Goal: Task Accomplishment & Management: Manage account settings

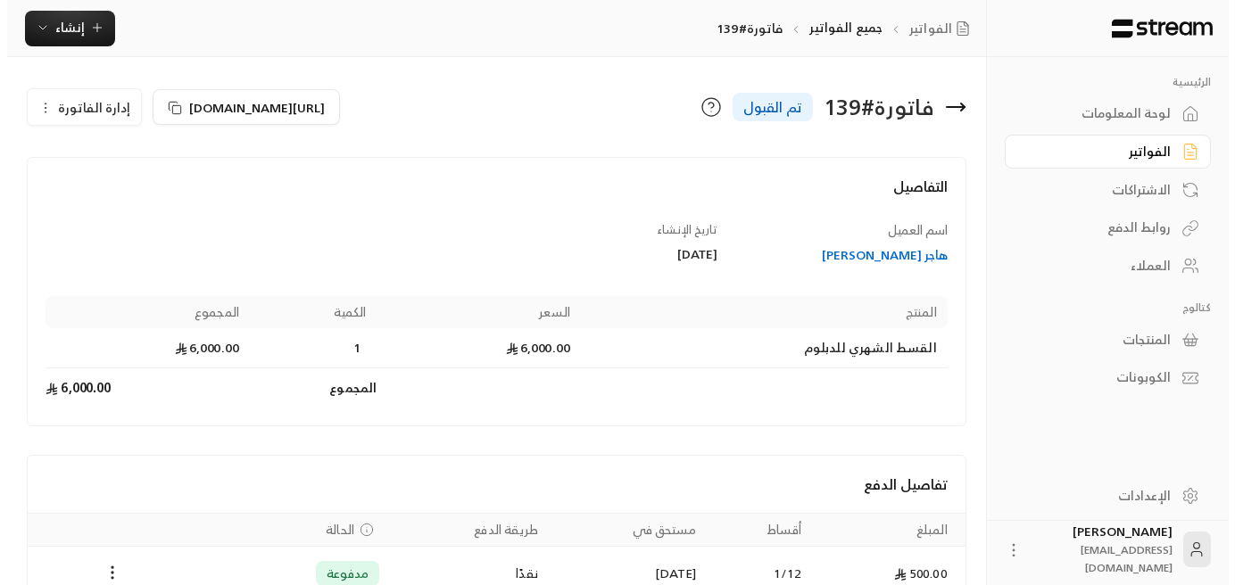
scroll to position [446, 0]
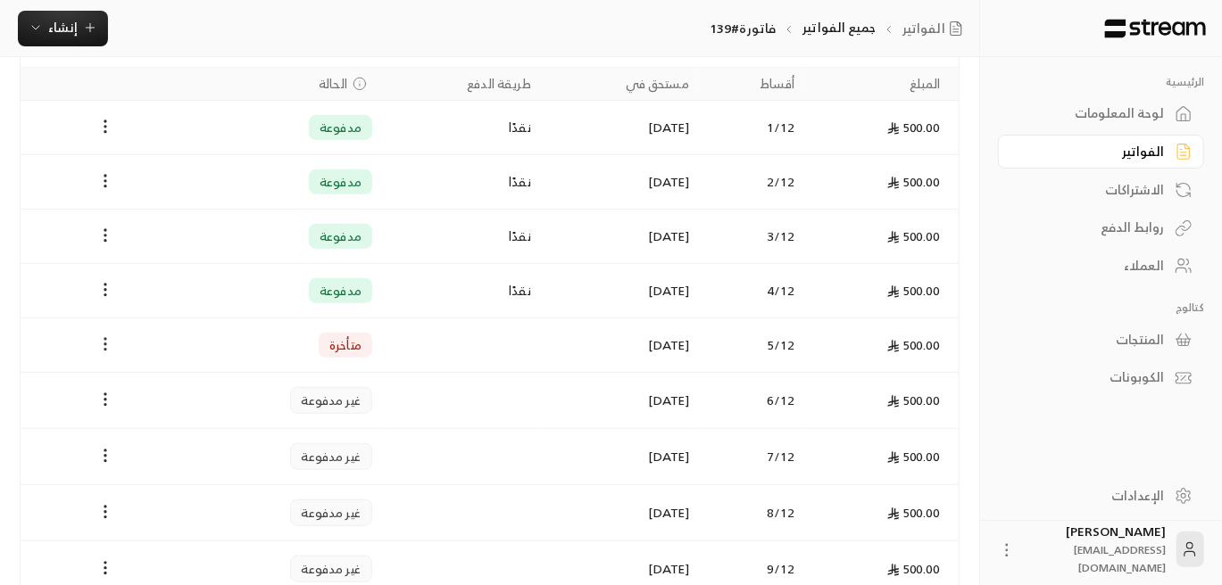
click at [101, 343] on icon "Payments" at bounding box center [105, 345] width 18 height 18
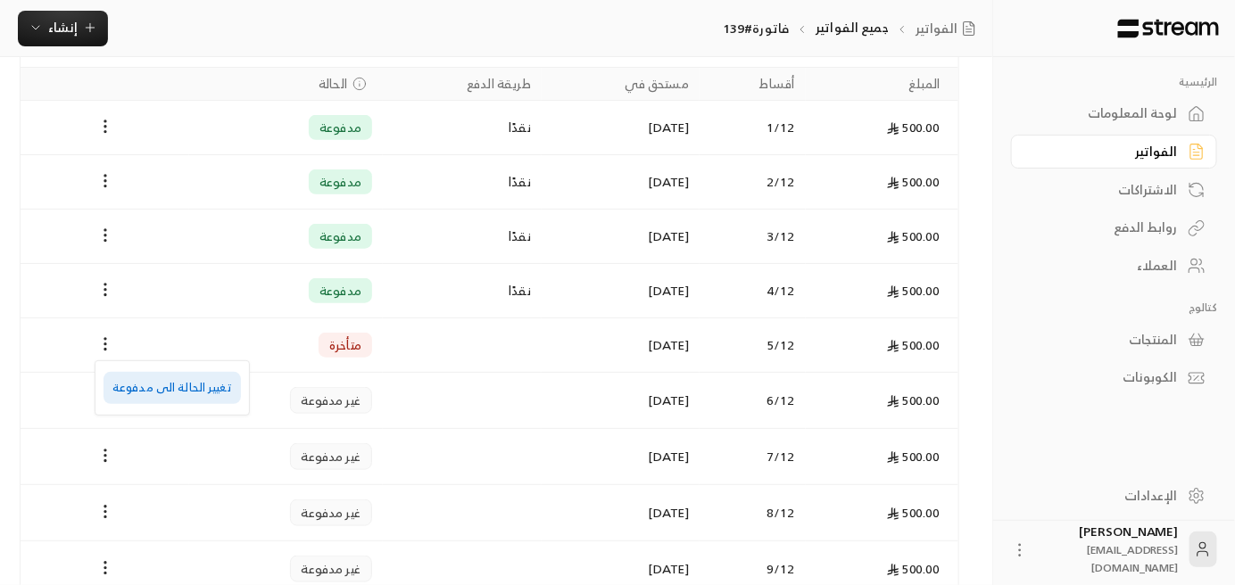
click at [200, 392] on li "تغيير الحالة الى مدفوعة" at bounding box center [172, 388] width 137 height 32
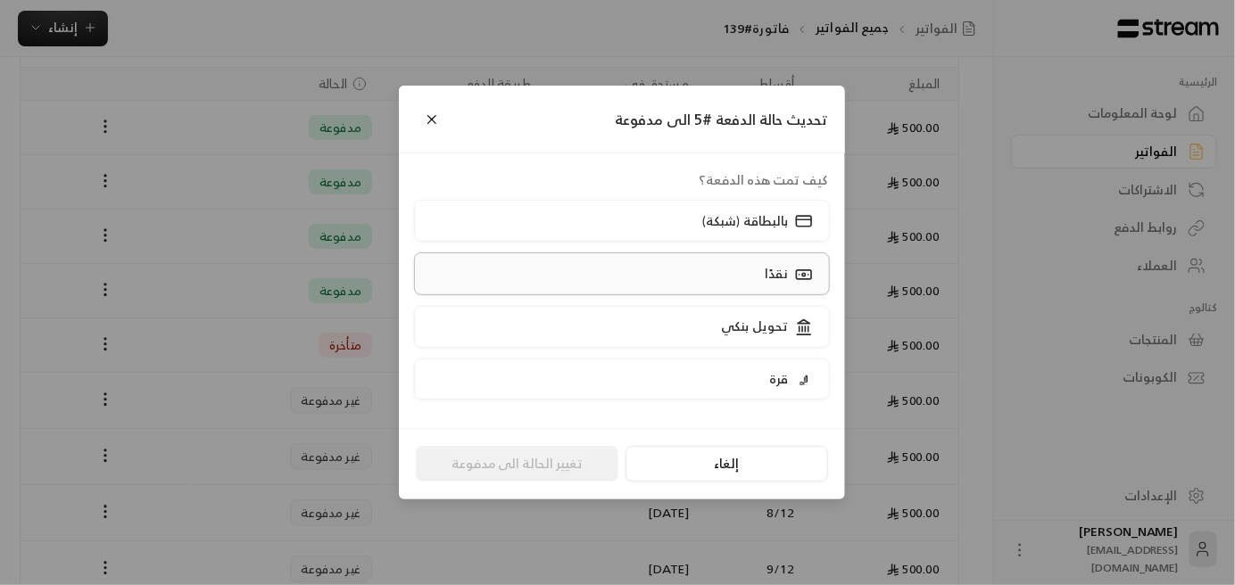
click at [764, 275] on div "نقدًا" at bounding box center [786, 273] width 55 height 19
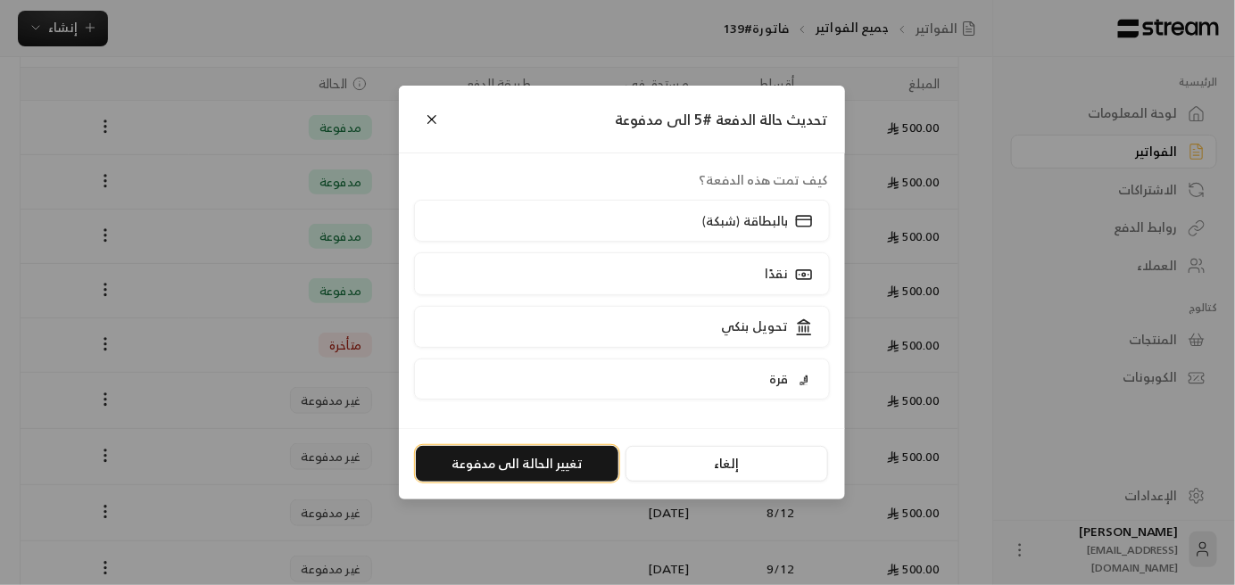
click at [510, 463] on button "تغيير الحالة الى مدفوعة" at bounding box center [517, 464] width 203 height 36
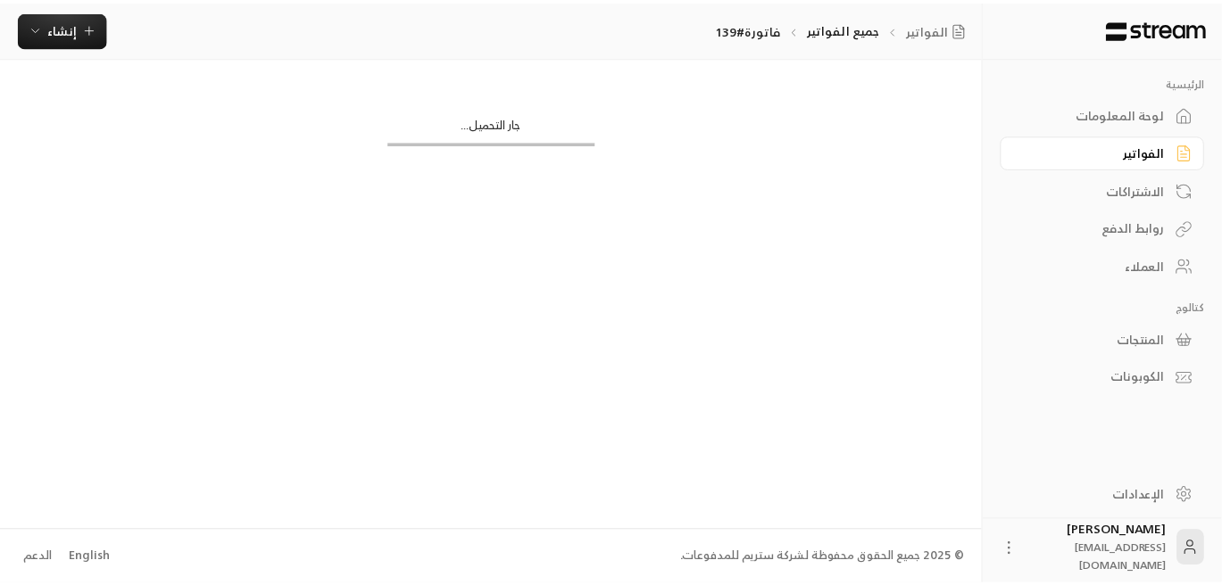
scroll to position [0, 0]
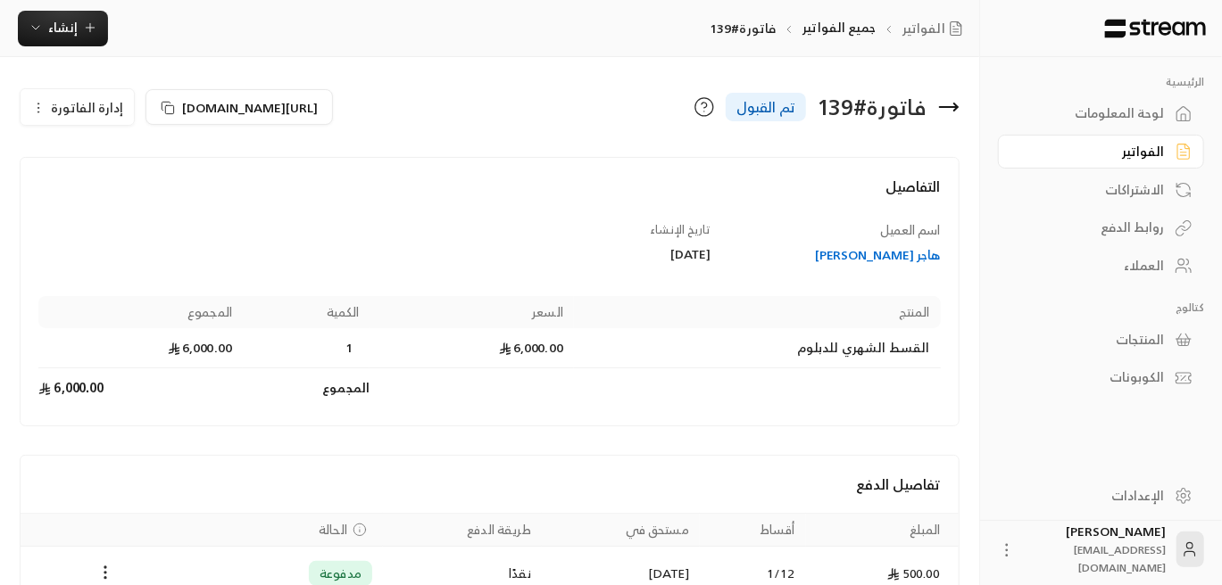
click at [1135, 269] on div "العملاء" at bounding box center [1092, 266] width 144 height 18
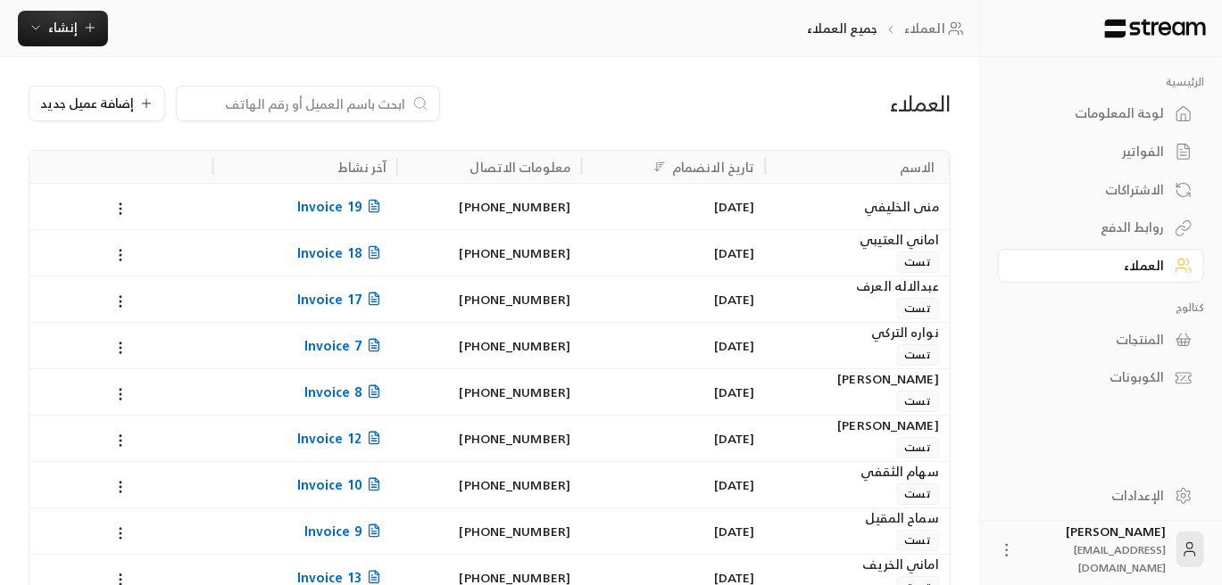
click at [267, 98] on input at bounding box center [296, 104] width 218 height 20
paste input "[PERSON_NAME] [PERSON_NAME]"
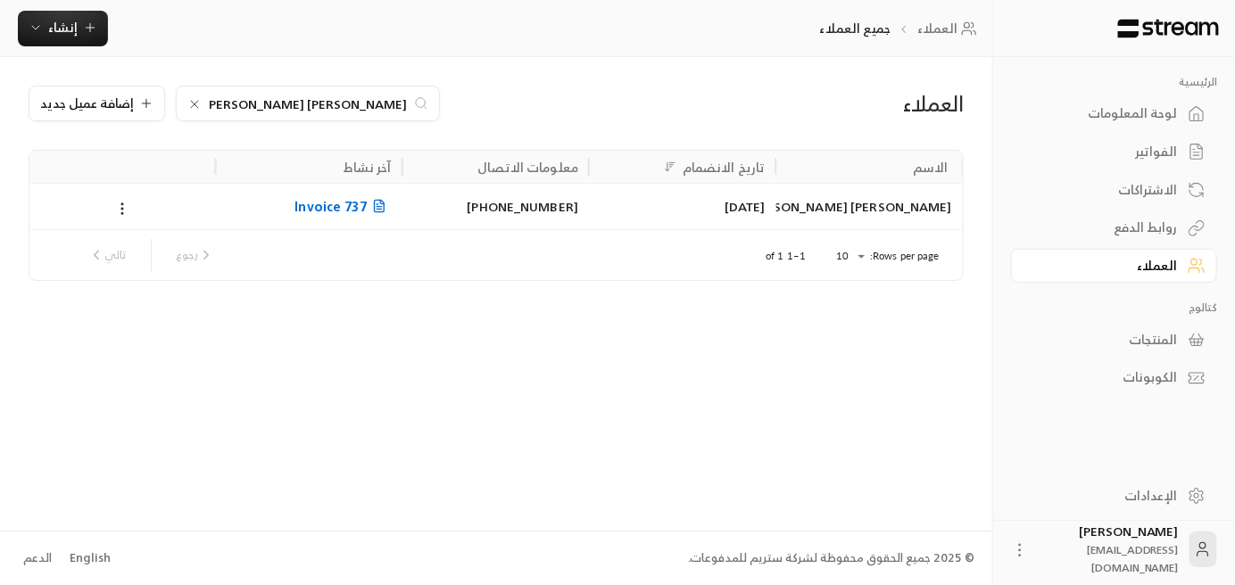
type input "[PERSON_NAME] [PERSON_NAME]"
click at [377, 211] on icon at bounding box center [379, 207] width 10 height 12
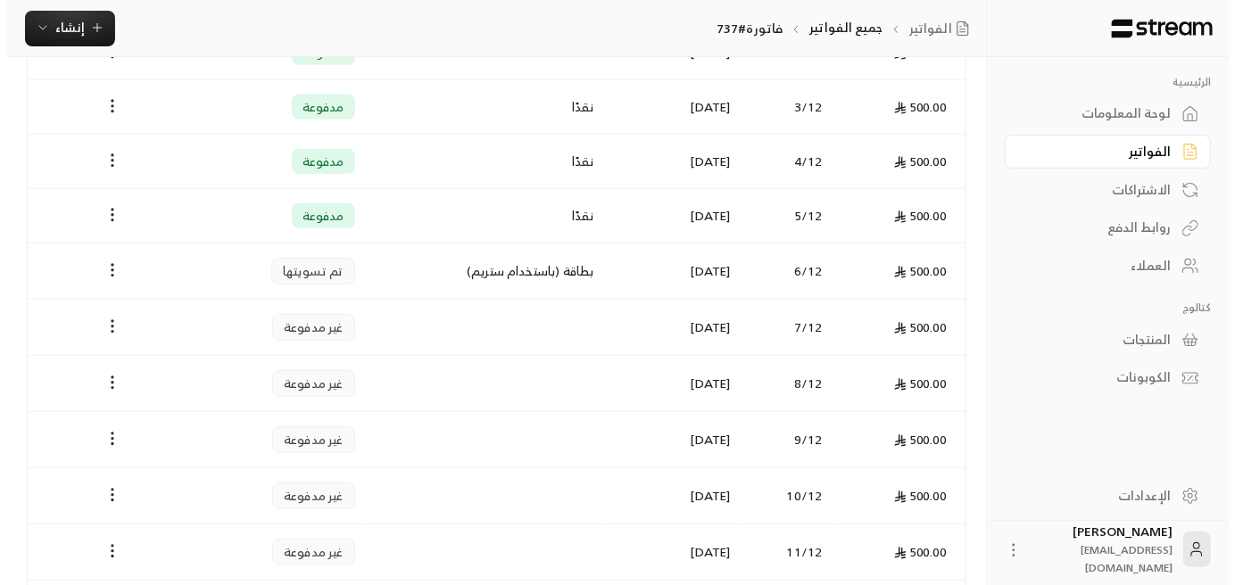
scroll to position [535, 0]
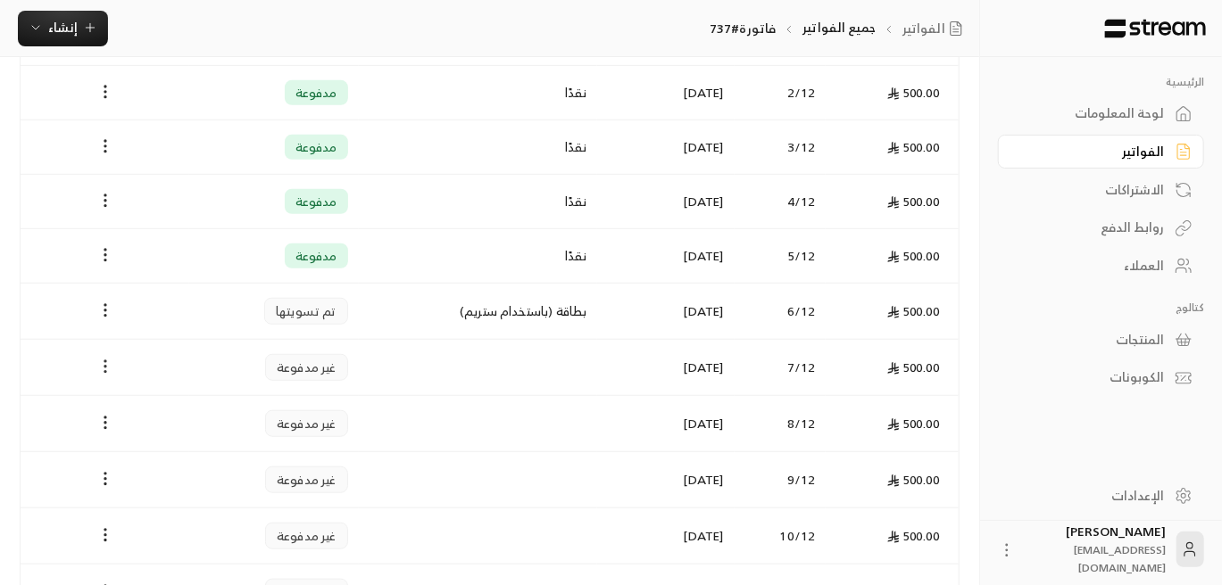
click at [104, 360] on icon "Payments" at bounding box center [105, 367] width 18 height 18
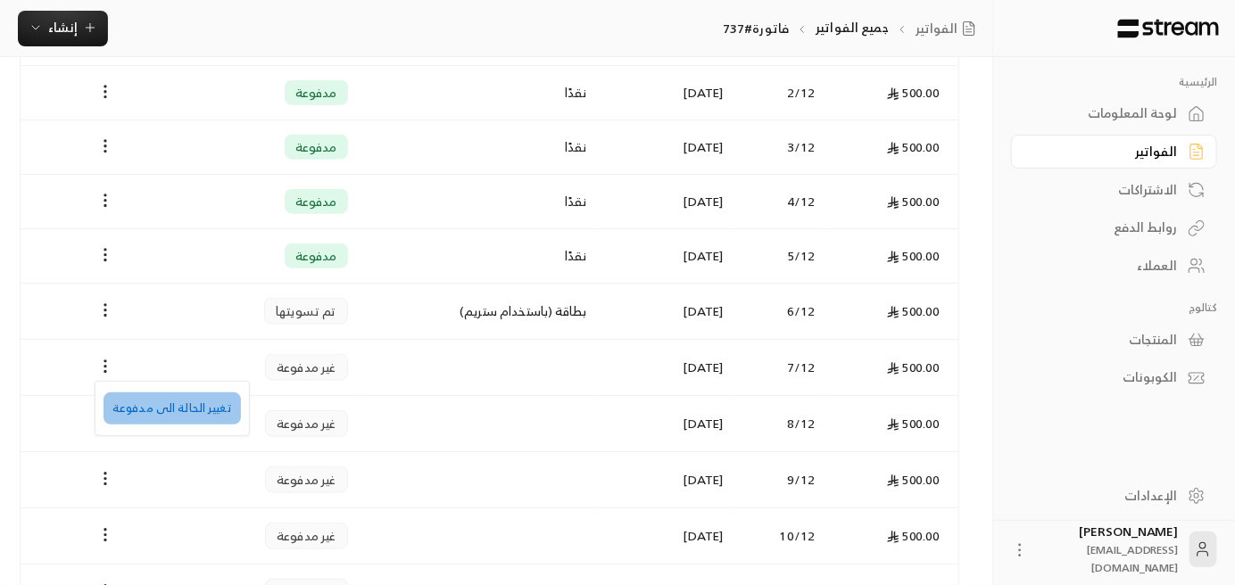
click at [195, 405] on li "تغيير الحالة الى مدفوعة" at bounding box center [172, 409] width 137 height 32
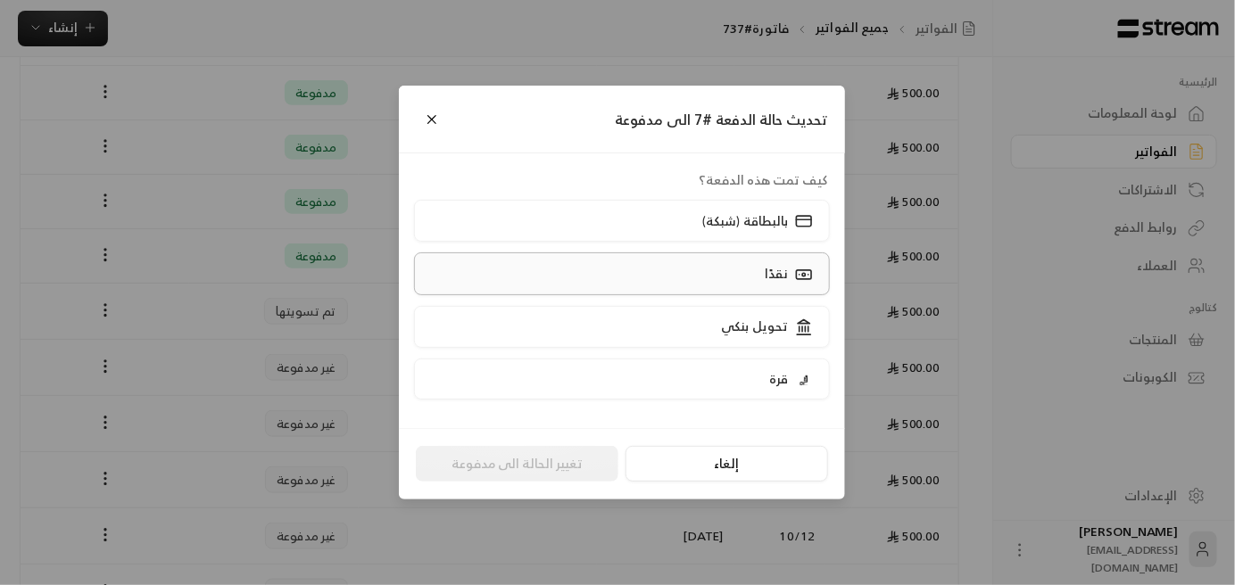
click at [717, 279] on label "نقدًا" at bounding box center [622, 274] width 417 height 42
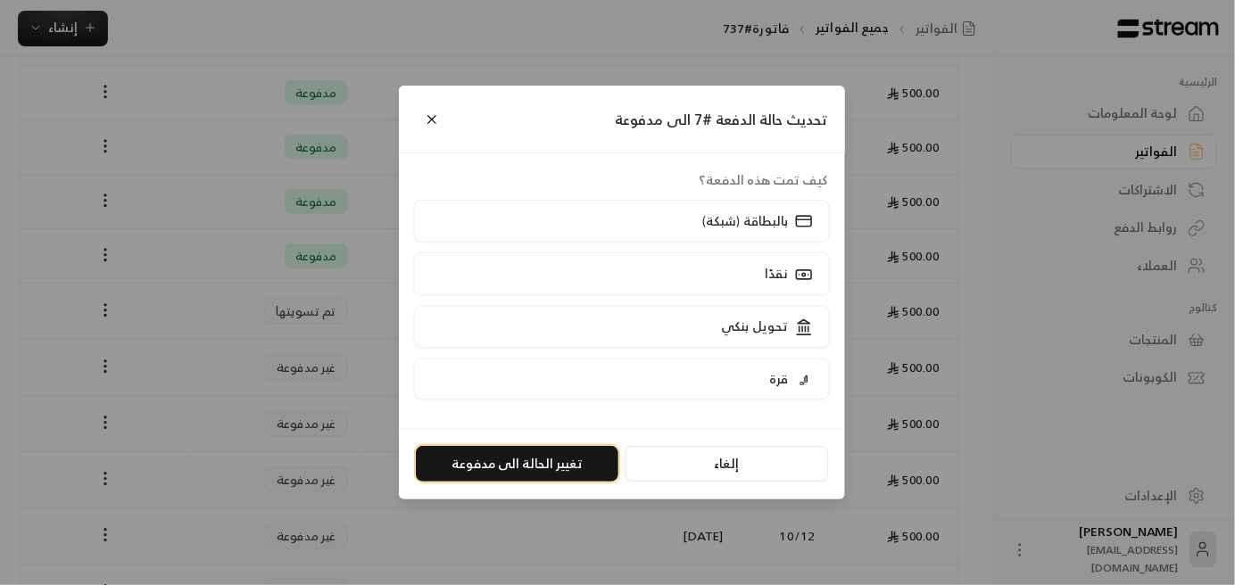
click at [568, 467] on button "تغيير الحالة الى مدفوعة" at bounding box center [517, 464] width 203 height 36
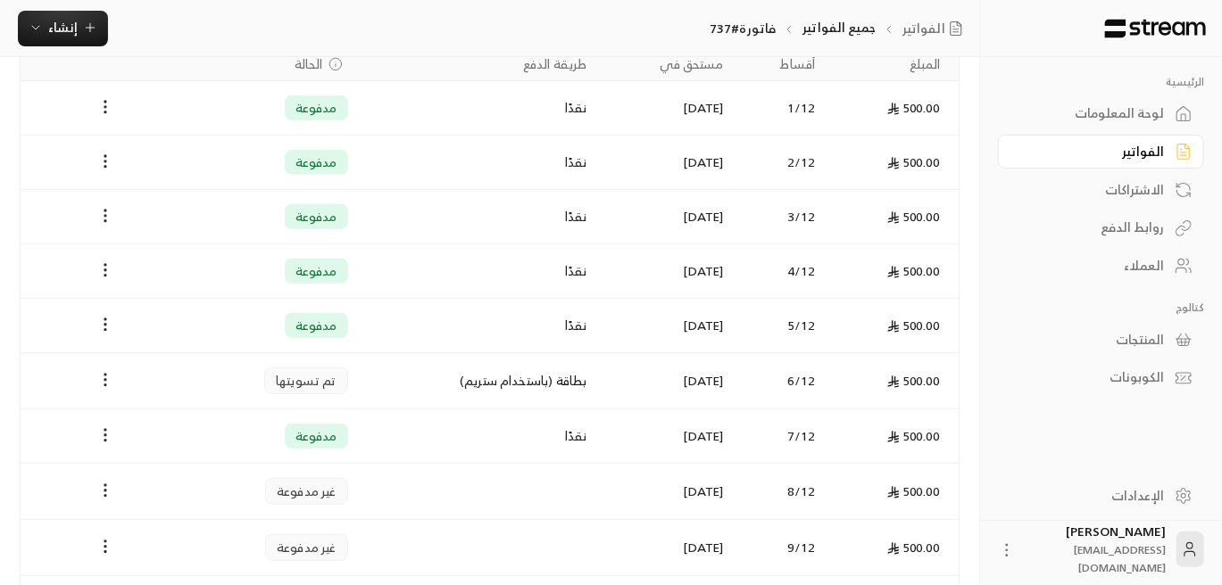
scroll to position [624, 0]
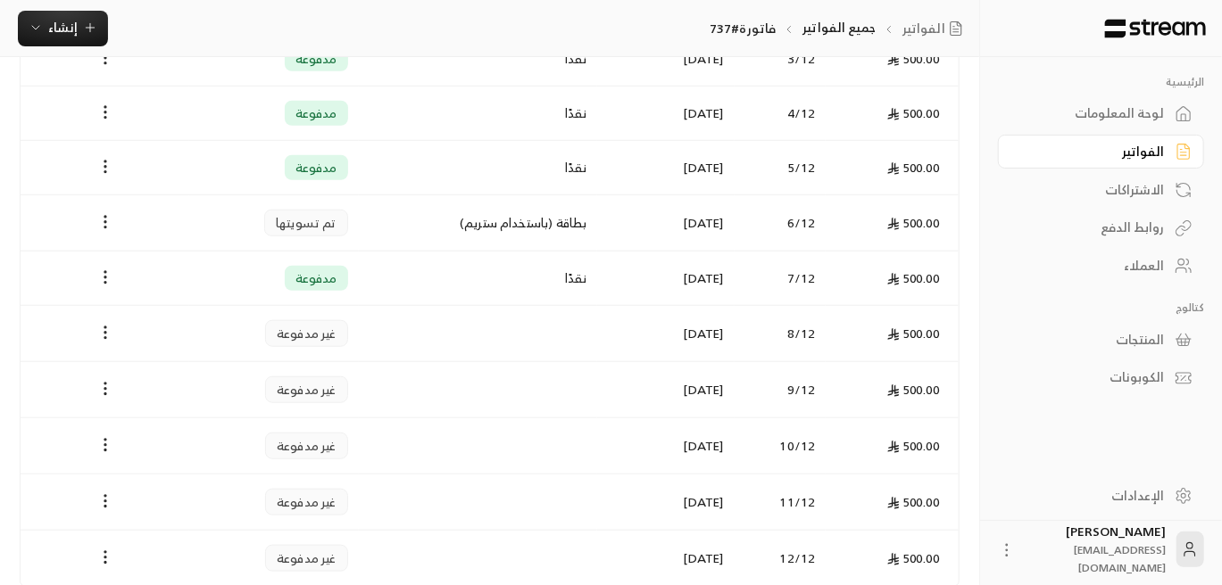
click at [1146, 267] on div "العملاء" at bounding box center [1092, 266] width 144 height 18
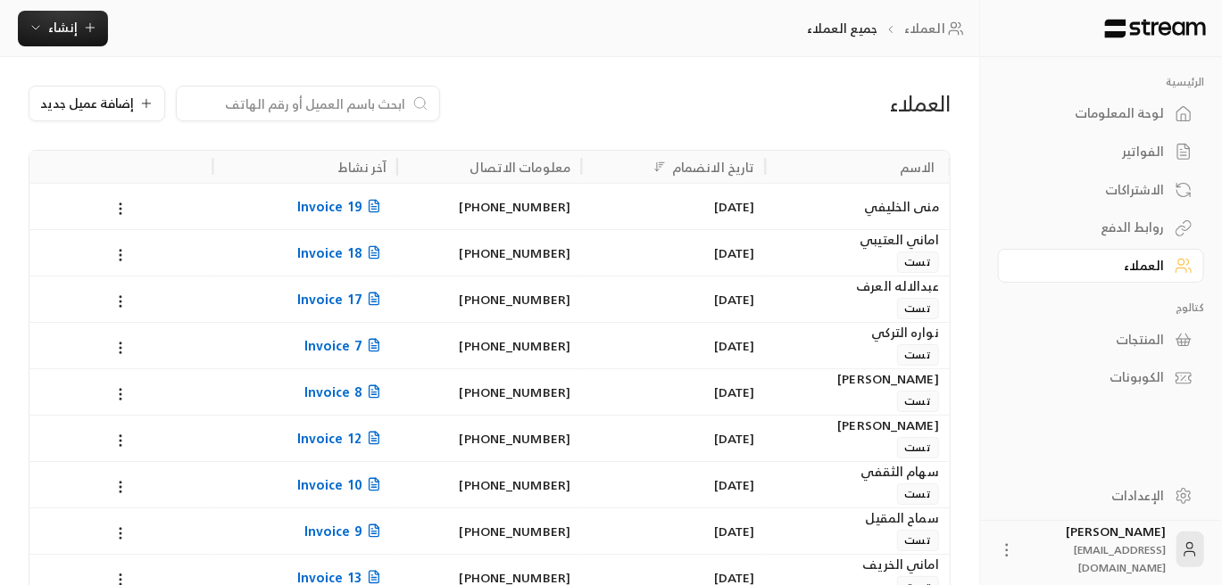
click at [332, 105] on input at bounding box center [296, 104] width 218 height 20
paste input "[PERSON_NAME] ارشد"
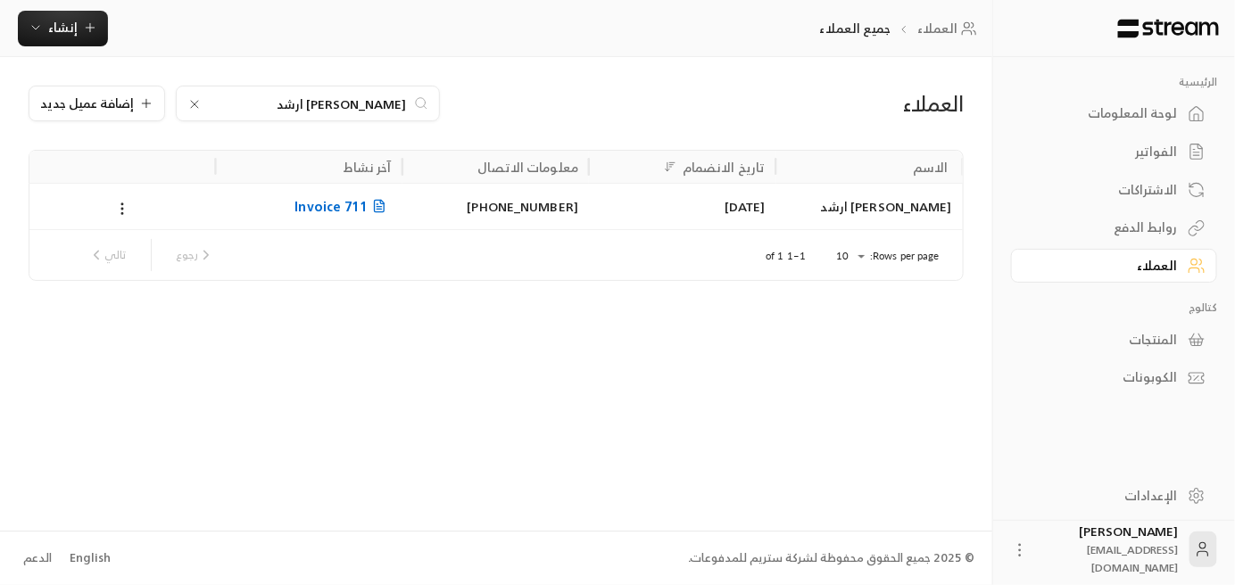
type input "[PERSON_NAME] ارشد"
click at [353, 205] on span "Invoice 711" at bounding box center [342, 206] width 96 height 22
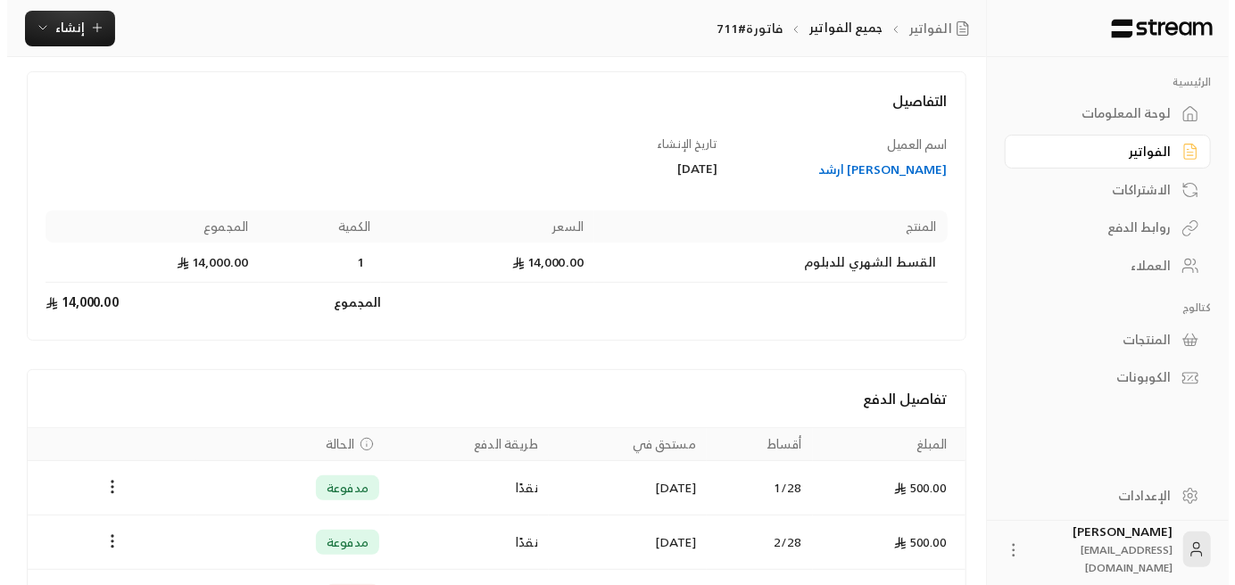
scroll to position [446, 0]
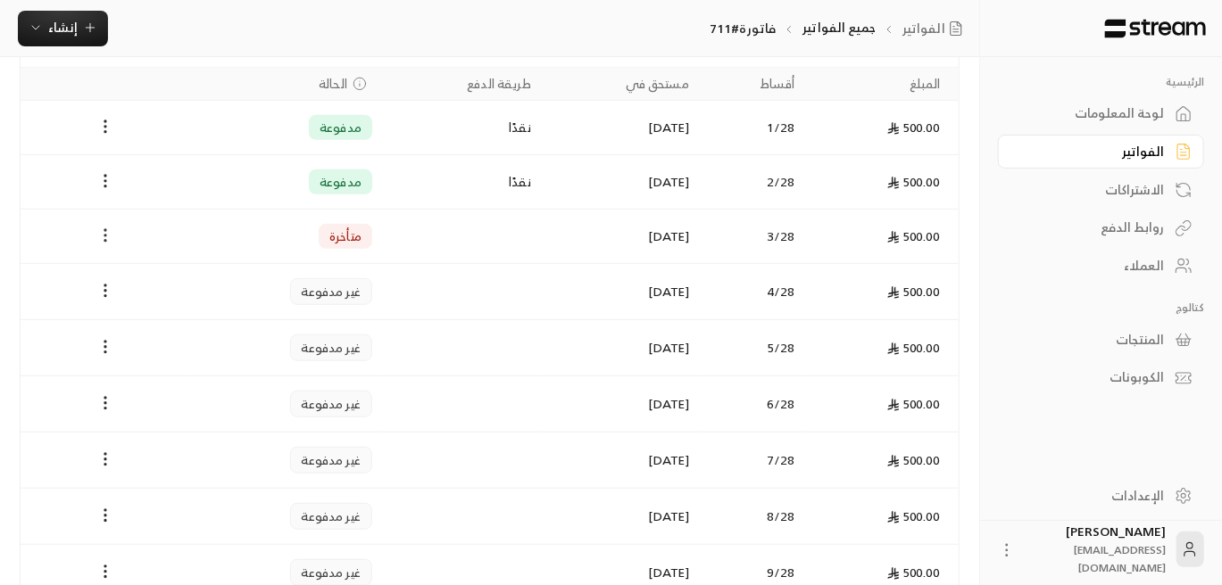
click at [108, 230] on icon "Payments" at bounding box center [105, 236] width 18 height 18
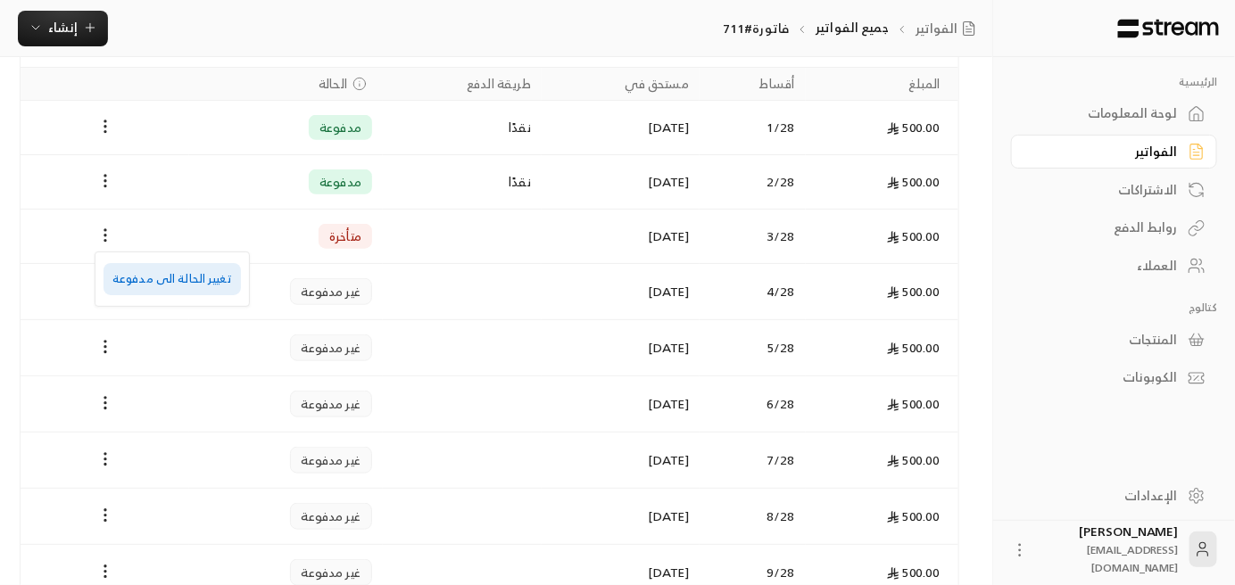
click at [185, 286] on li "تغيير الحالة الى مدفوعة" at bounding box center [172, 279] width 137 height 32
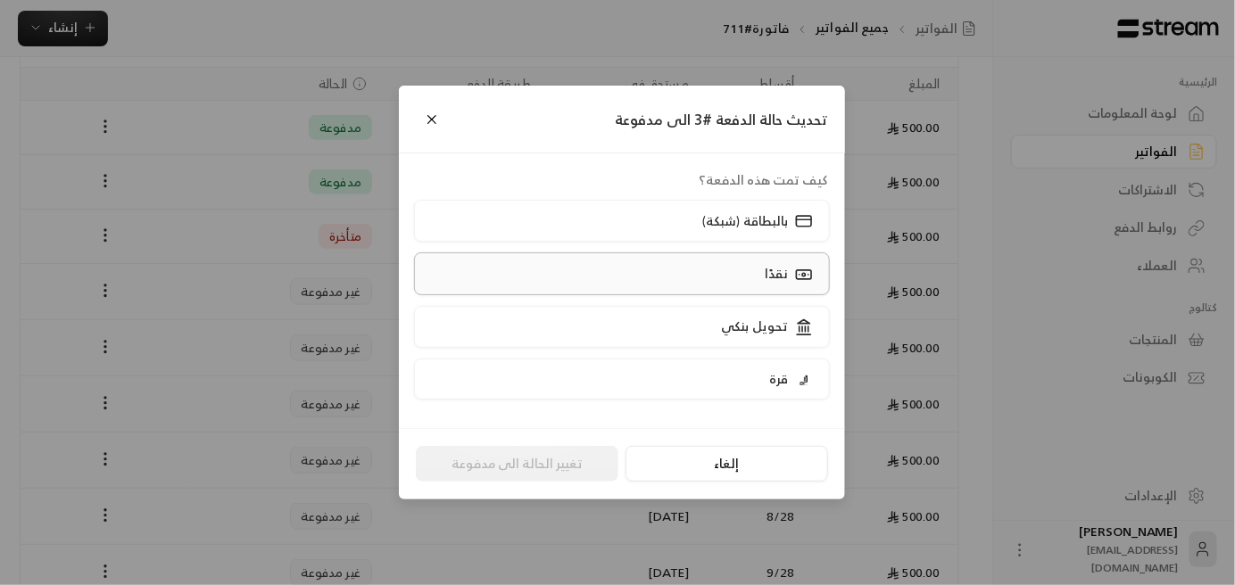
click at [736, 281] on label "نقدًا" at bounding box center [622, 274] width 417 height 42
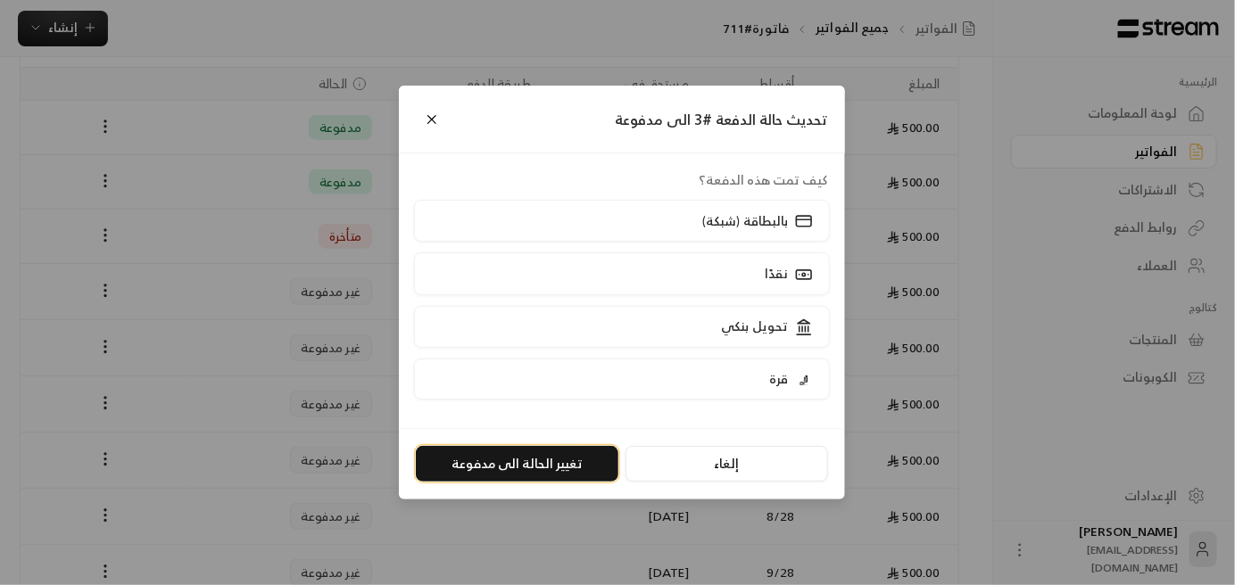
click at [522, 462] on button "تغيير الحالة الى مدفوعة" at bounding box center [517, 464] width 203 height 36
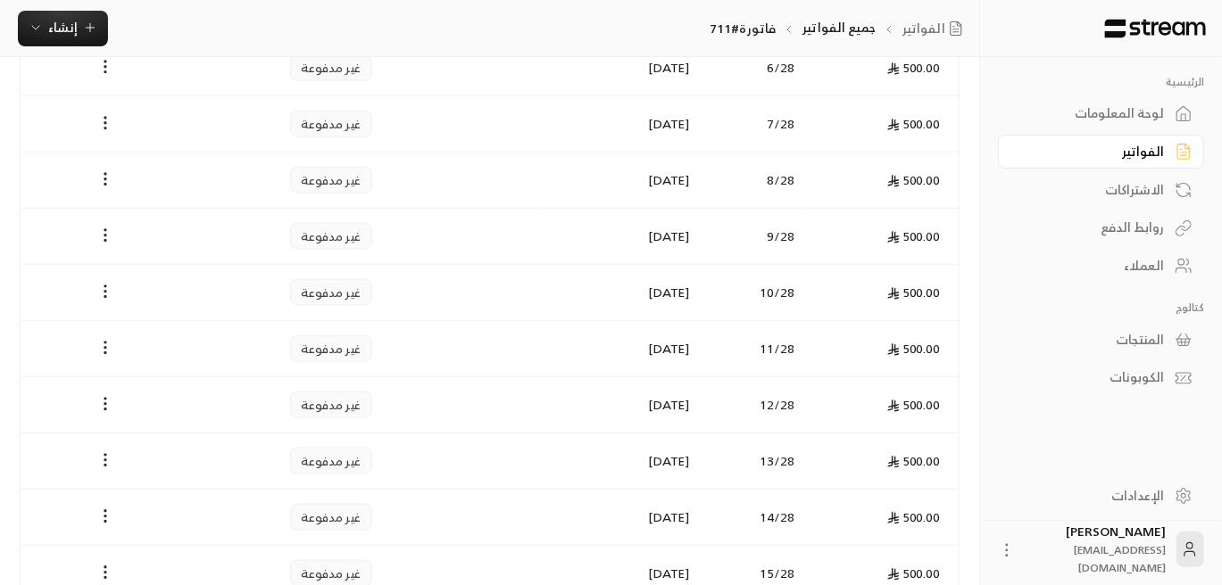
scroll to position [803, 0]
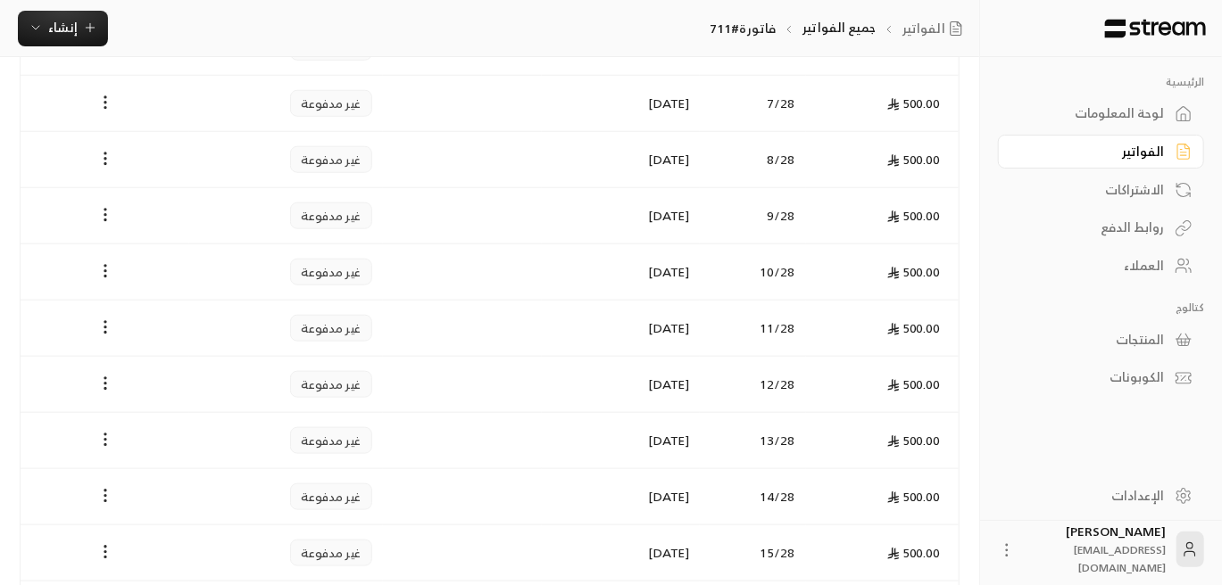
click at [1138, 268] on div "العملاء" at bounding box center [1092, 266] width 144 height 18
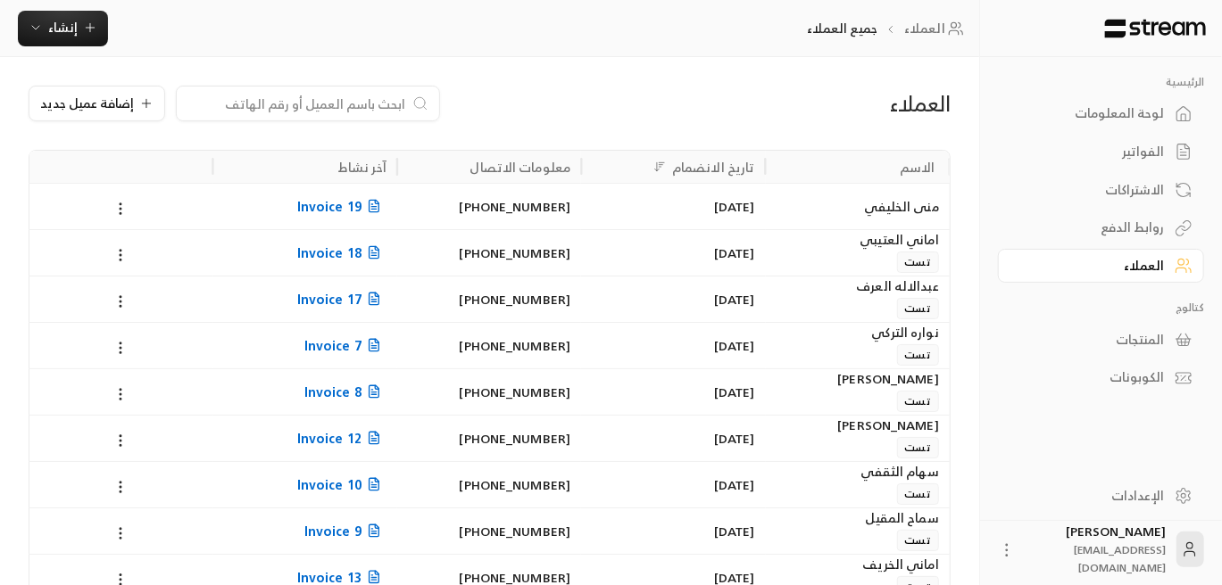
paste input "نجاح [PERSON_NAME]"
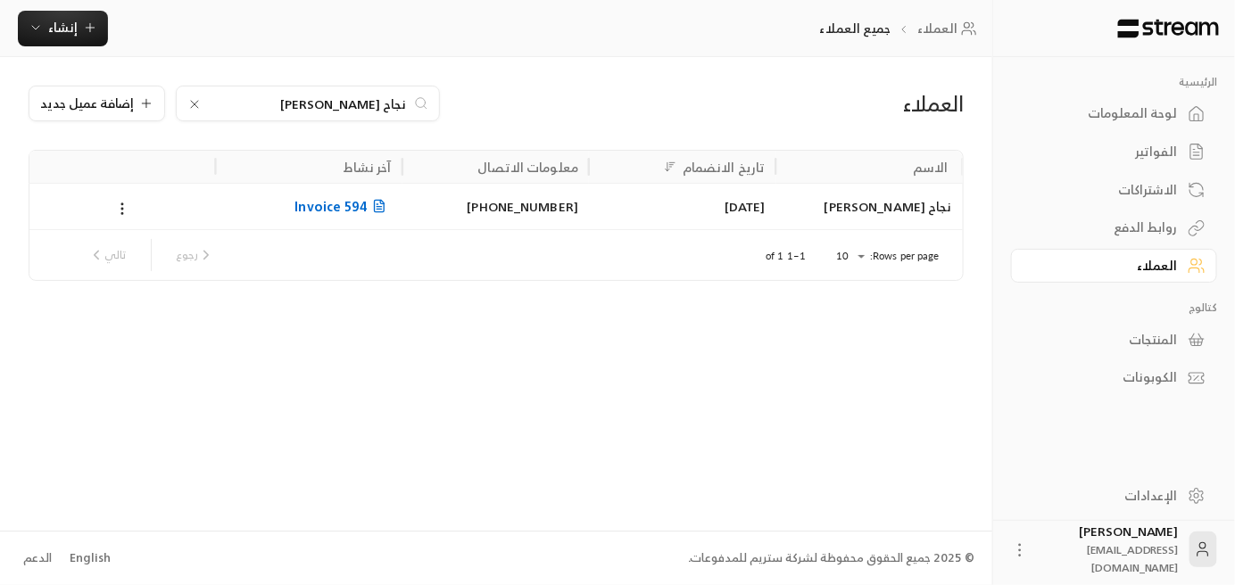
type input "نجاح [PERSON_NAME]"
click at [360, 211] on span "Invoice 594" at bounding box center [342, 206] width 96 height 22
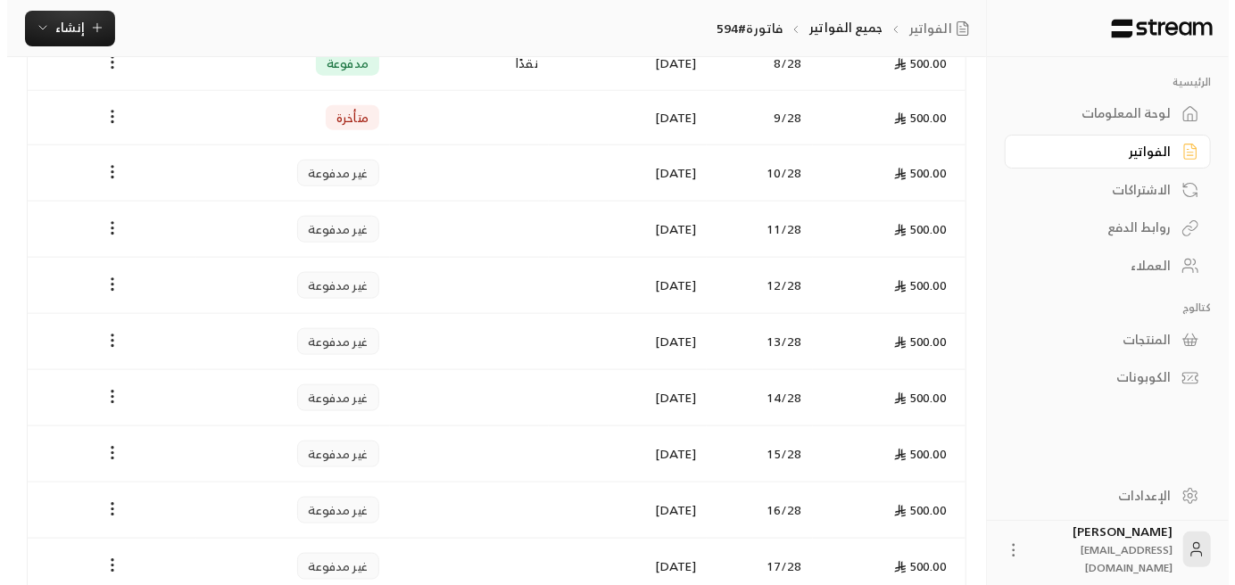
scroll to position [892, 0]
click at [100, 111] on icon "Payments" at bounding box center [105, 116] width 18 height 18
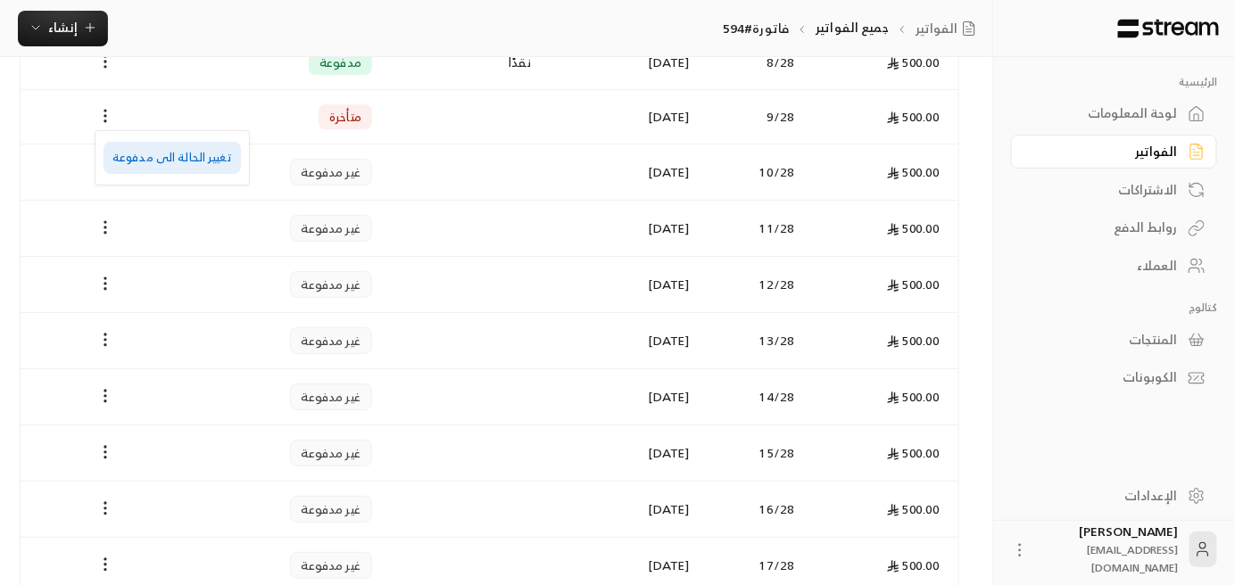
click at [203, 163] on li "تغيير الحالة الى مدفوعة" at bounding box center [172, 158] width 137 height 32
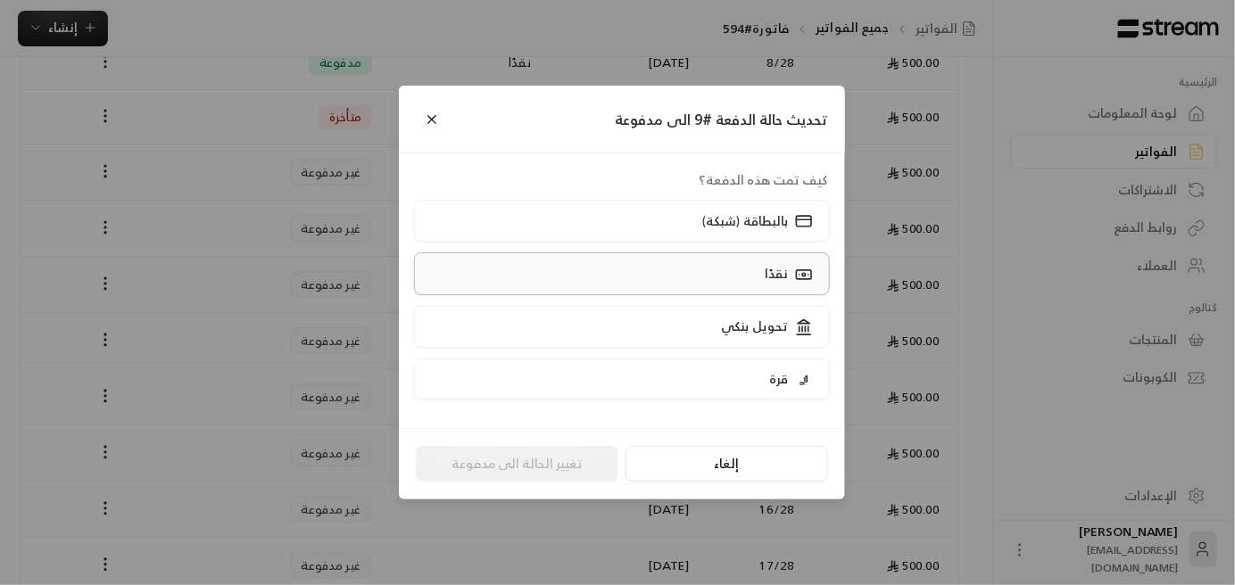
drag, startPoint x: 739, startPoint y: 270, endPoint x: 729, endPoint y: 277, distance: 11.6
click at [736, 272] on label "نقدًا" at bounding box center [622, 274] width 417 height 42
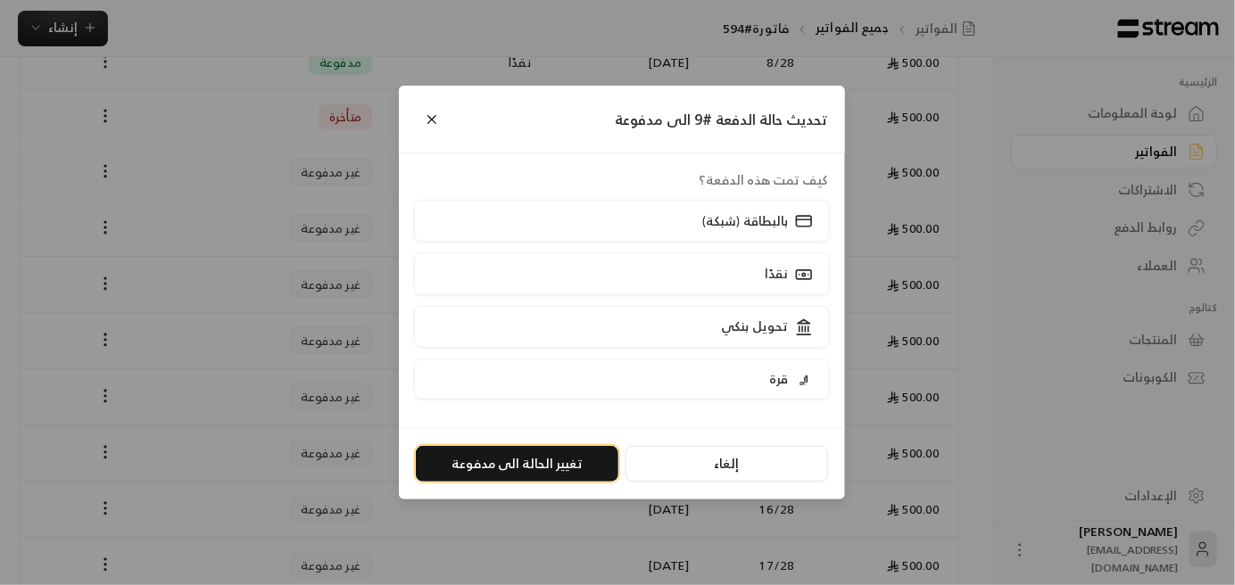
click at [520, 466] on button "تغيير الحالة الى مدفوعة" at bounding box center [517, 464] width 203 height 36
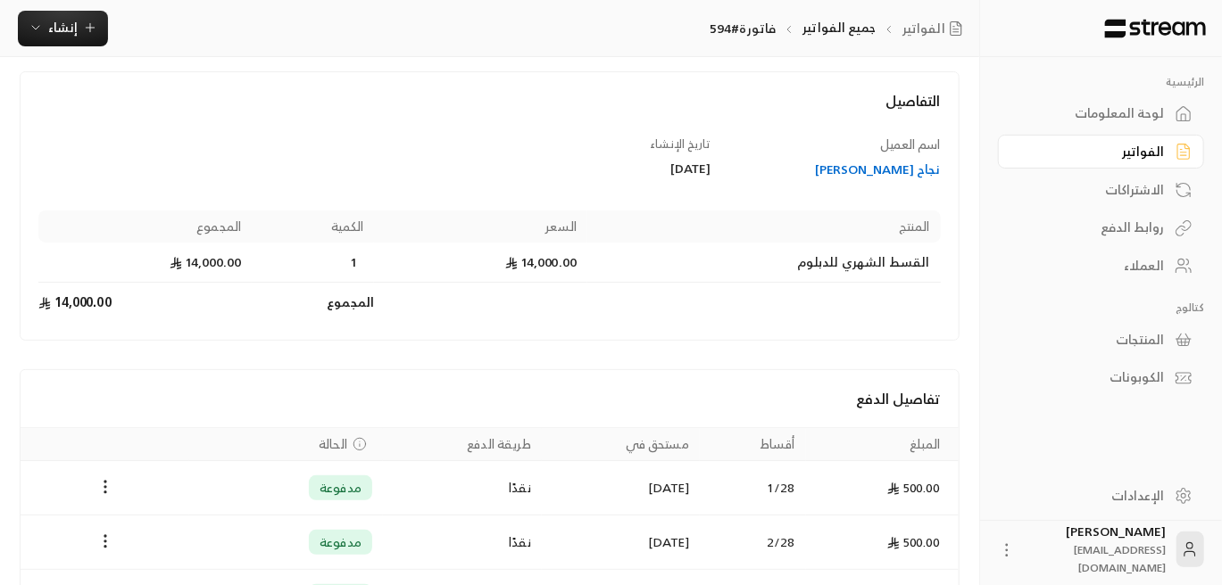
scroll to position [178, 0]
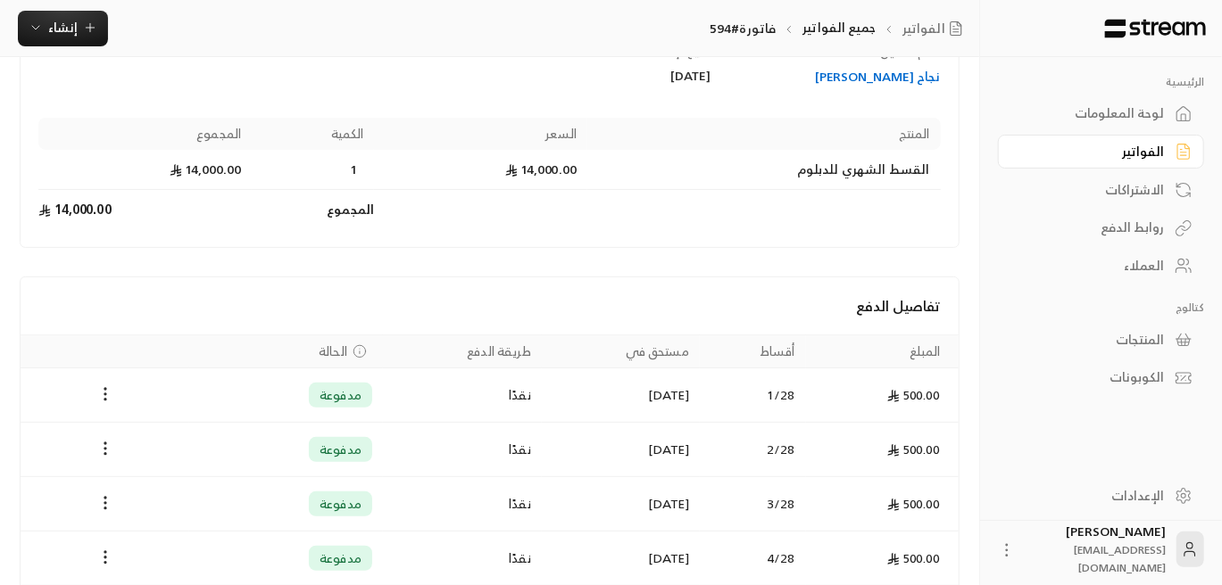
click at [1159, 268] on div "العملاء" at bounding box center [1092, 266] width 144 height 18
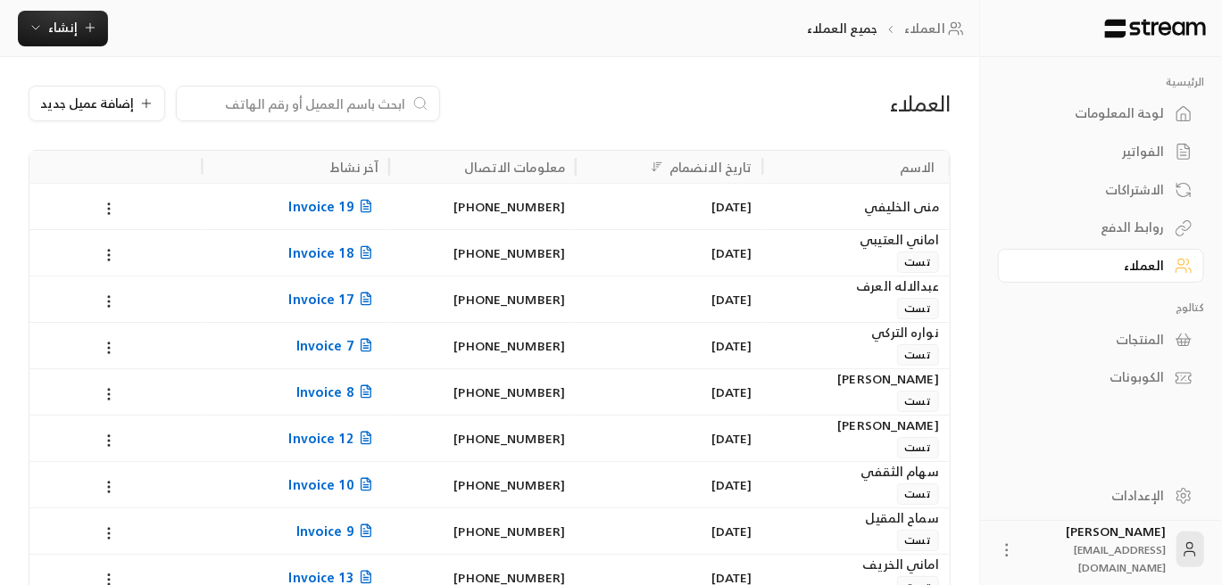
click at [316, 99] on input at bounding box center [296, 104] width 218 height 20
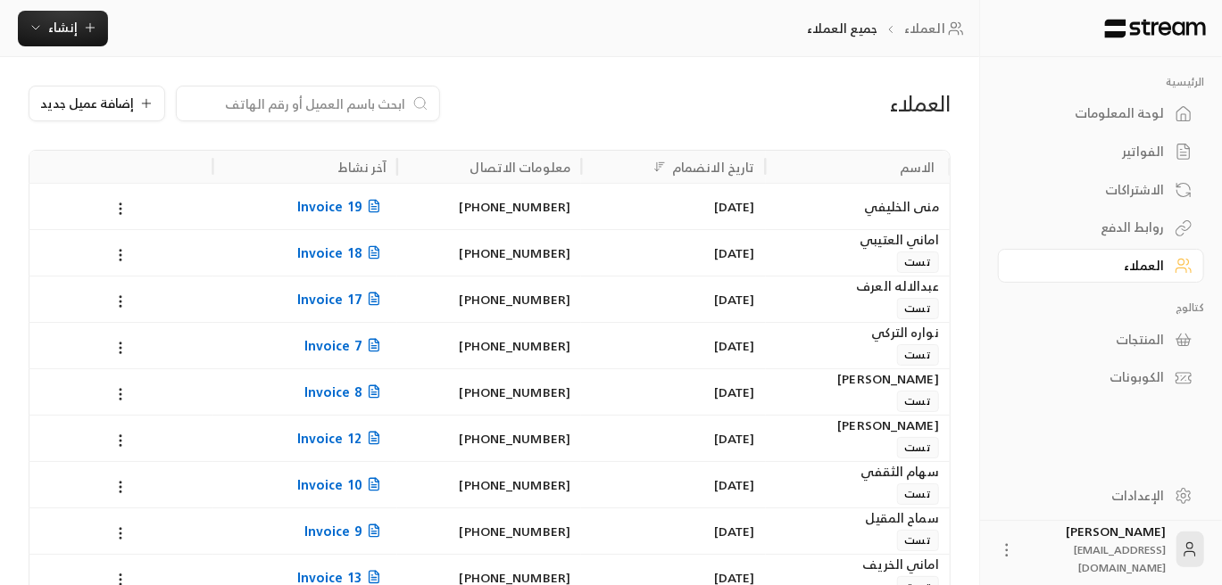
paste input "[PERSON_NAME]"
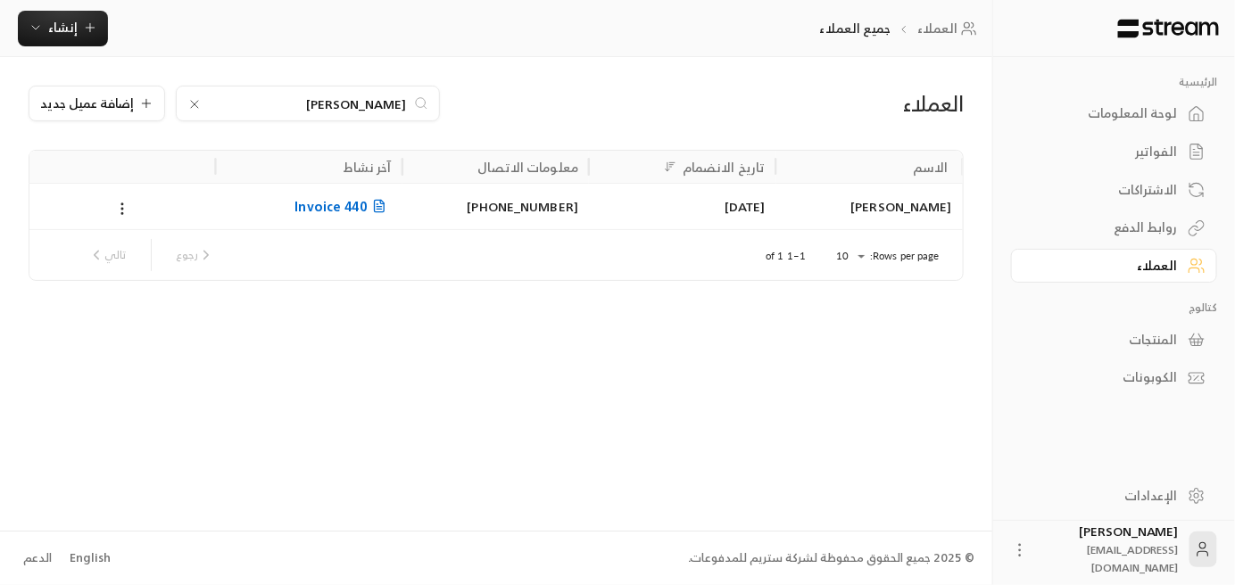
type input "[PERSON_NAME]"
click at [331, 208] on span "Invoice 440" at bounding box center [342, 206] width 96 height 22
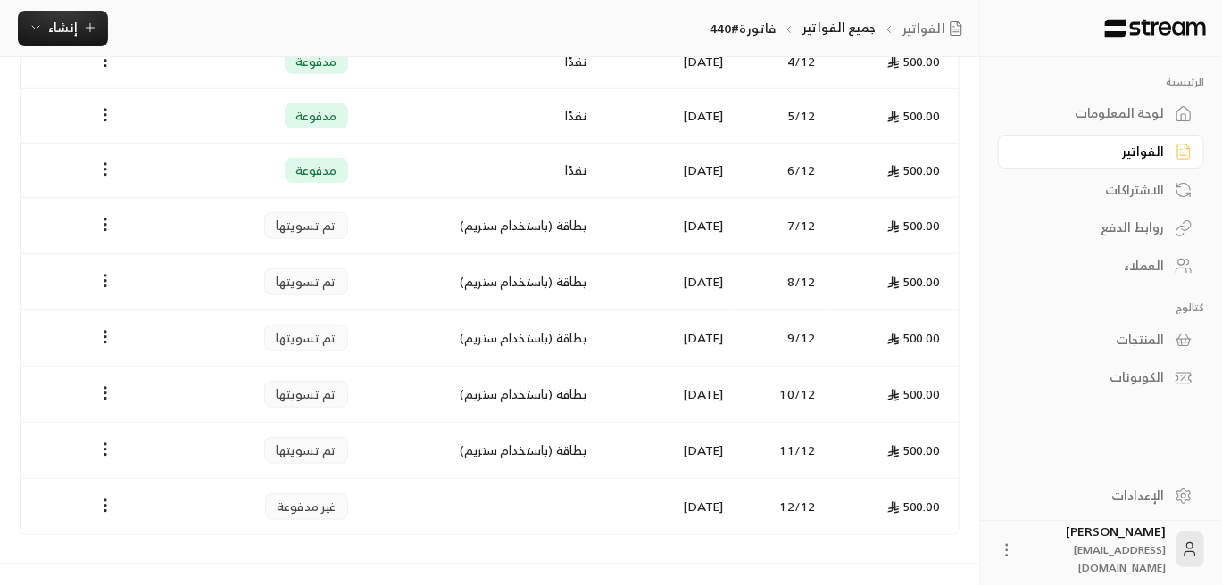
scroll to position [700, 0]
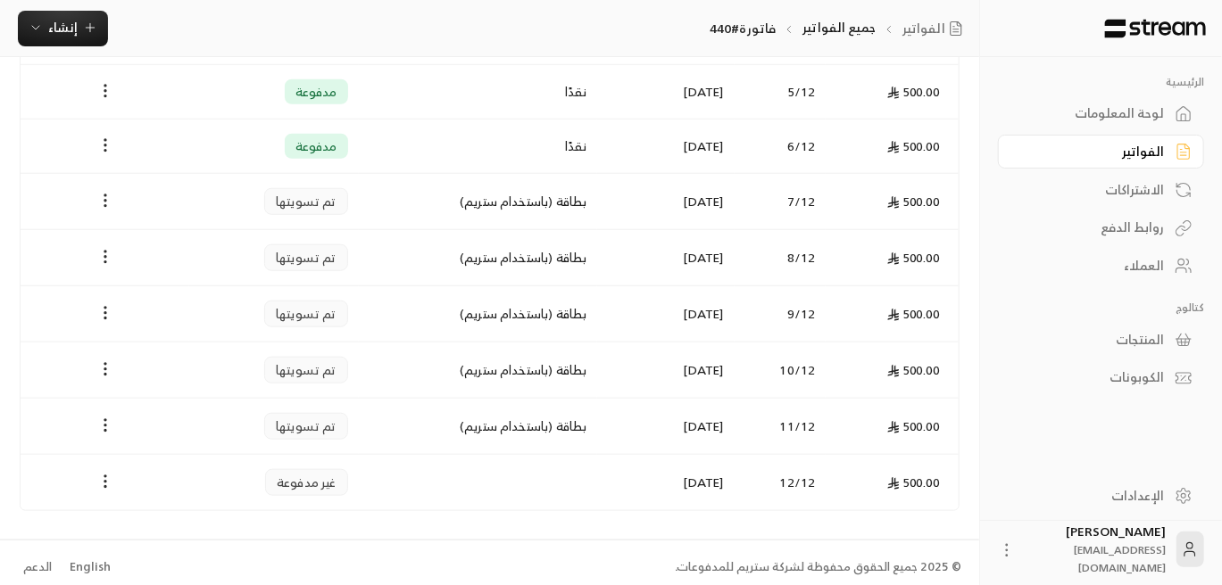
click at [1128, 272] on div "العملاء" at bounding box center [1092, 266] width 144 height 18
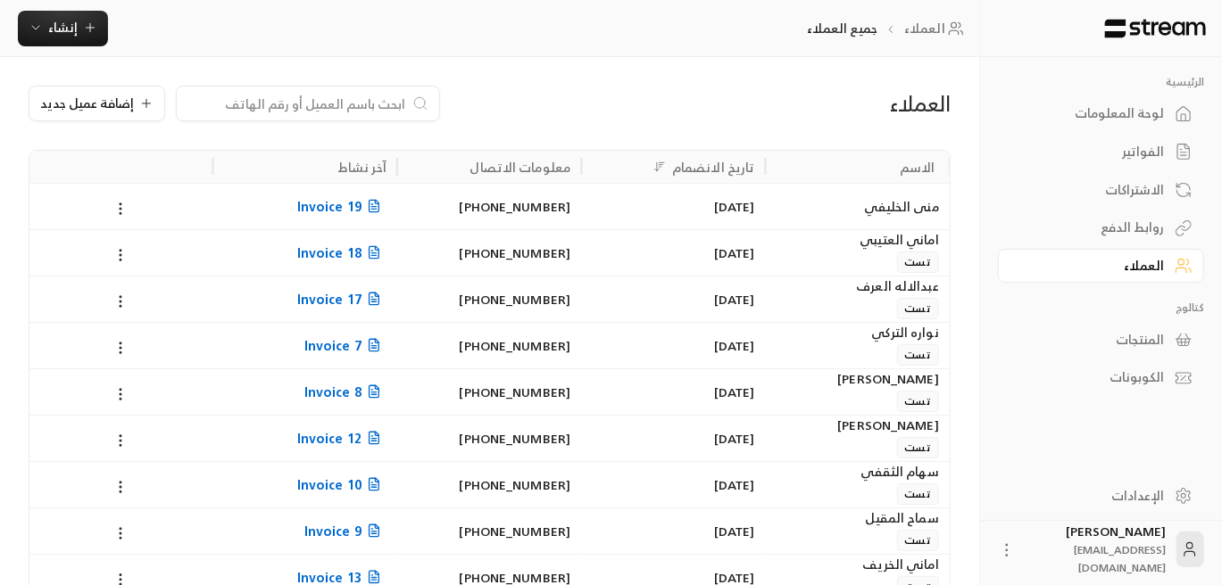
click at [343, 104] on input at bounding box center [296, 104] width 218 height 20
paste input "[PERSON_NAME]"
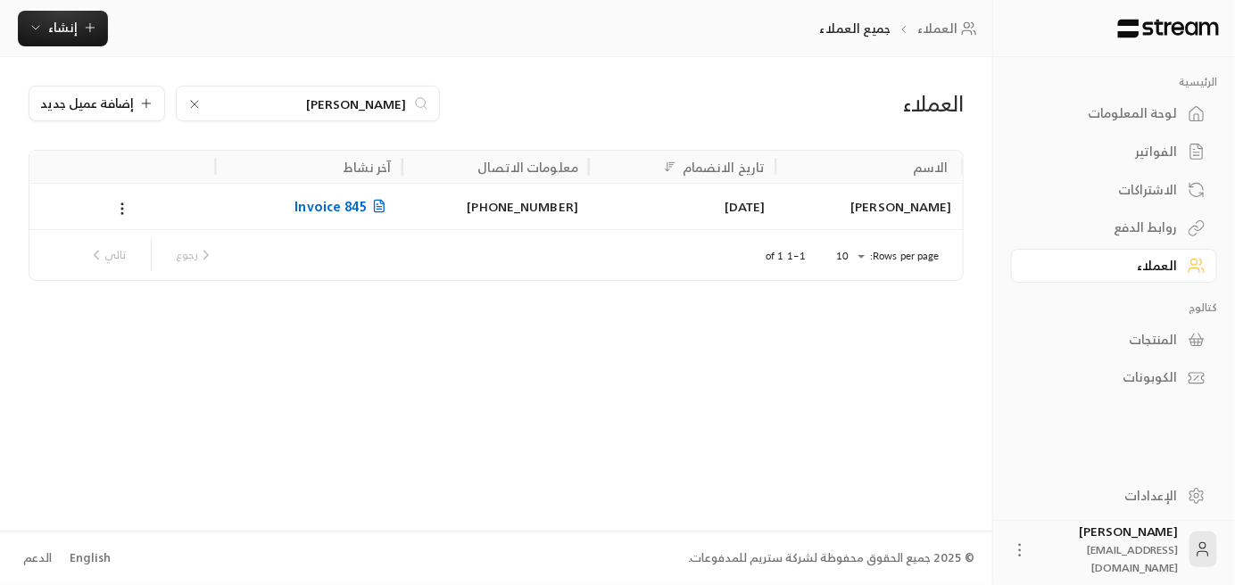
type input "[PERSON_NAME]"
click at [339, 211] on span "Invoice 845" at bounding box center [342, 206] width 96 height 22
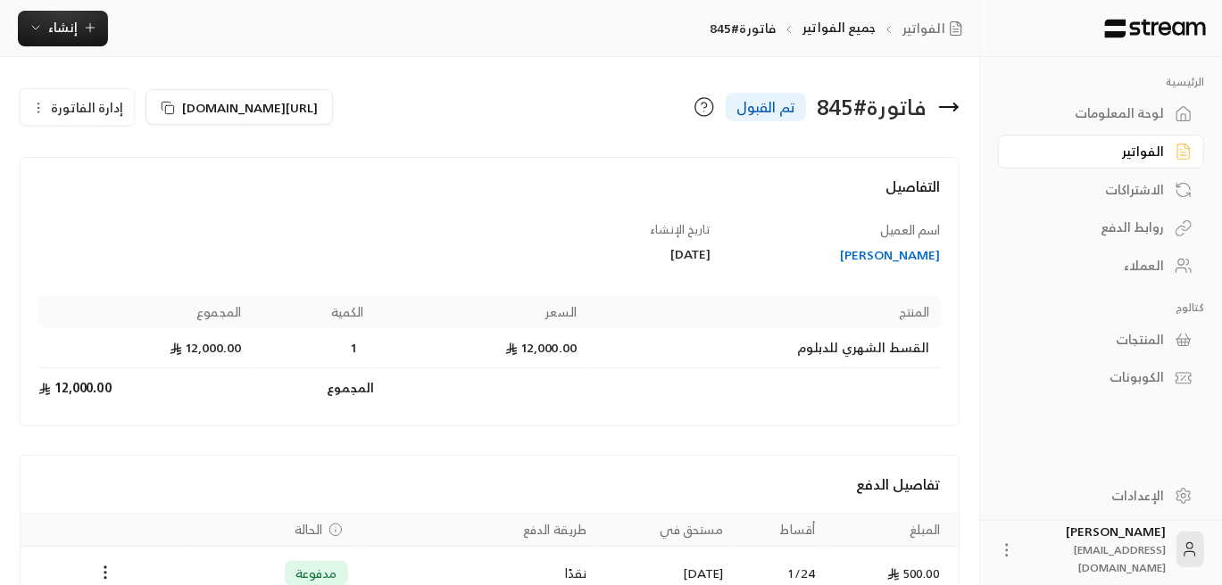
click at [1130, 262] on div "العملاء" at bounding box center [1092, 266] width 144 height 18
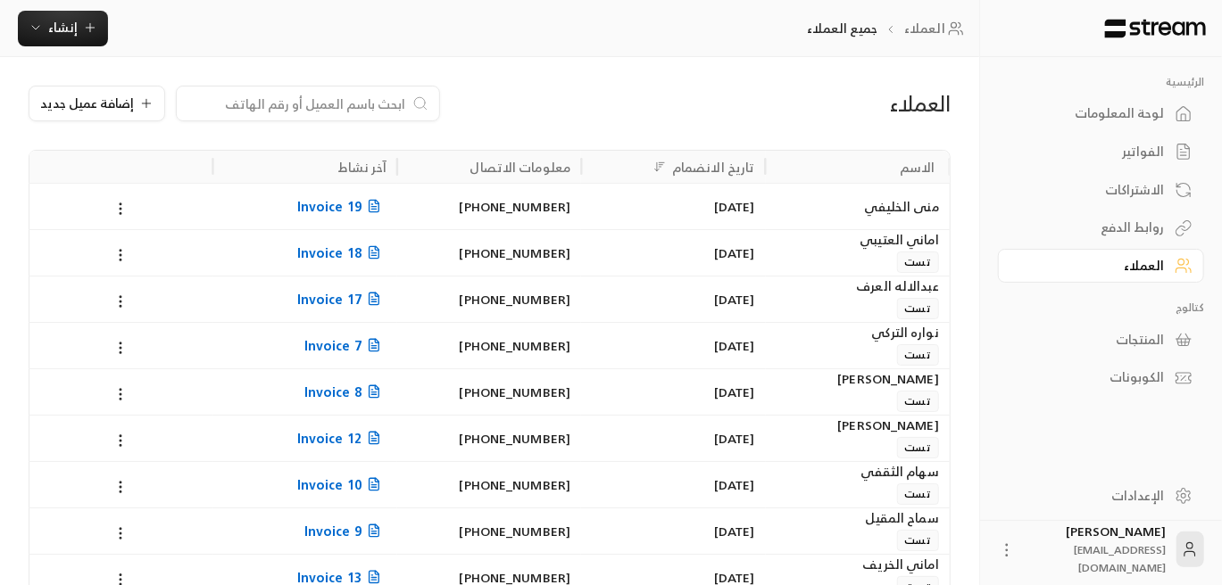
click at [327, 99] on input at bounding box center [296, 104] width 218 height 20
paste input "[PERSON_NAME]"
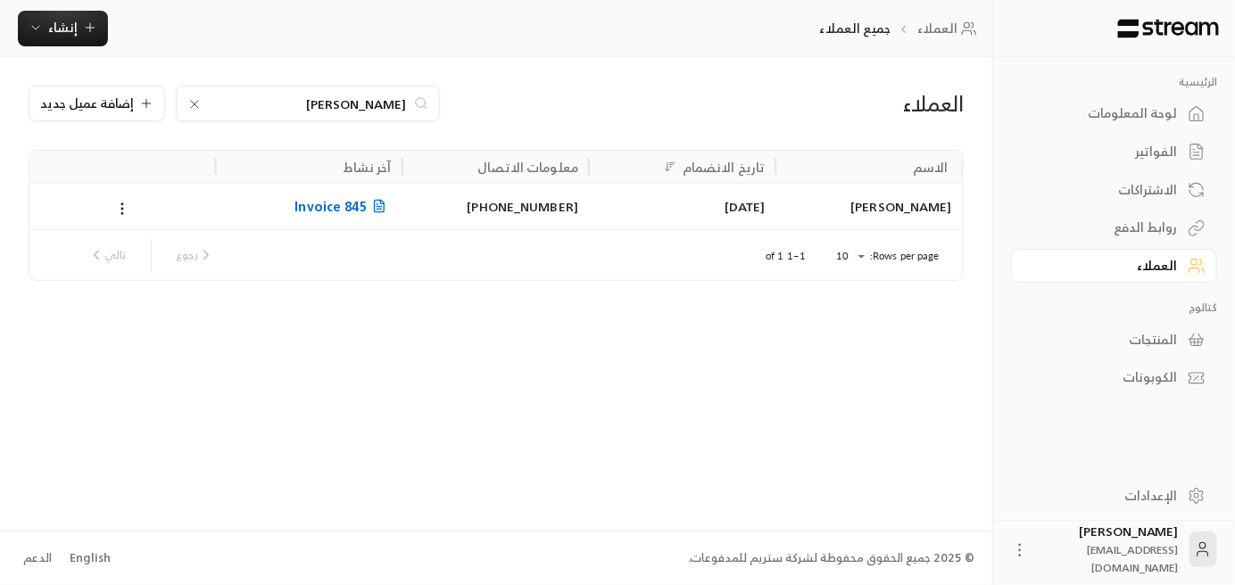
type input "[PERSON_NAME]"
click at [329, 210] on span "Invoice 845" at bounding box center [342, 206] width 96 height 22
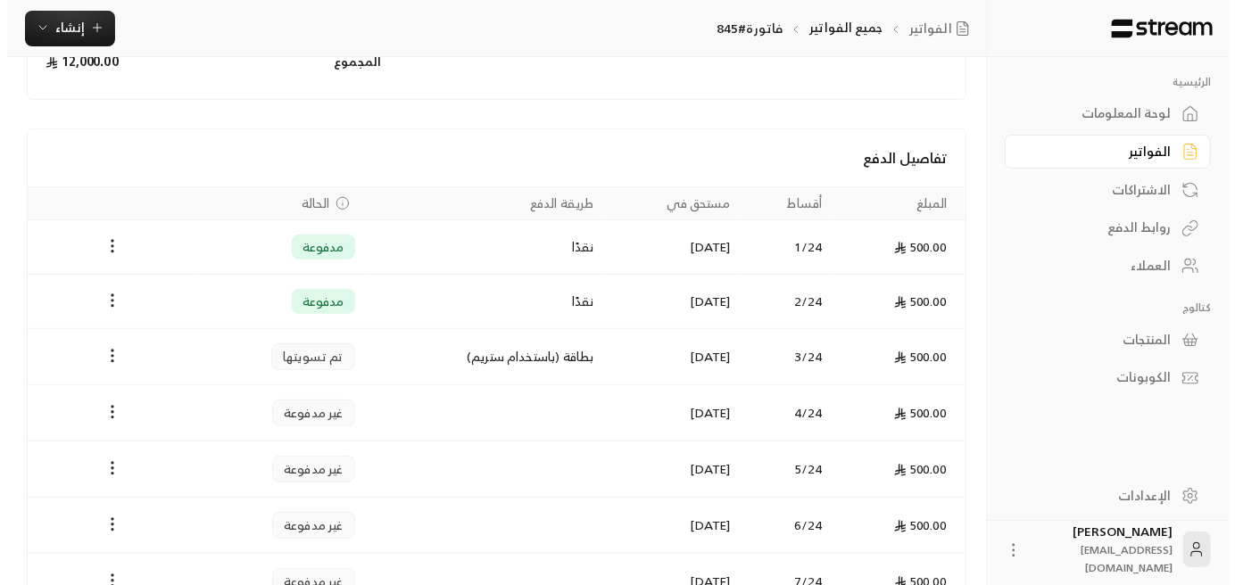
scroll to position [357, 0]
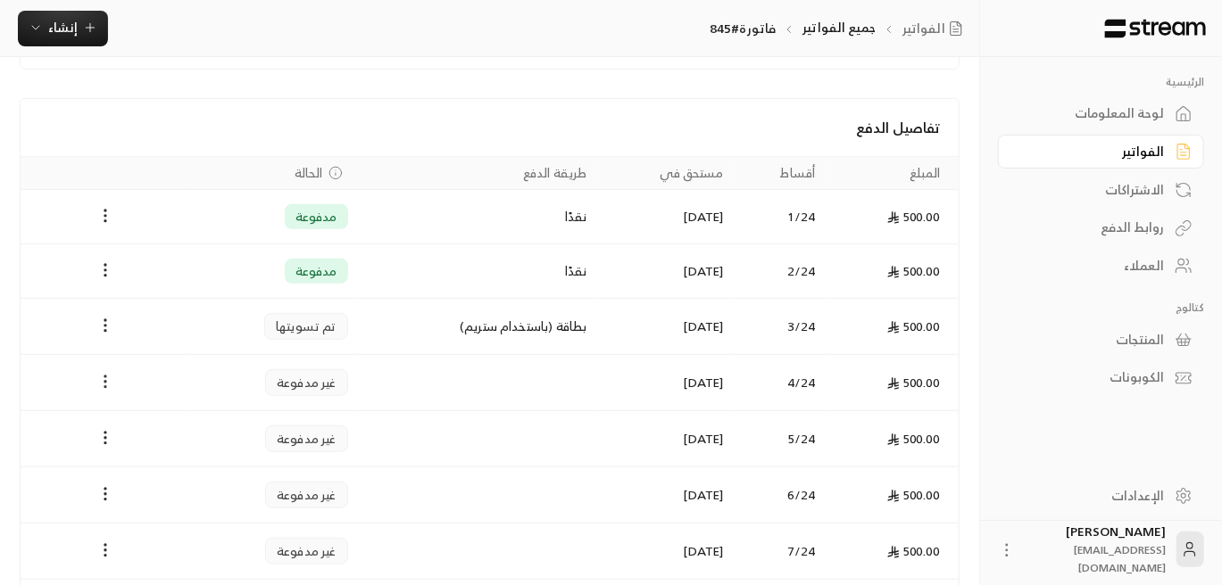
click at [101, 373] on icon "Payments" at bounding box center [105, 382] width 18 height 18
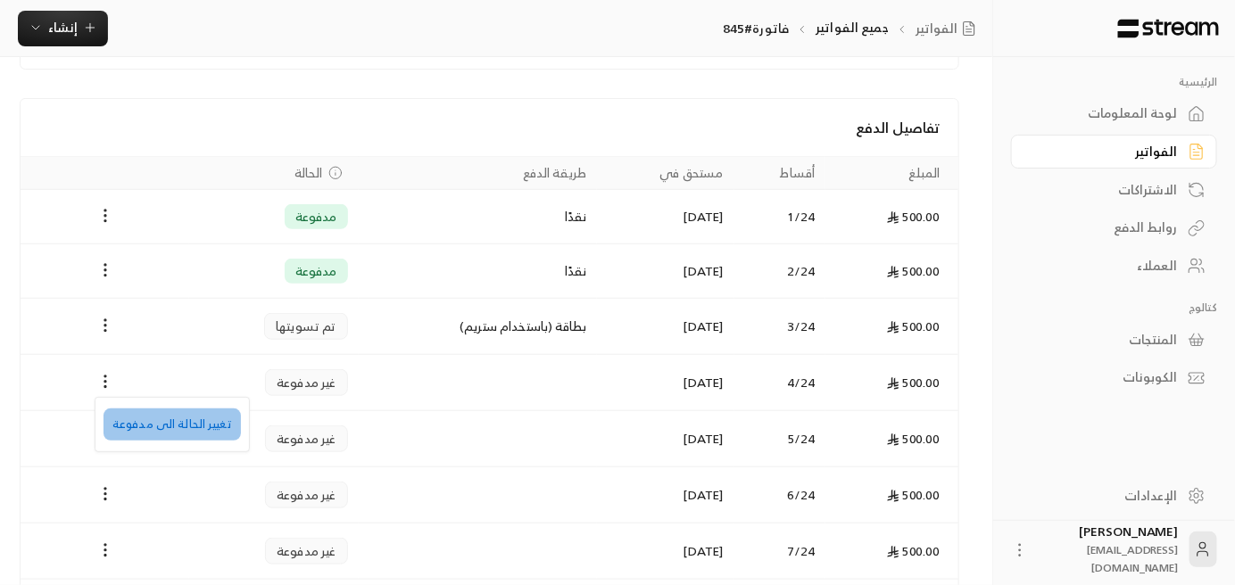
click at [181, 428] on li "تغيير الحالة الى مدفوعة" at bounding box center [172, 425] width 137 height 32
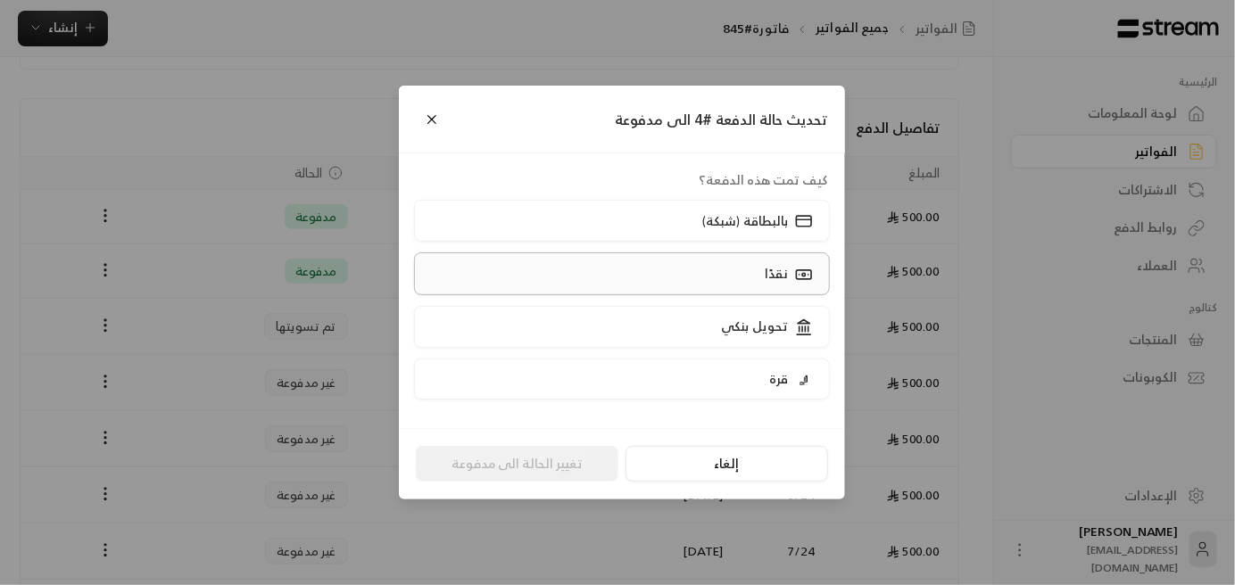
click at [634, 272] on label "نقدًا" at bounding box center [622, 274] width 417 height 42
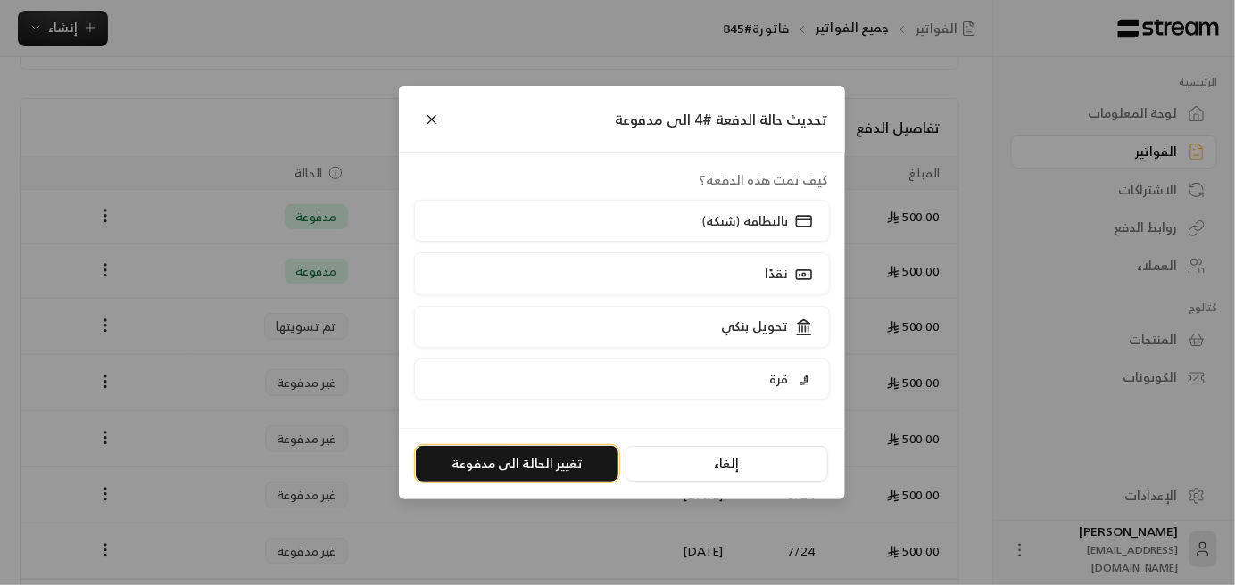
click at [566, 466] on button "تغيير الحالة الى مدفوعة" at bounding box center [517, 464] width 203 height 36
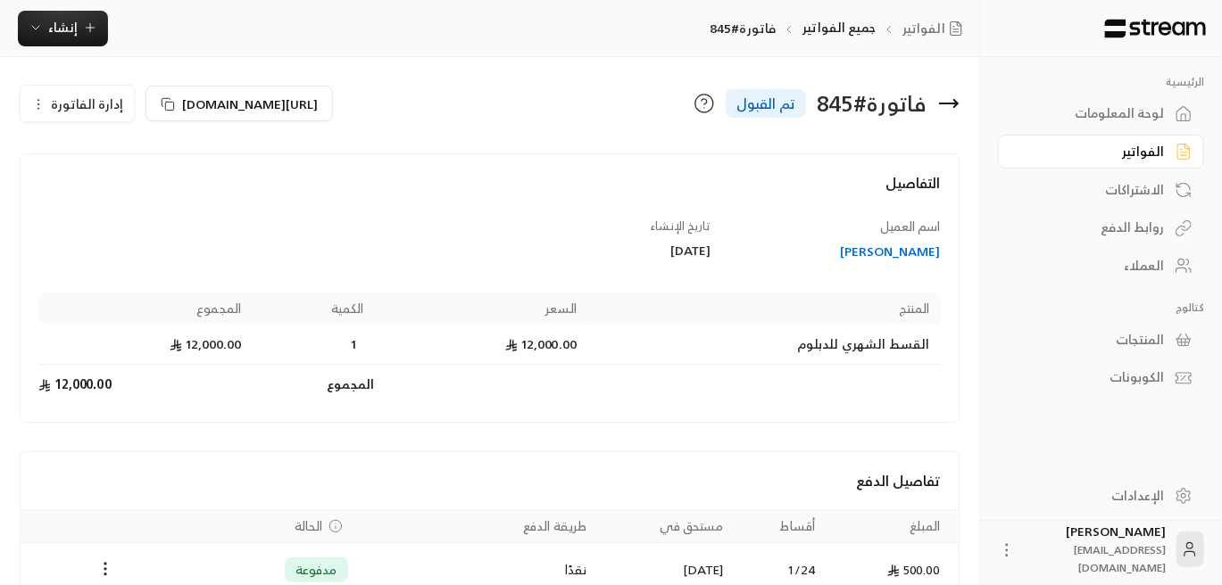
scroll to position [0, 0]
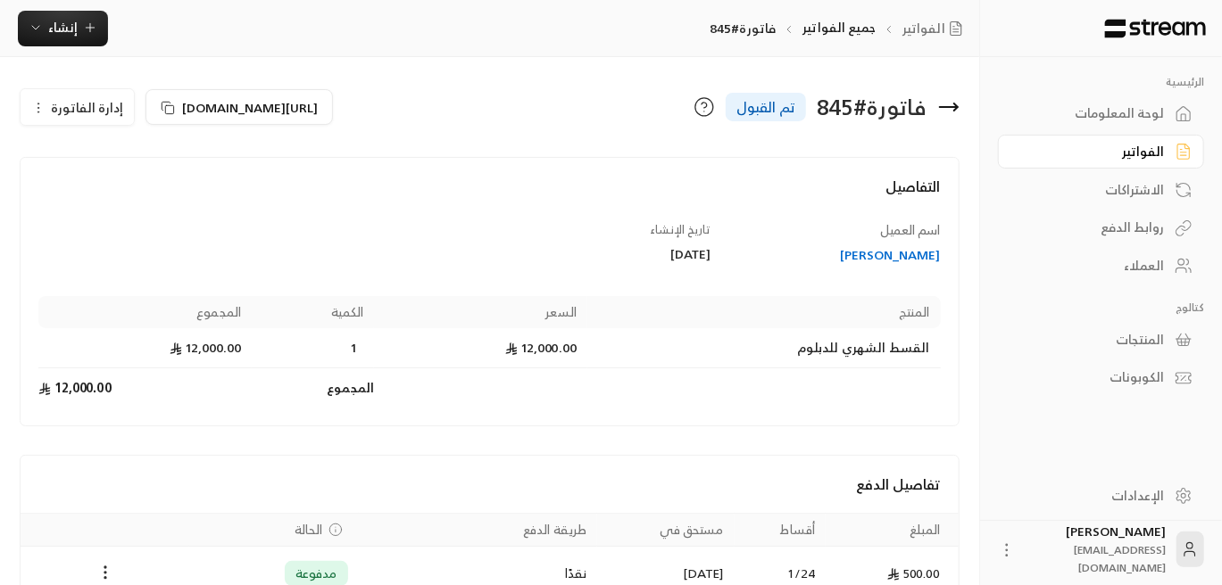
click at [1151, 274] on div "العملاء" at bounding box center [1092, 266] width 144 height 18
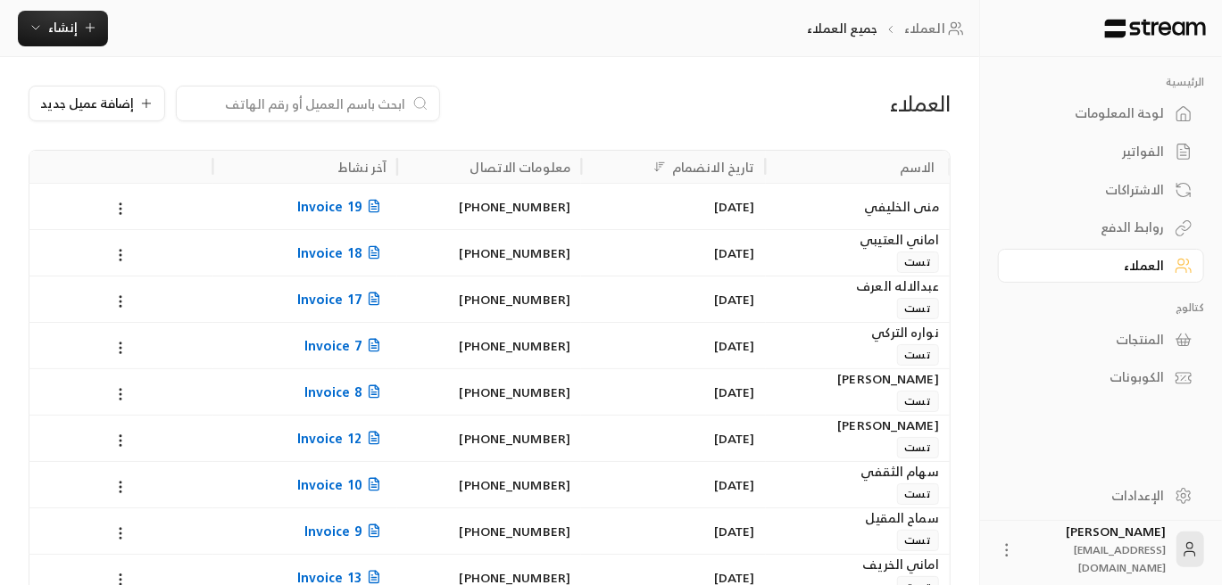
click at [373, 103] on input at bounding box center [296, 104] width 218 height 20
paste input "[PERSON_NAME]"
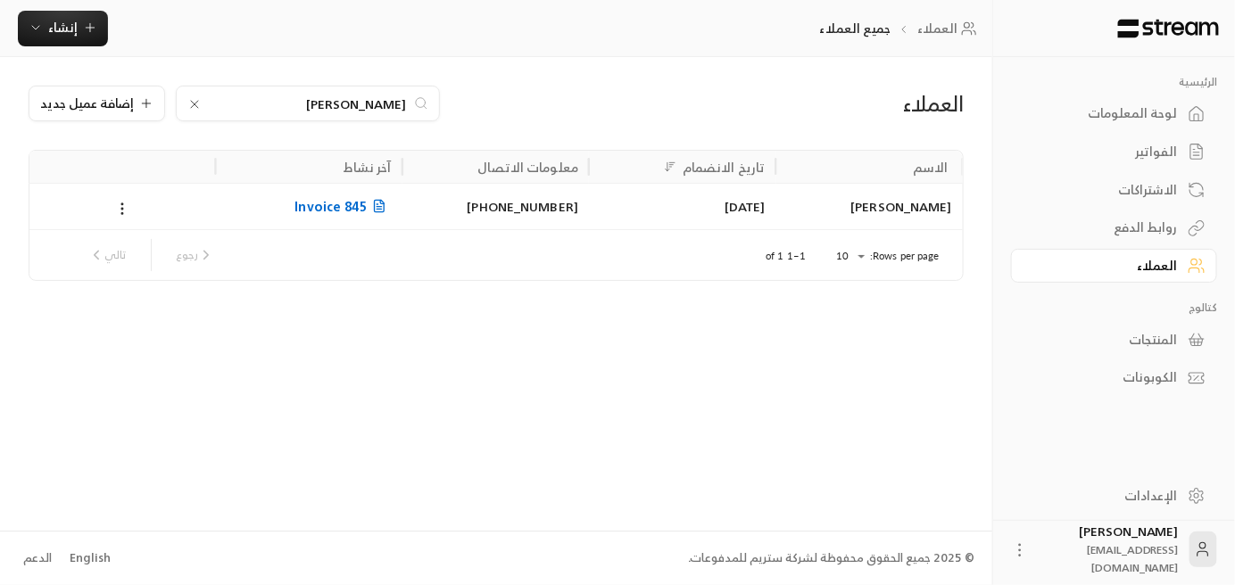
click at [337, 104] on input "[PERSON_NAME]" at bounding box center [308, 104] width 198 height 20
paste input "[PERSON_NAME]"
type input "[PERSON_NAME] [PERSON_NAME]"
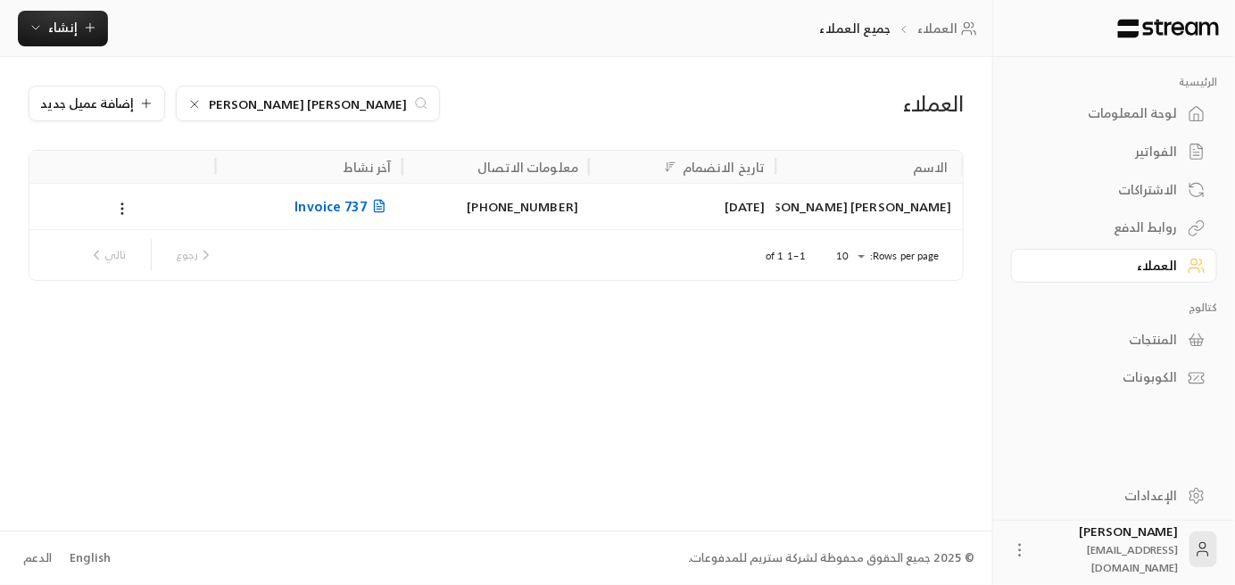
click at [348, 212] on span "Invoice 737" at bounding box center [342, 206] width 96 height 22
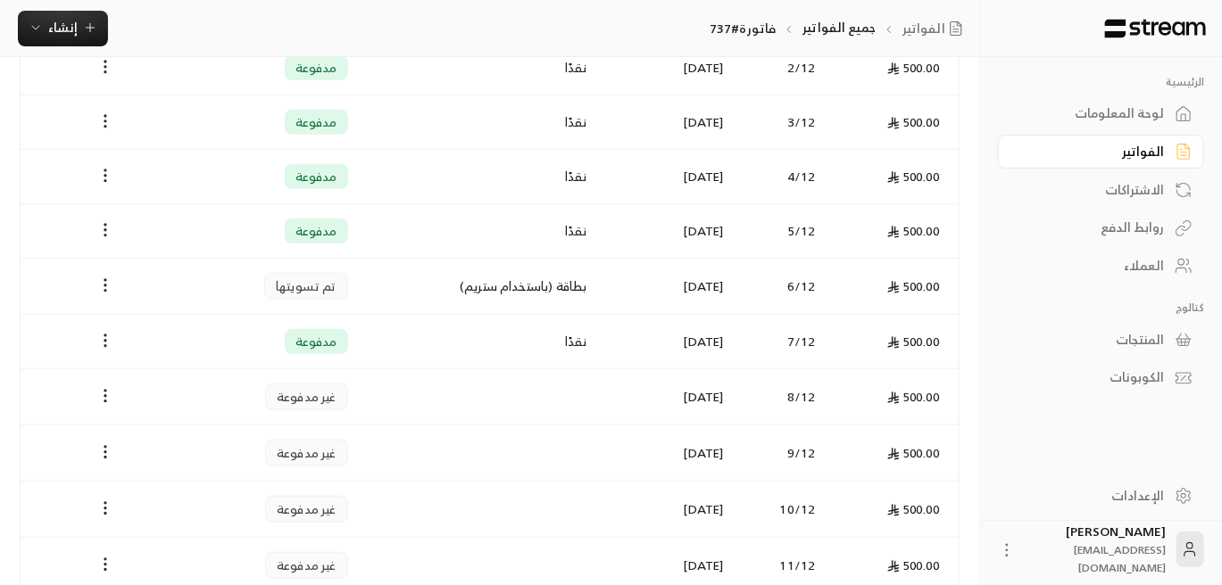
scroll to position [521, 0]
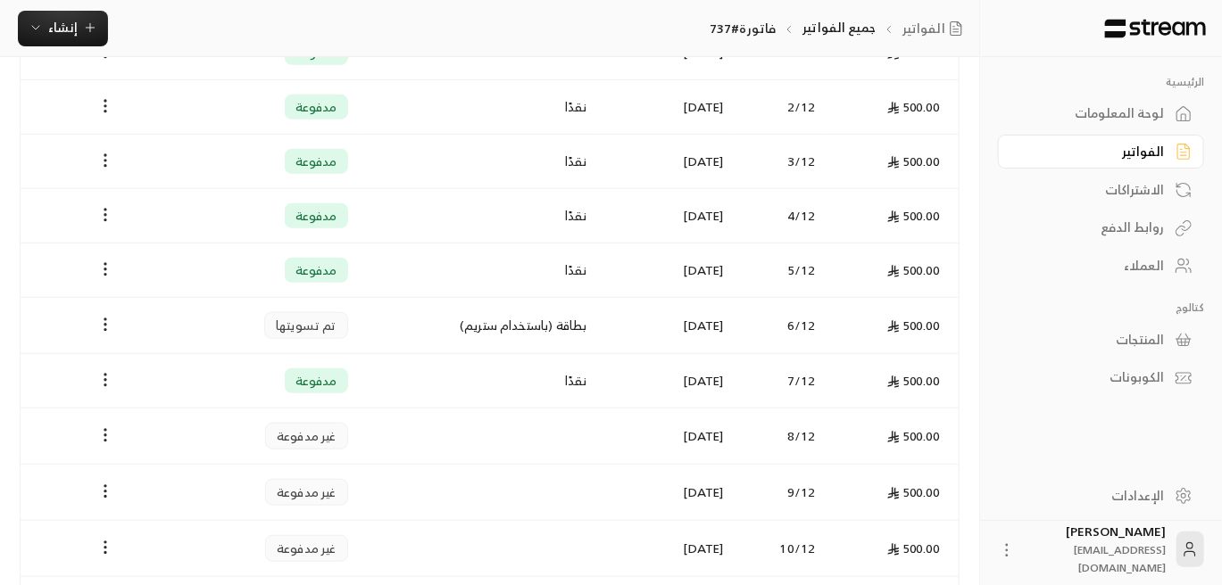
click at [1147, 285] on div "الرئيسية لوحة المعلومات الفواتير الاشتراكات روابط الدفع العملاء كتالوج المنتجات…" at bounding box center [1101, 235] width 206 height 320
click at [1147, 273] on div "العملاء" at bounding box center [1092, 266] width 144 height 18
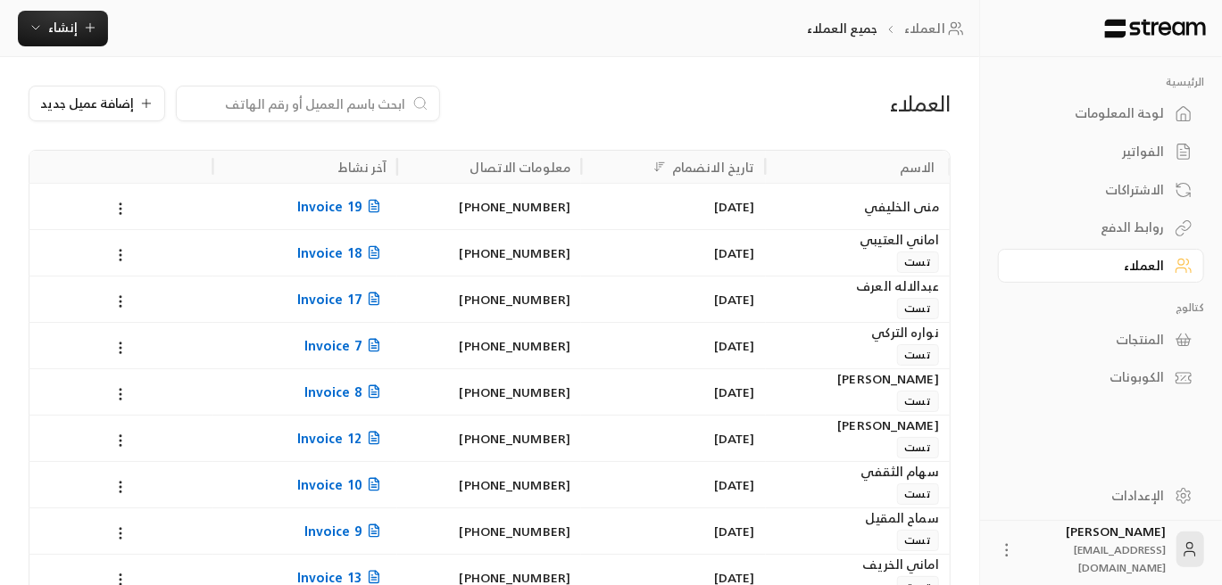
click at [312, 94] on div at bounding box center [308, 104] width 264 height 36
click at [340, 104] on input at bounding box center [296, 104] width 218 height 20
paste input "ربى [PERSON_NAME]"
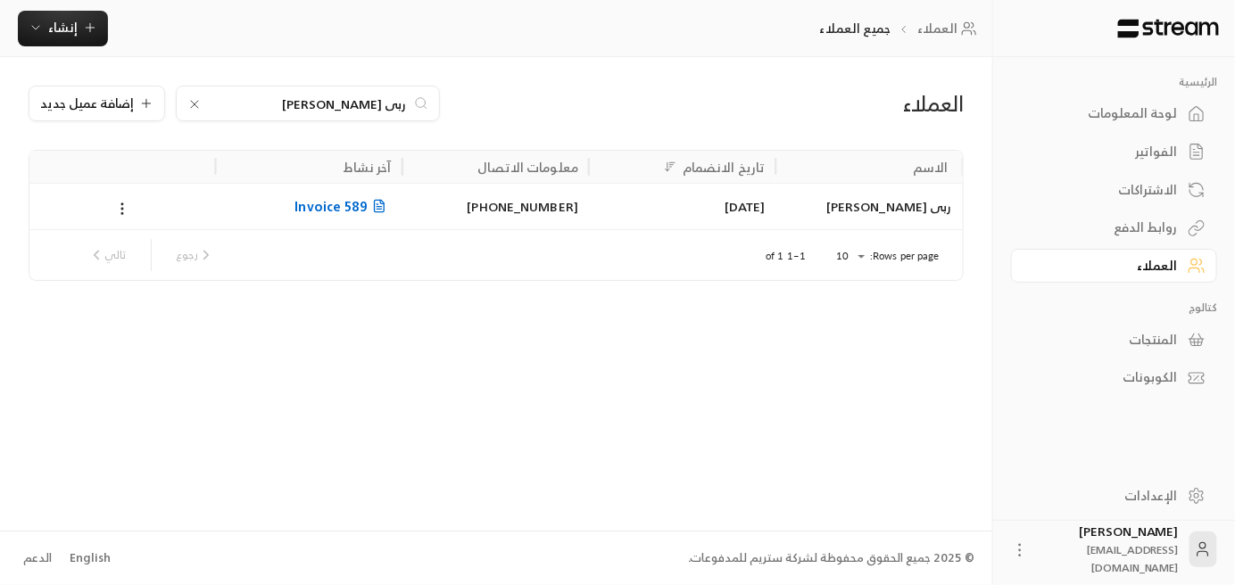
type input "ربى [PERSON_NAME]"
click at [356, 205] on span "Invoice 589" at bounding box center [342, 206] width 96 height 22
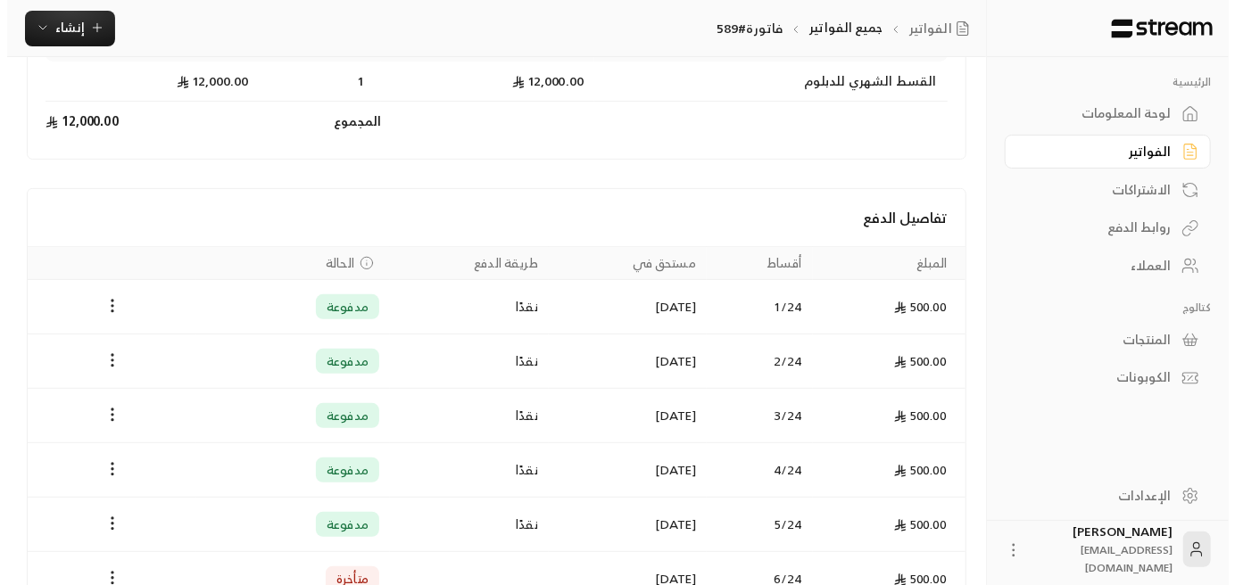
scroll to position [535, 0]
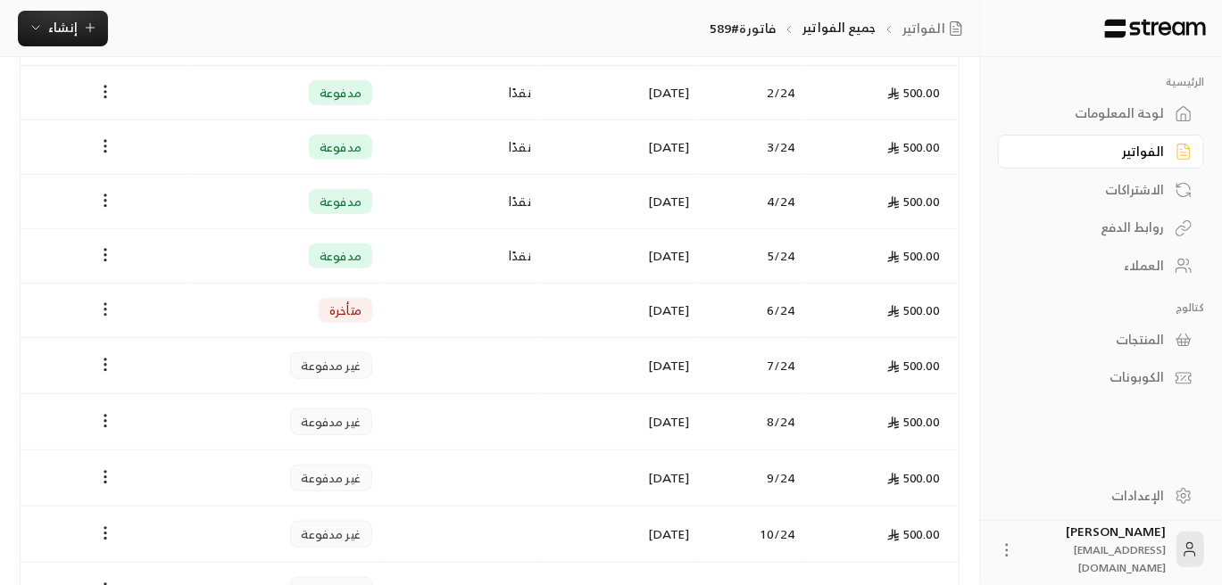
click at [97, 306] on icon "Payments" at bounding box center [105, 310] width 18 height 18
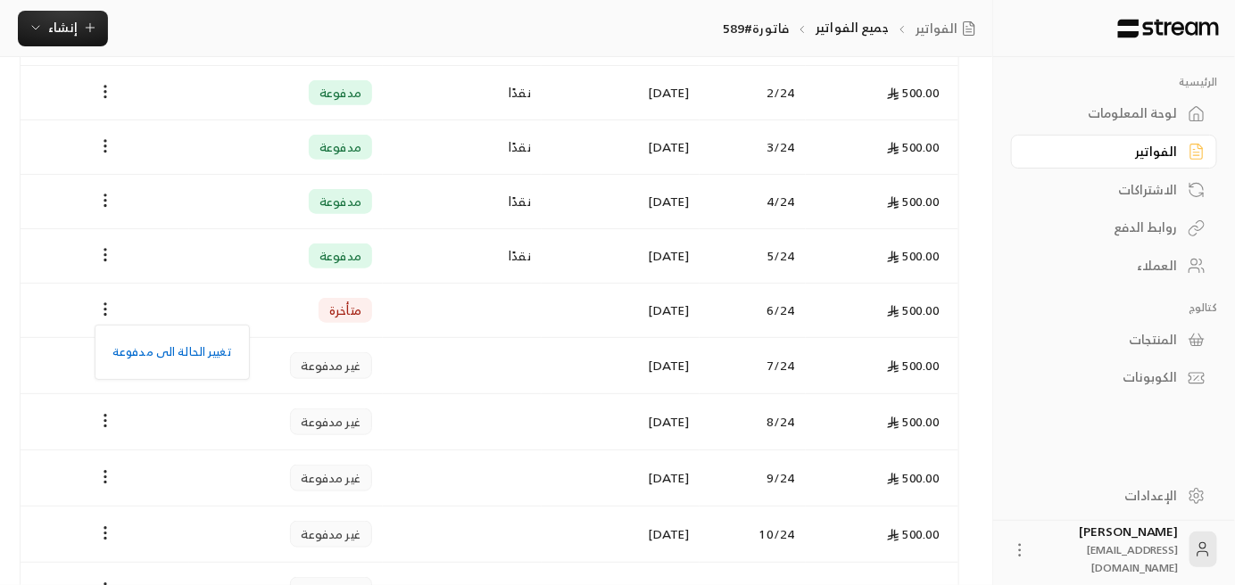
click at [105, 300] on div at bounding box center [617, 292] width 1235 height 585
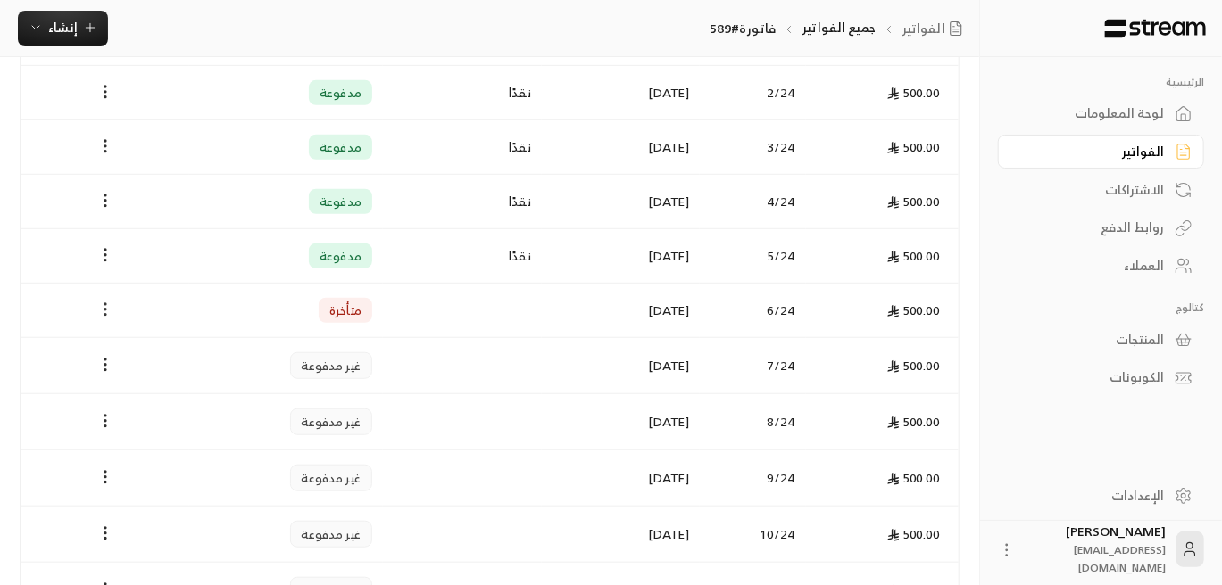
click at [105, 302] on icon "Payments" at bounding box center [105, 310] width 18 height 18
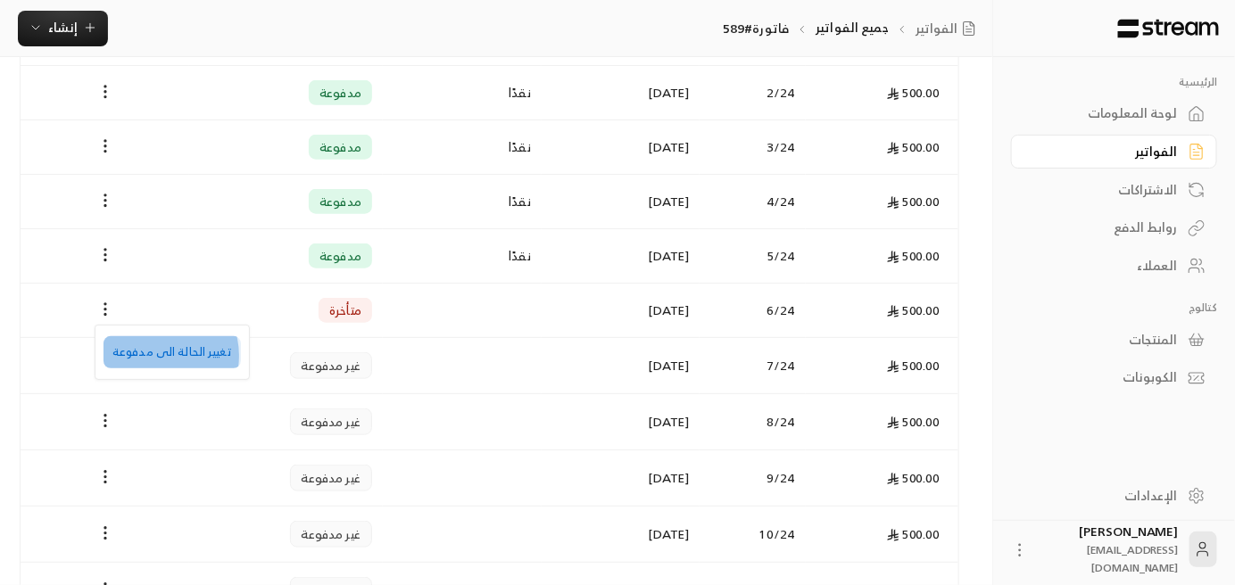
click at [154, 356] on li "تغيير الحالة الى مدفوعة" at bounding box center [172, 352] width 137 height 32
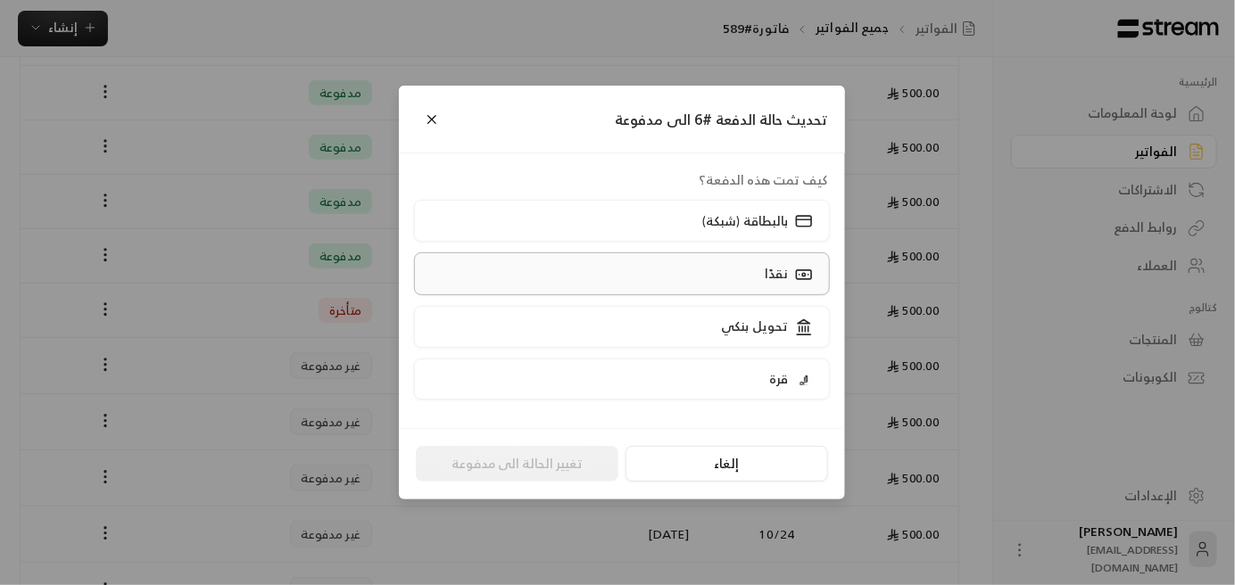
click at [712, 266] on label "نقدًا" at bounding box center [622, 274] width 417 height 42
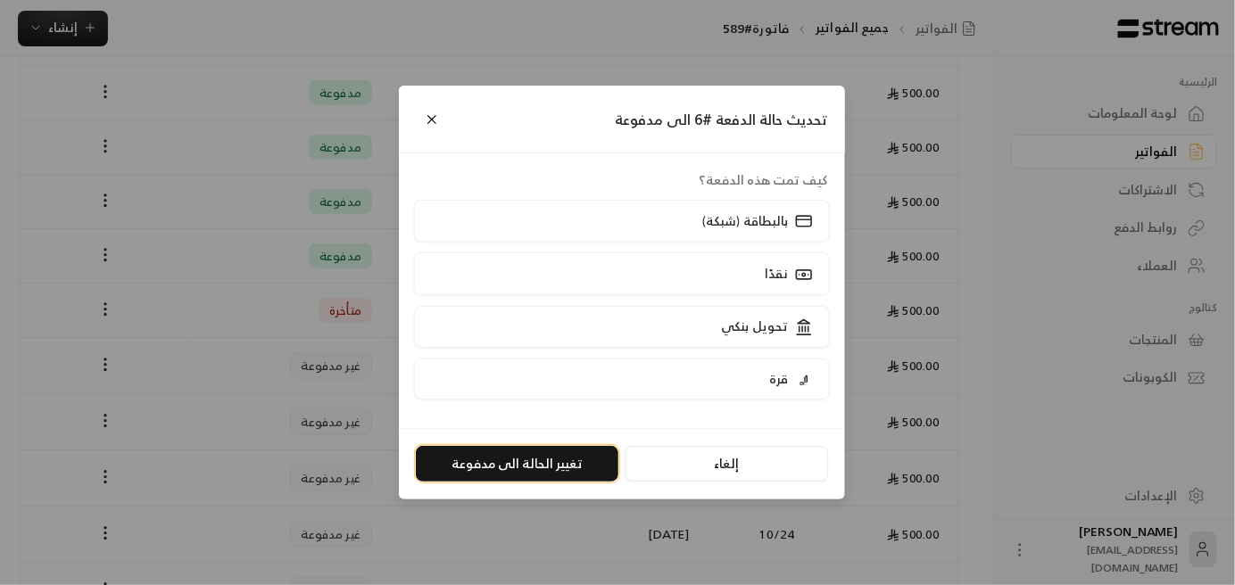
click at [556, 460] on button "تغيير الحالة الى مدفوعة" at bounding box center [517, 464] width 203 height 36
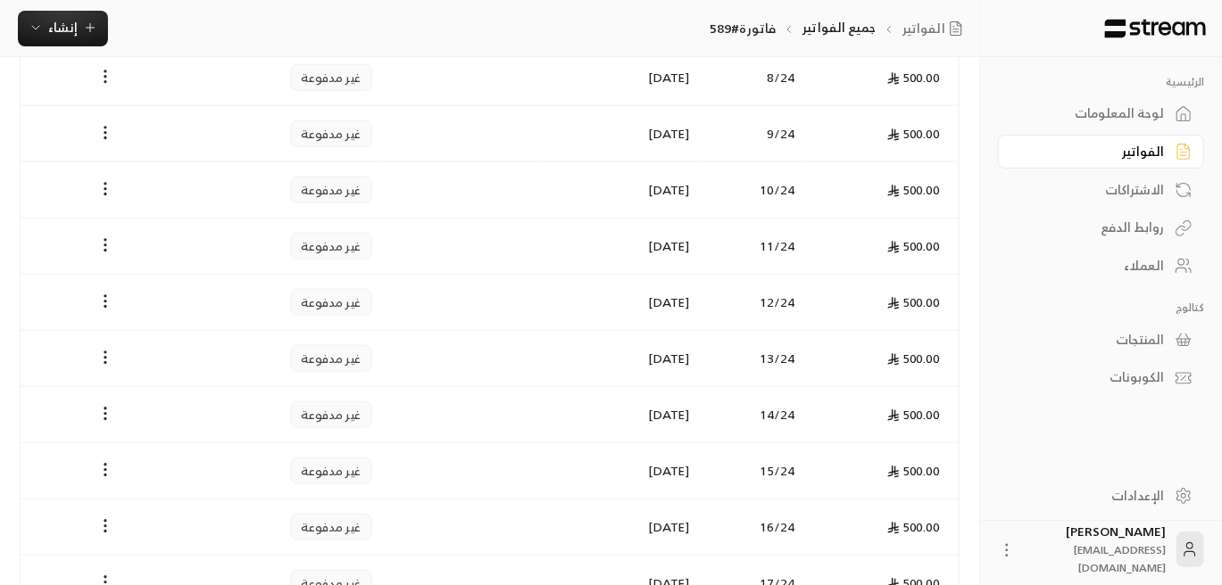
scroll to position [892, 0]
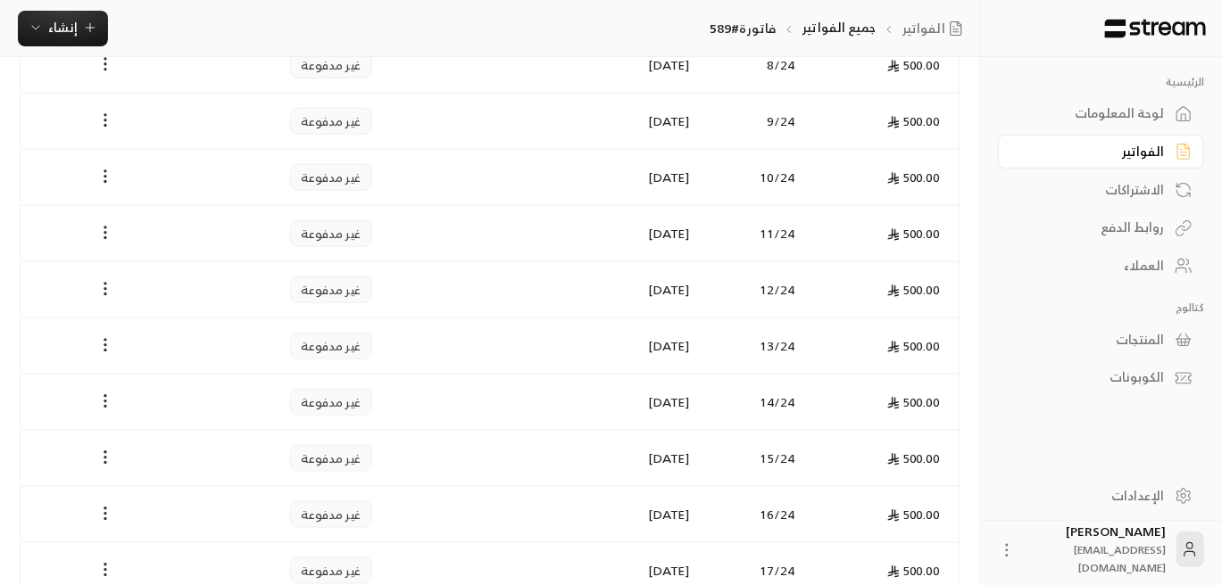
click at [1119, 261] on div "العملاء" at bounding box center [1092, 266] width 144 height 18
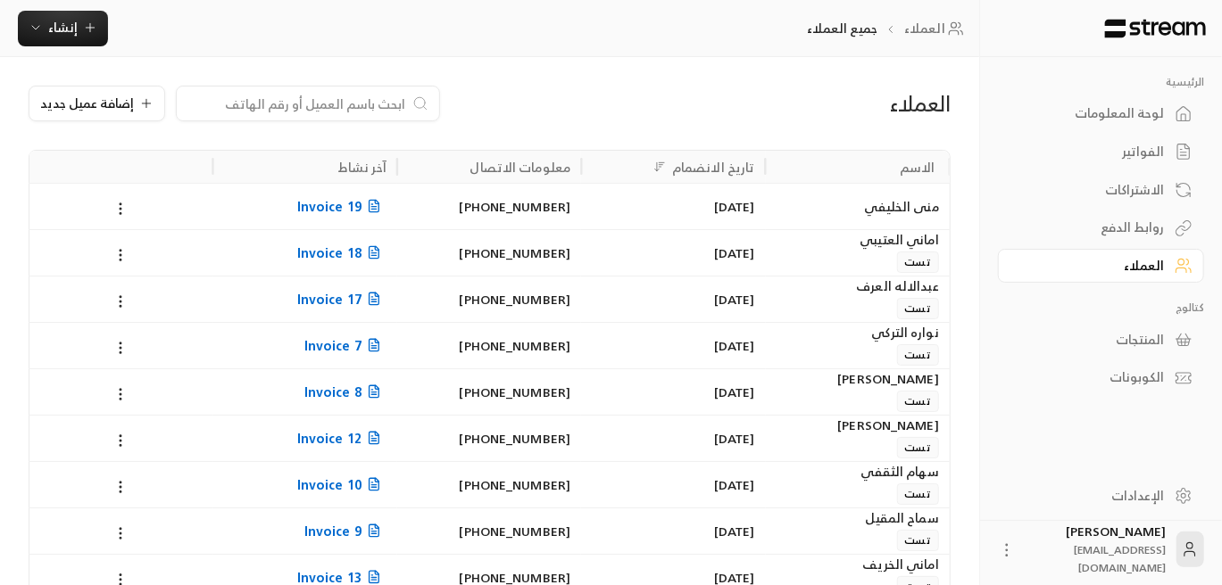
click at [345, 92] on div at bounding box center [308, 104] width 264 height 36
drag, startPoint x: 345, startPoint y: 92, endPoint x: 305, endPoint y: 105, distance: 42.3
click at [306, 105] on input at bounding box center [296, 104] width 218 height 20
paste input "مرام [PERSON_NAME]"
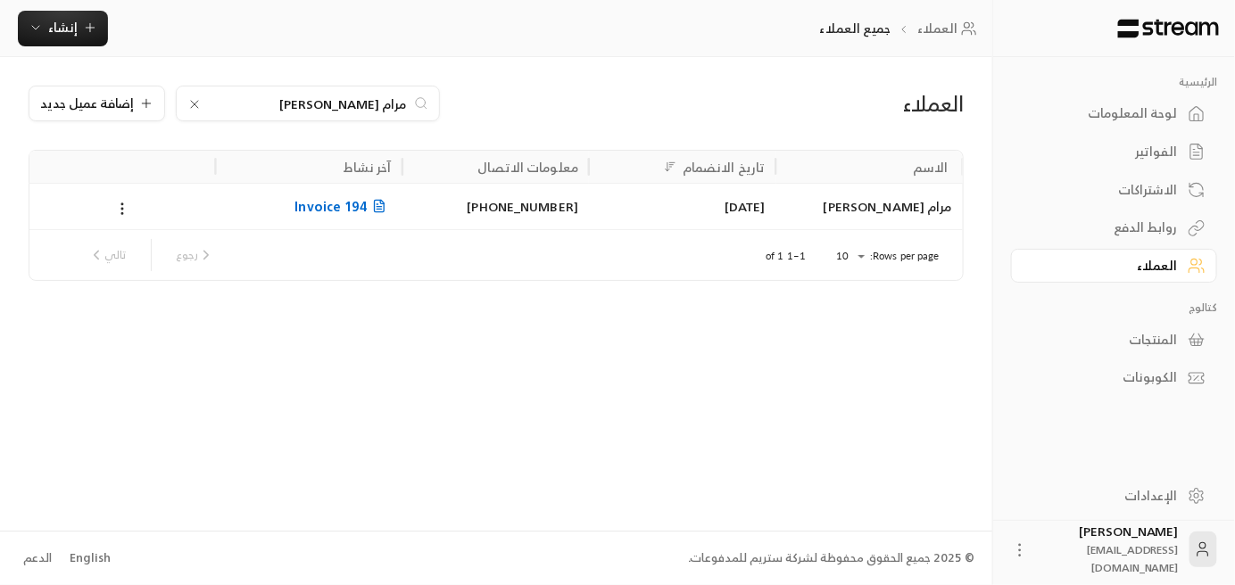
type input "مرام [PERSON_NAME]"
click at [350, 206] on span "Invoice 194" at bounding box center [342, 206] width 96 height 22
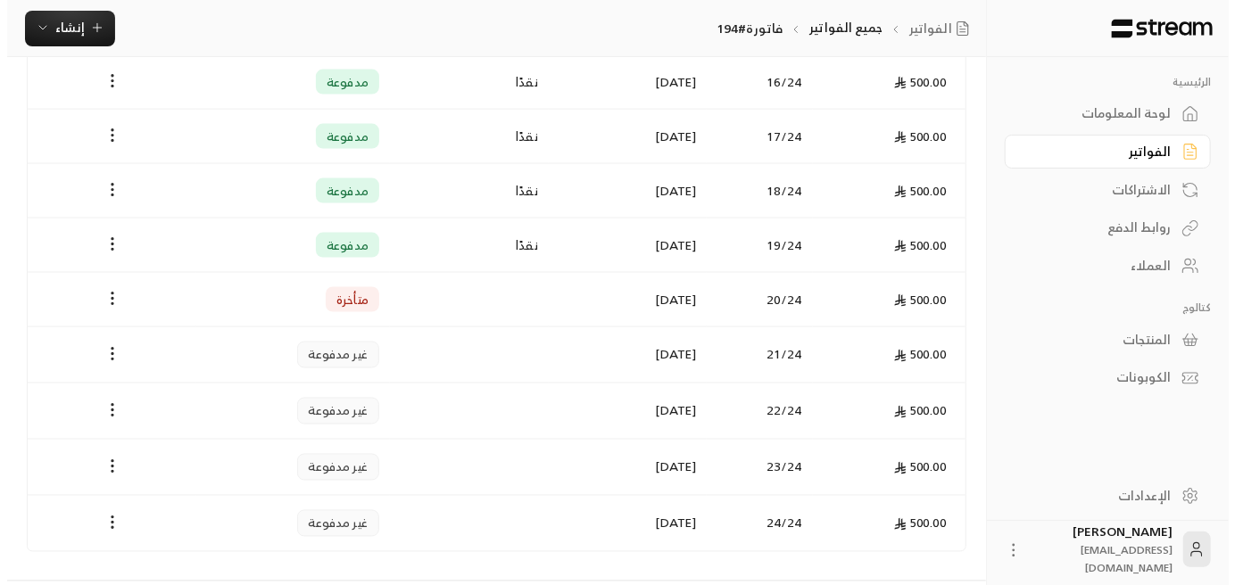
scroll to position [1338, 0]
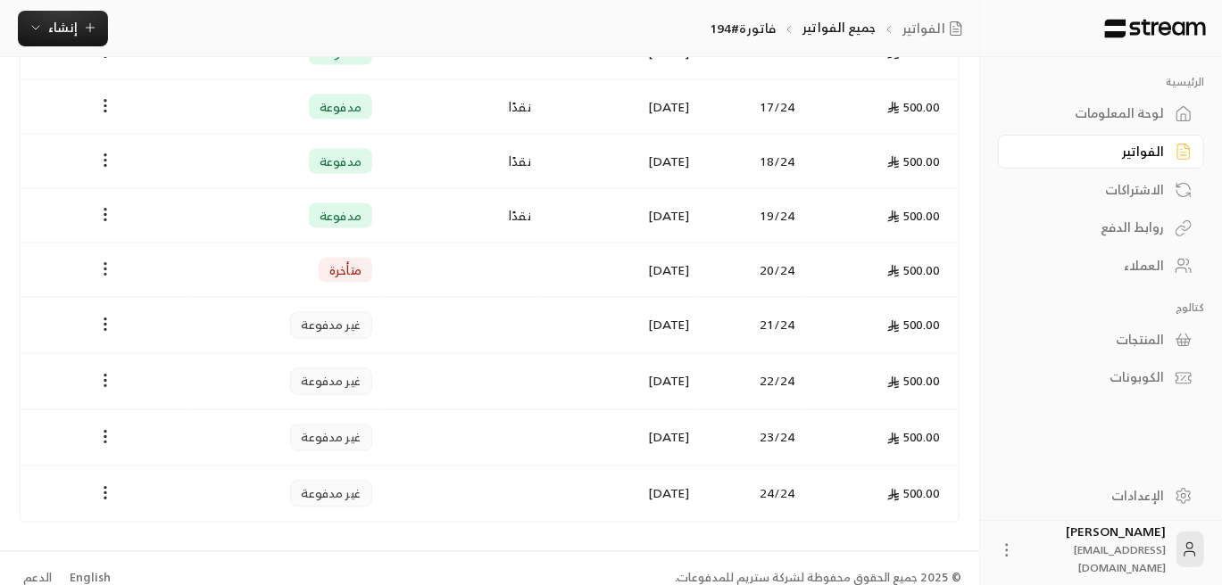
click at [103, 261] on icon "Payments" at bounding box center [105, 270] width 18 height 18
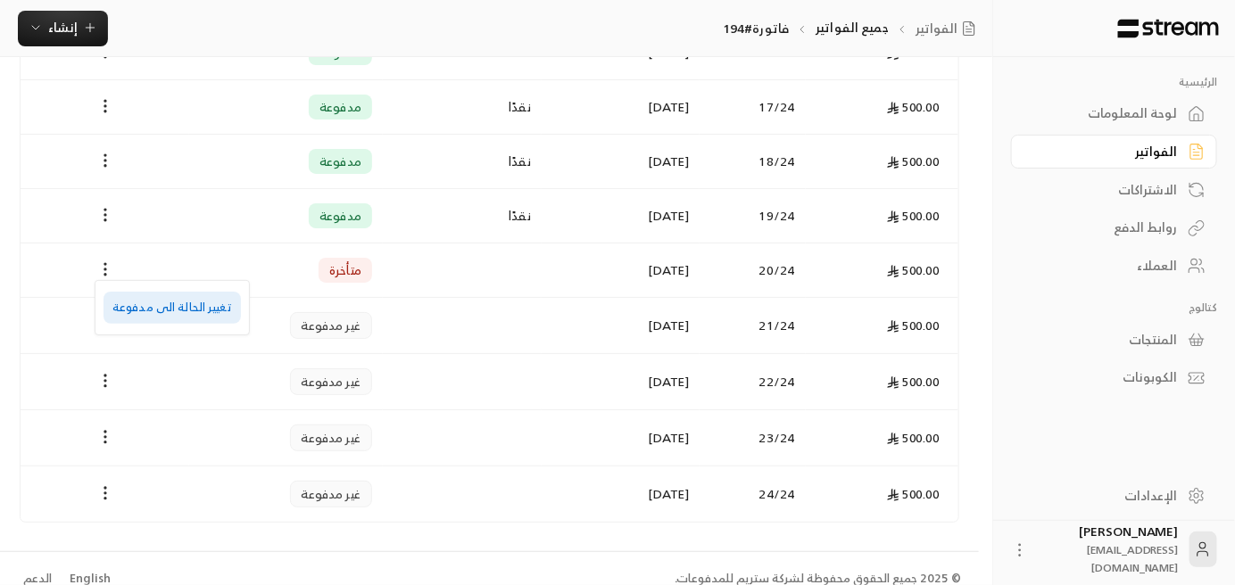
click at [181, 311] on li "تغيير الحالة الى مدفوعة" at bounding box center [172, 308] width 137 height 32
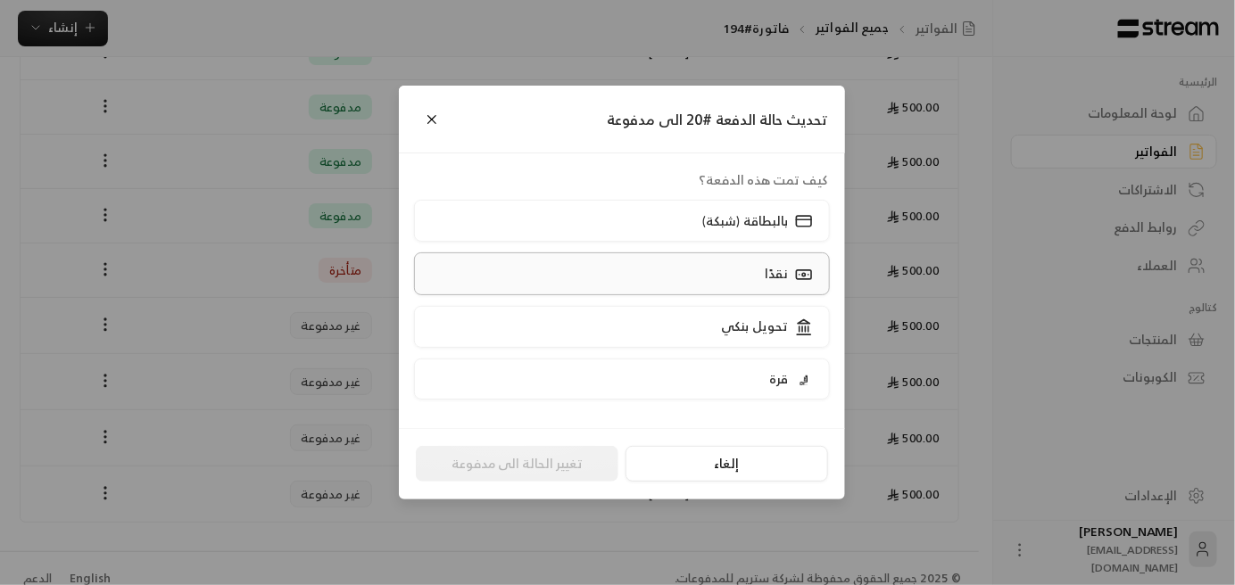
click at [759, 272] on label "نقدًا" at bounding box center [622, 274] width 417 height 42
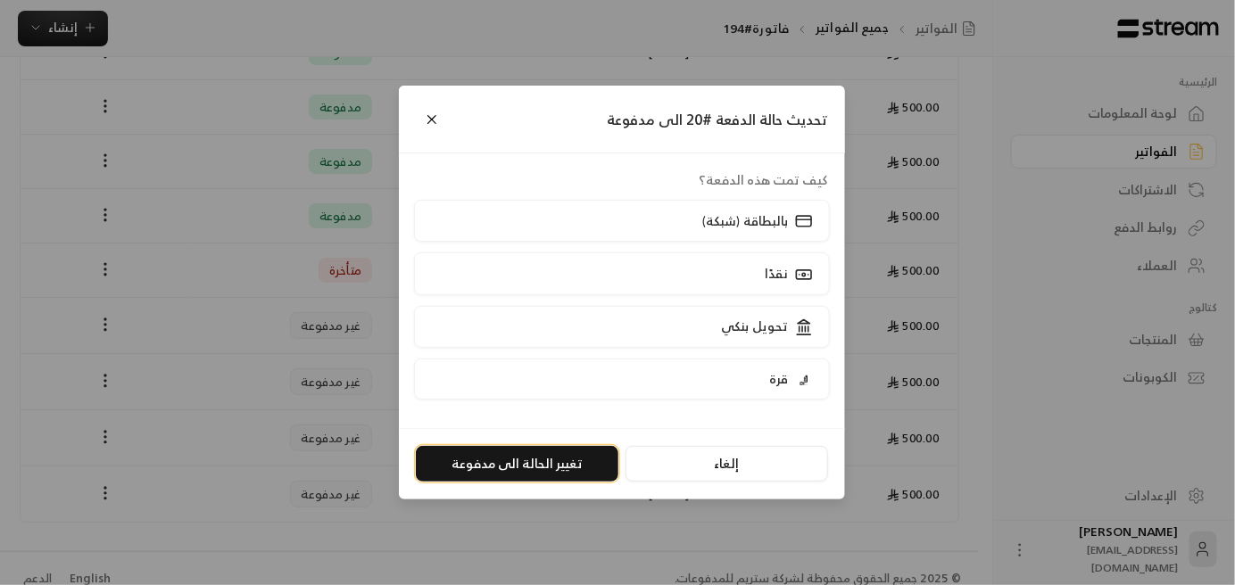
click at [536, 461] on button "تغيير الحالة الى مدفوعة" at bounding box center [517, 464] width 203 height 36
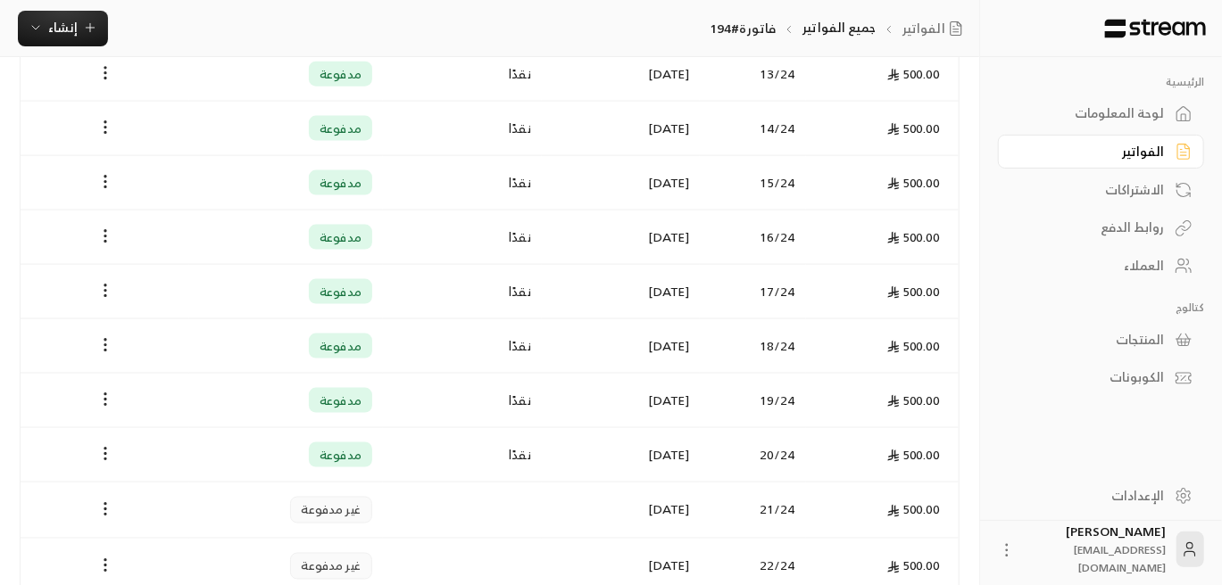
scroll to position [1346, 0]
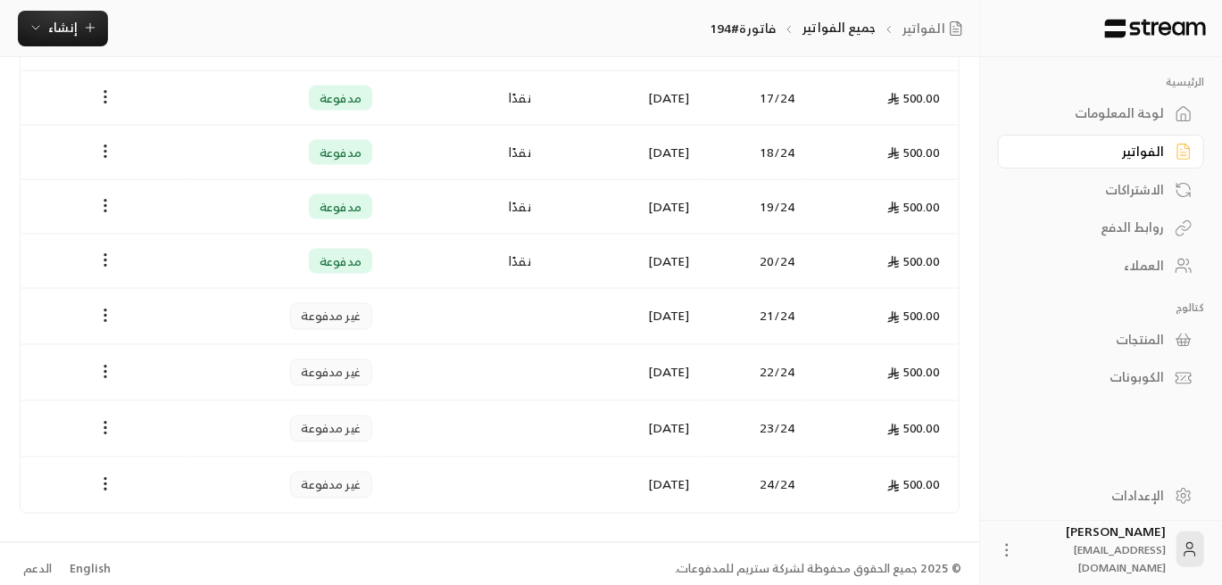
click at [1144, 272] on div "العملاء" at bounding box center [1092, 266] width 144 height 18
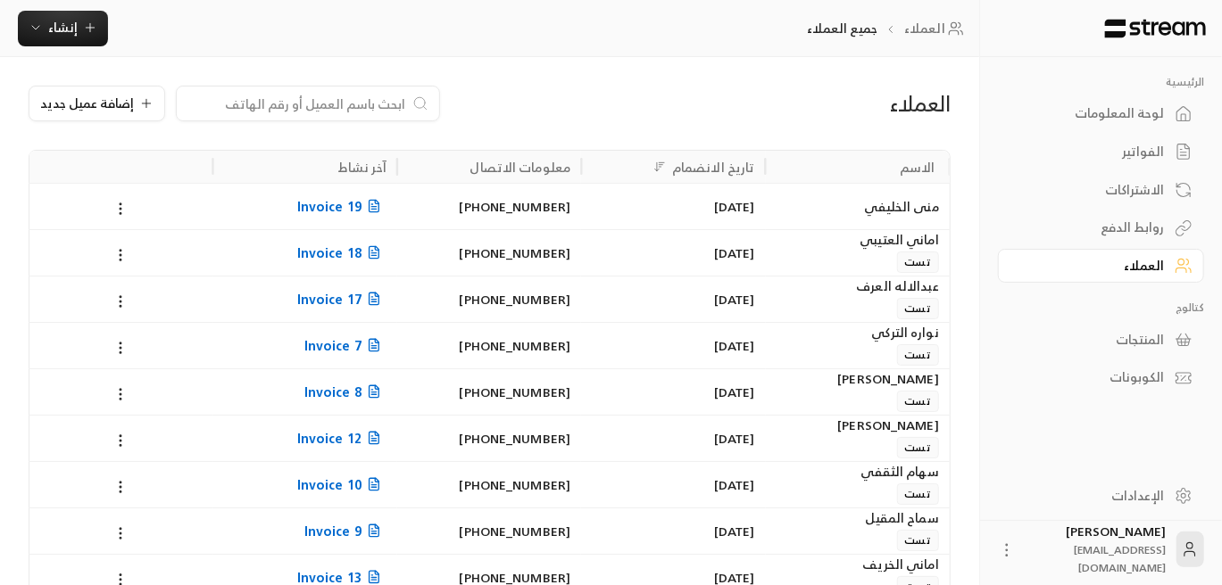
click at [395, 111] on input at bounding box center [296, 104] width 218 height 20
paste input "سلطانه [PERSON_NAME]"
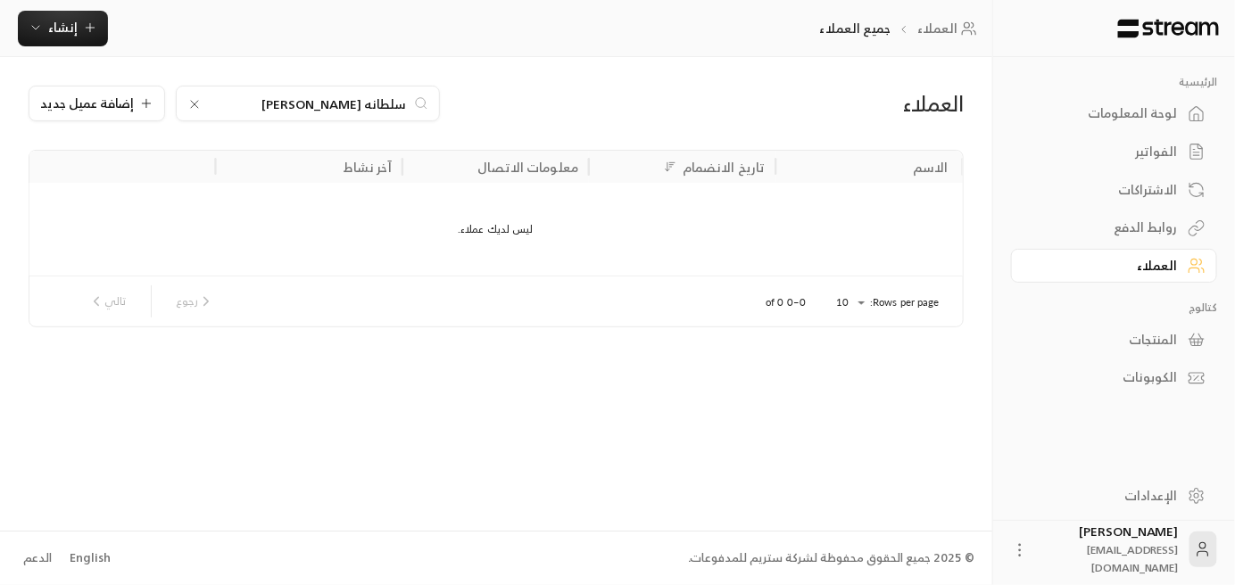
drag, startPoint x: 276, startPoint y: 102, endPoint x: 213, endPoint y: 137, distance: 71.9
click at [213, 137] on div "العملاء سلطانه [PERSON_NAME] إضافة عميل جديد" at bounding box center [496, 118] width 953 height 64
click at [389, 108] on input "[PERSON_NAME]" at bounding box center [308, 104] width 198 height 20
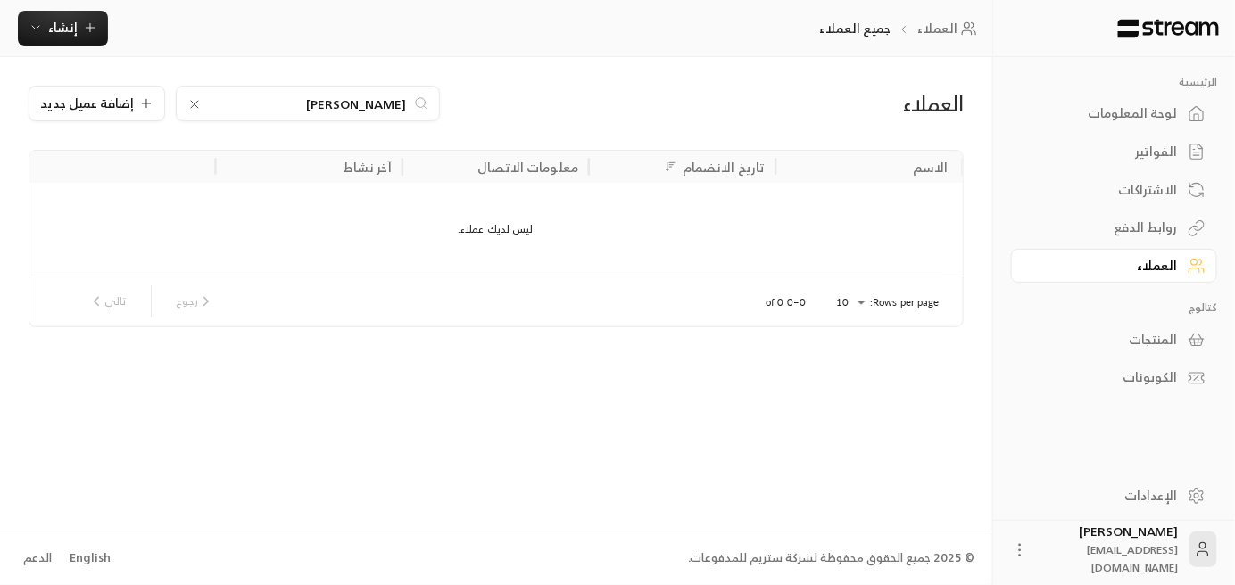
paste input "[PERSON_NAME]"
drag, startPoint x: 333, startPoint y: 104, endPoint x: 282, endPoint y: 108, distance: 51.1
click at [282, 108] on input "سلطانه [PERSON_NAME]" at bounding box center [308, 104] width 198 height 20
drag, startPoint x: 363, startPoint y: 98, endPoint x: 345, endPoint y: 104, distance: 18.6
click at [345, 104] on input "سلطانه [PERSON_NAME]" at bounding box center [308, 104] width 198 height 20
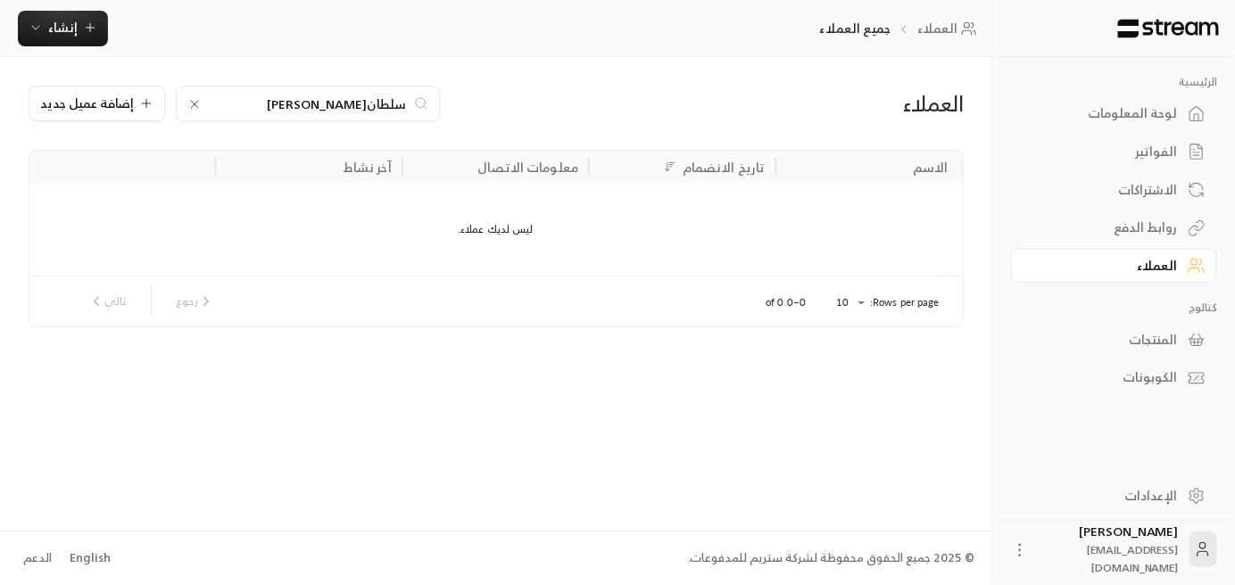
drag, startPoint x: 358, startPoint y: 95, endPoint x: 344, endPoint y: 112, distance: 21.6
click at [344, 112] on input "سلطان[PERSON_NAME]" at bounding box center [308, 104] width 198 height 20
click at [369, 102] on input "سلطان[PERSON_NAME]" at bounding box center [308, 104] width 198 height 20
drag, startPoint x: 363, startPoint y: 104, endPoint x: 349, endPoint y: 113, distance: 17.3
click at [350, 109] on input "سلطان[PERSON_NAME]" at bounding box center [308, 104] width 198 height 20
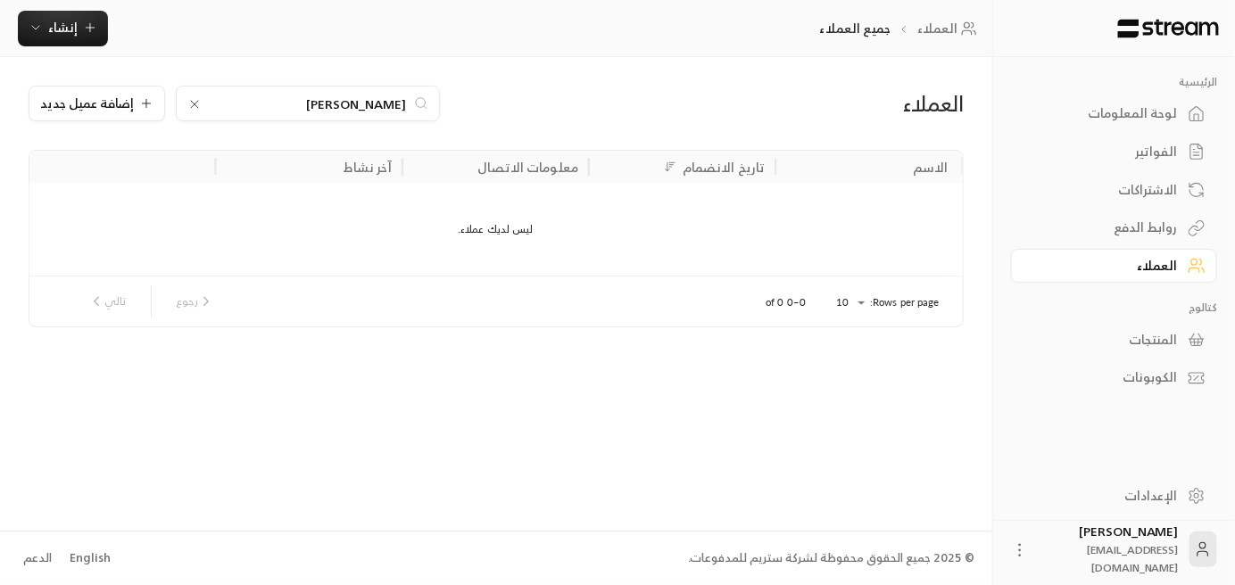
drag, startPoint x: 357, startPoint y: 92, endPoint x: 318, endPoint y: 98, distance: 39.8
click at [318, 97] on div "[PERSON_NAME]" at bounding box center [308, 104] width 264 height 36
click at [322, 98] on input "[PERSON_NAME]" at bounding box center [308, 104] width 198 height 20
click at [322, 97] on input "[PERSON_NAME]" at bounding box center [308, 104] width 198 height 20
click at [324, 99] on input "[PERSON_NAME]" at bounding box center [308, 104] width 198 height 20
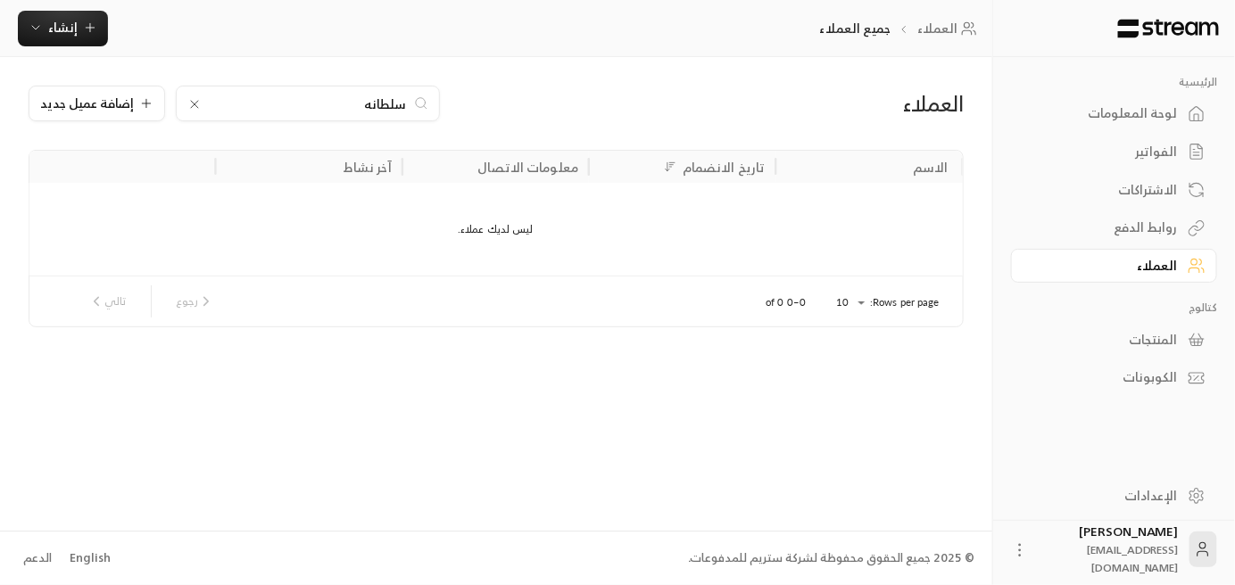
click at [365, 98] on input "سلطانه" at bounding box center [308, 104] width 198 height 20
click at [366, 98] on input "سلطانه" at bounding box center [308, 104] width 198 height 20
paste input "[PERSON_NAME]"
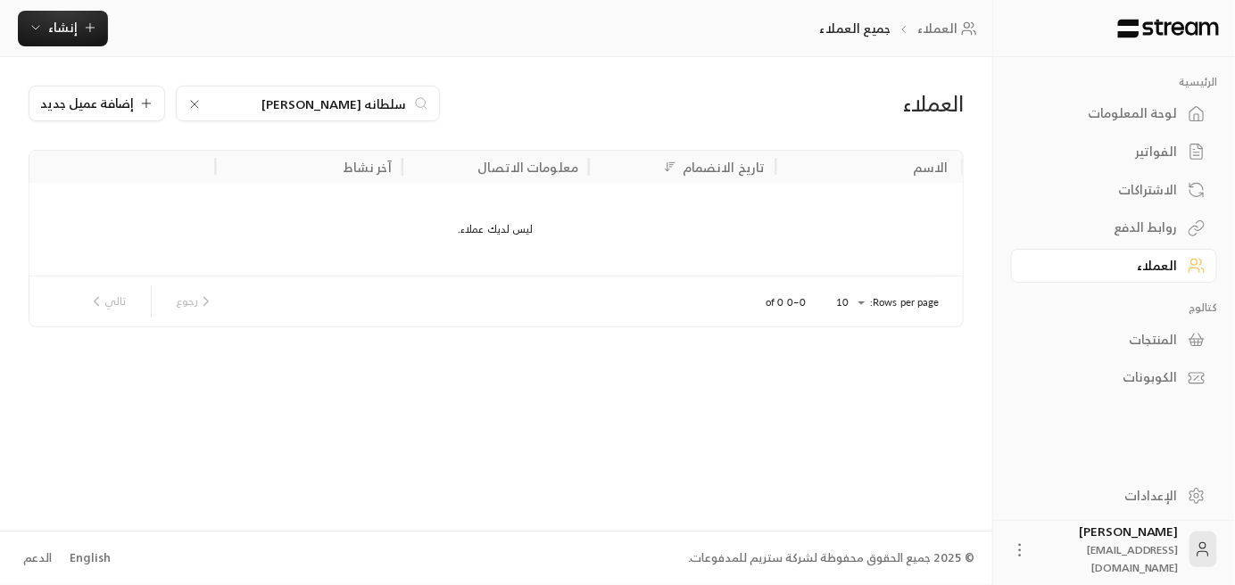
drag, startPoint x: 360, startPoint y: 99, endPoint x: 338, endPoint y: 112, distance: 24.8
click at [338, 112] on input "سلطانه [PERSON_NAME]" at bounding box center [308, 104] width 198 height 20
drag, startPoint x: 302, startPoint y: 95, endPoint x: 227, endPoint y: 116, distance: 77.7
click at [238, 109] on input "سلطانه [PERSON_NAME]" at bounding box center [308, 104] width 198 height 20
type input "[PERSON_NAME]"
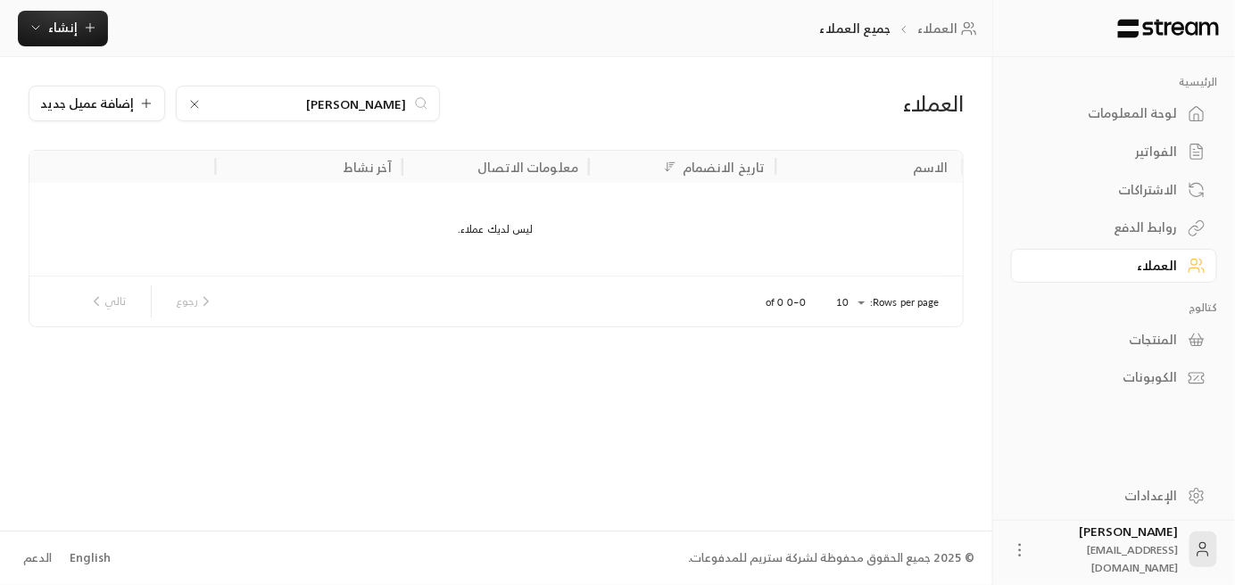
click at [193, 106] on icon at bounding box center [194, 104] width 7 height 7
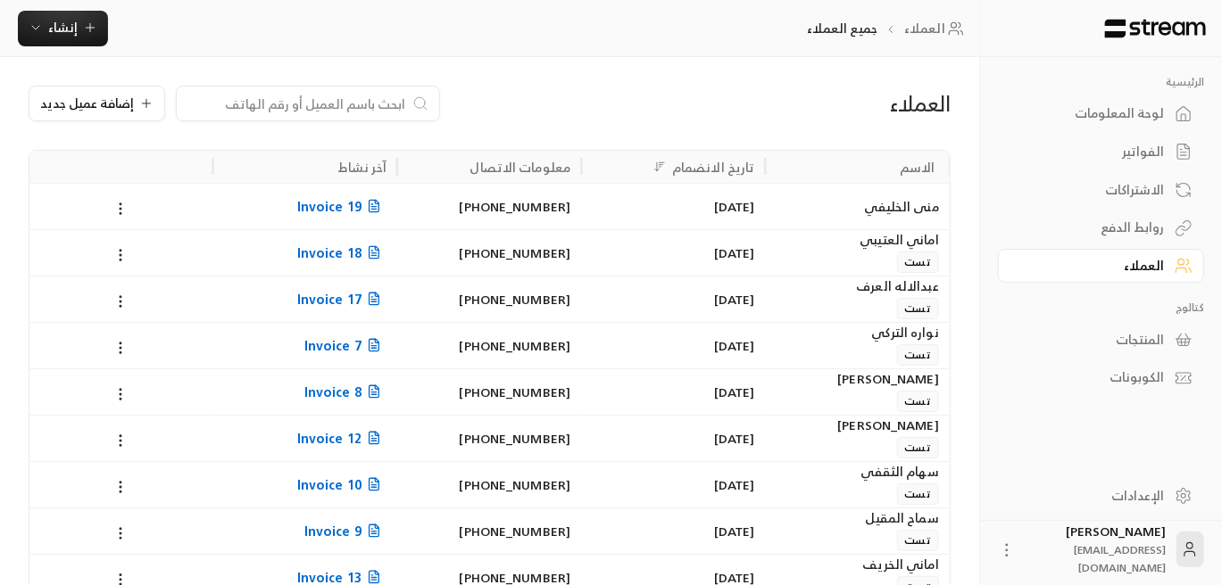
click at [312, 106] on input at bounding box center [296, 104] width 218 height 20
paste input "0565747883"
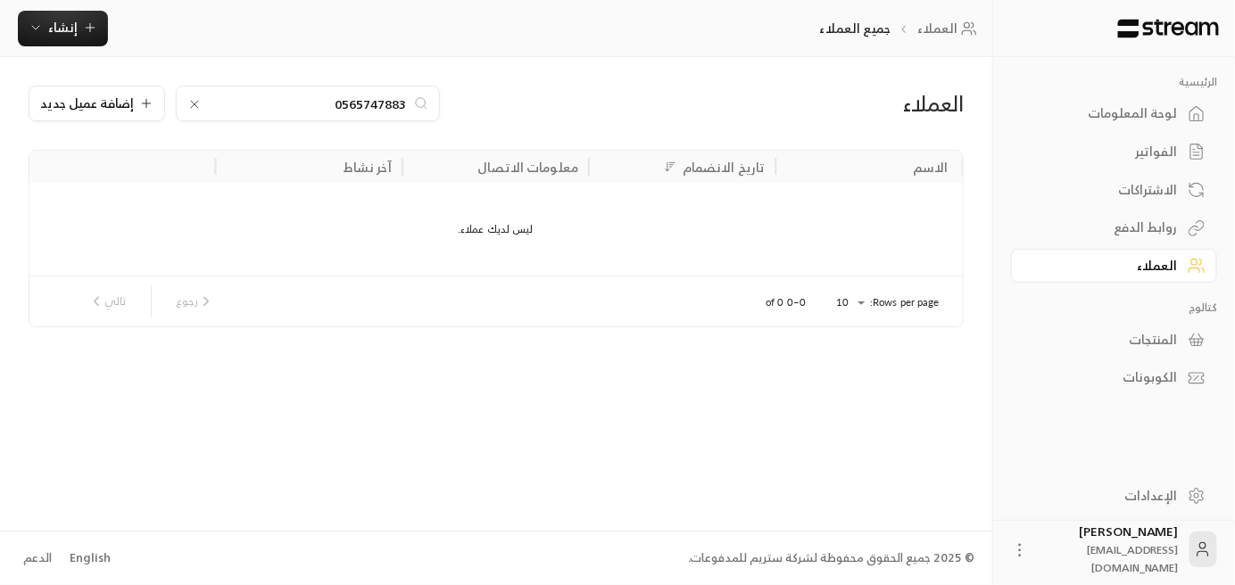
drag, startPoint x: 336, startPoint y: 103, endPoint x: 318, endPoint y: 102, distance: 18.8
click at [318, 102] on input "0565747883" at bounding box center [308, 104] width 198 height 20
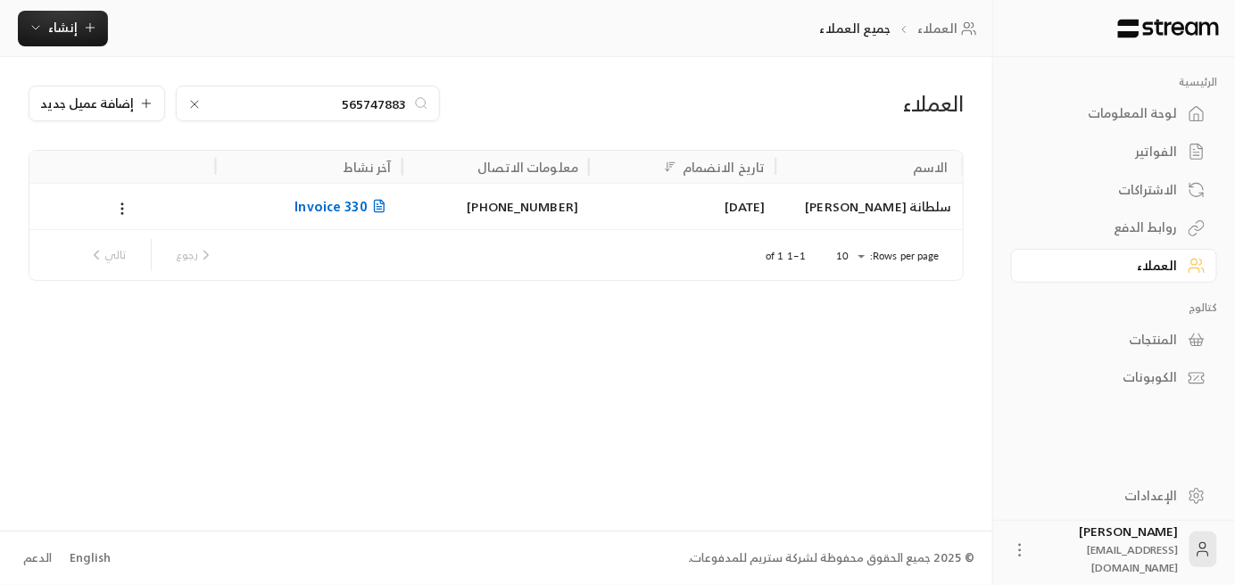
type input "565747883"
click at [336, 215] on span "Invoice 330" at bounding box center [342, 206] width 96 height 22
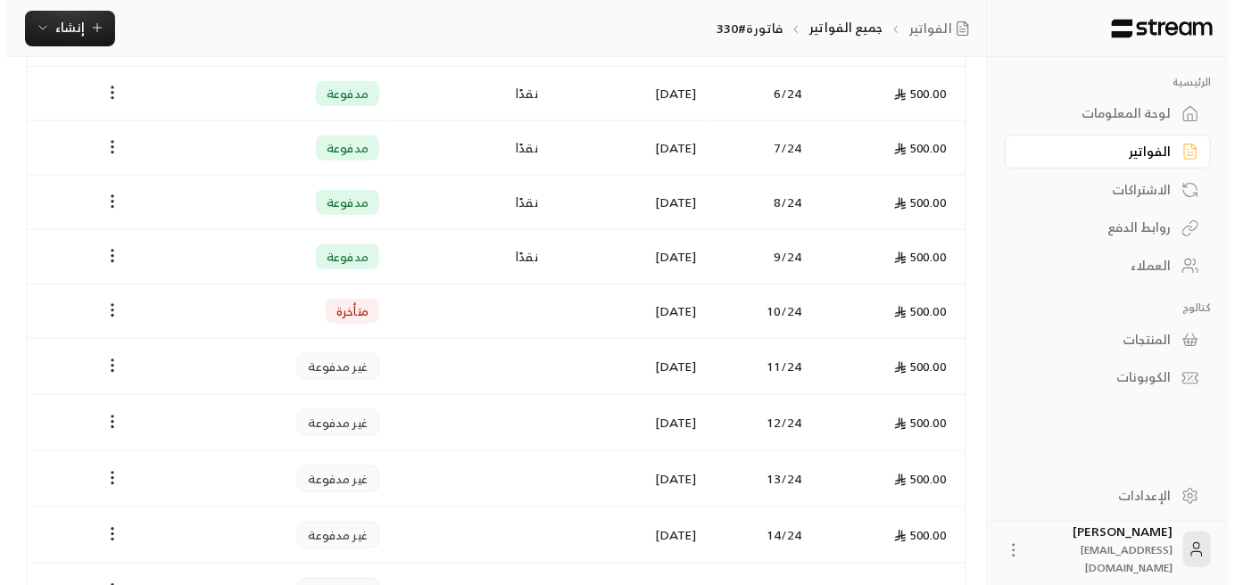
scroll to position [714, 0]
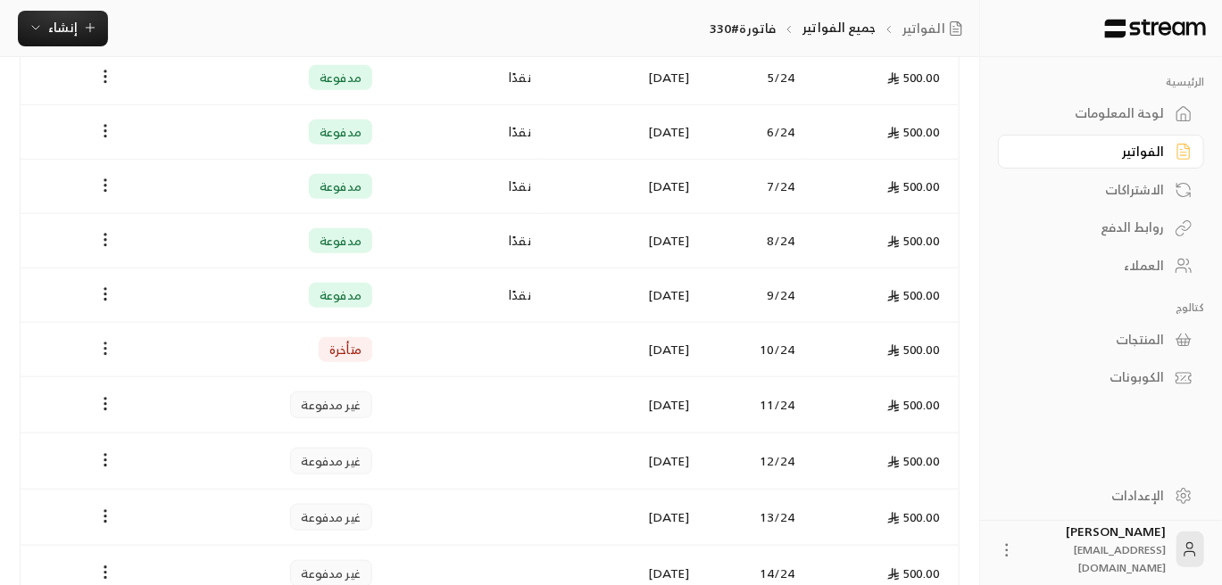
click at [105, 348] on circle "Payments" at bounding box center [105, 349] width 2 height 2
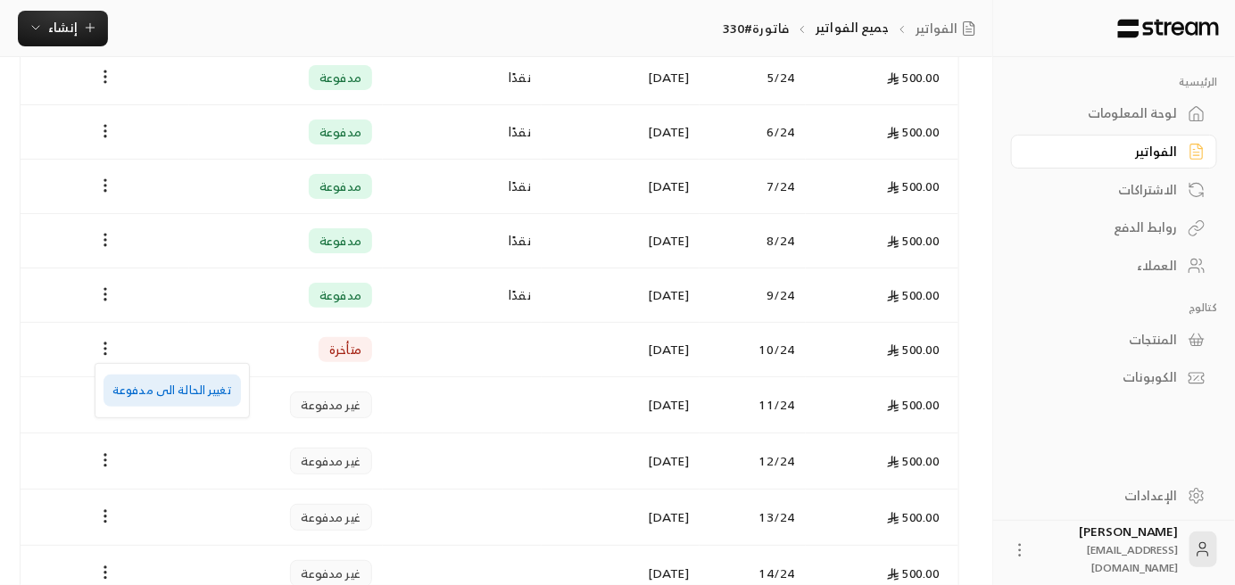
click at [195, 391] on li "تغيير الحالة الى مدفوعة" at bounding box center [172, 391] width 137 height 32
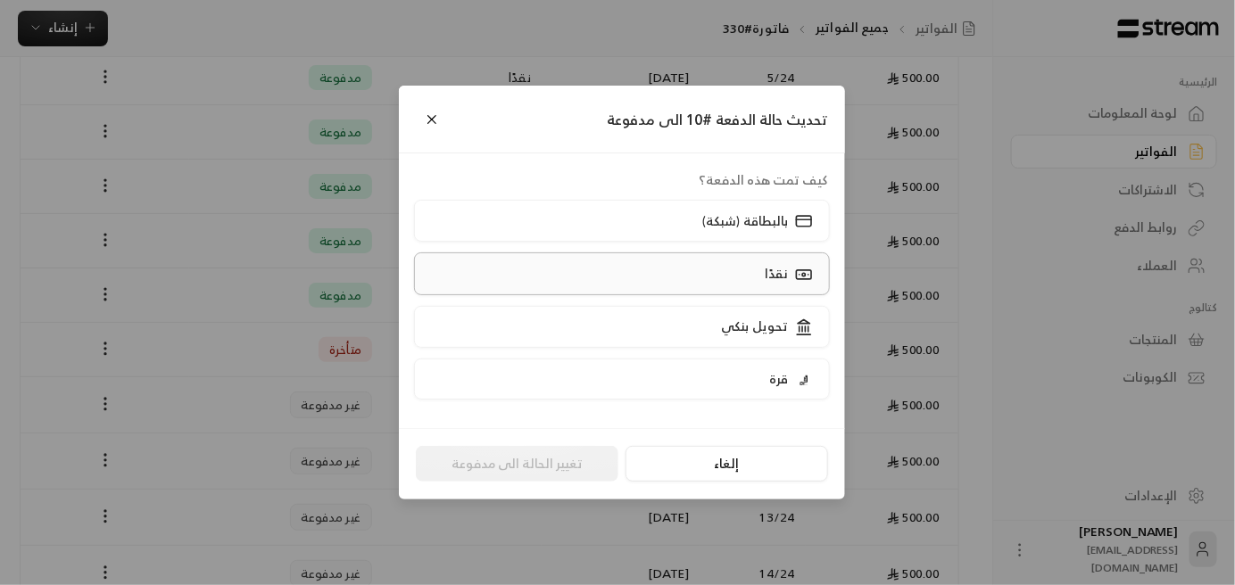
click at [714, 272] on label "نقدًا" at bounding box center [622, 274] width 417 height 42
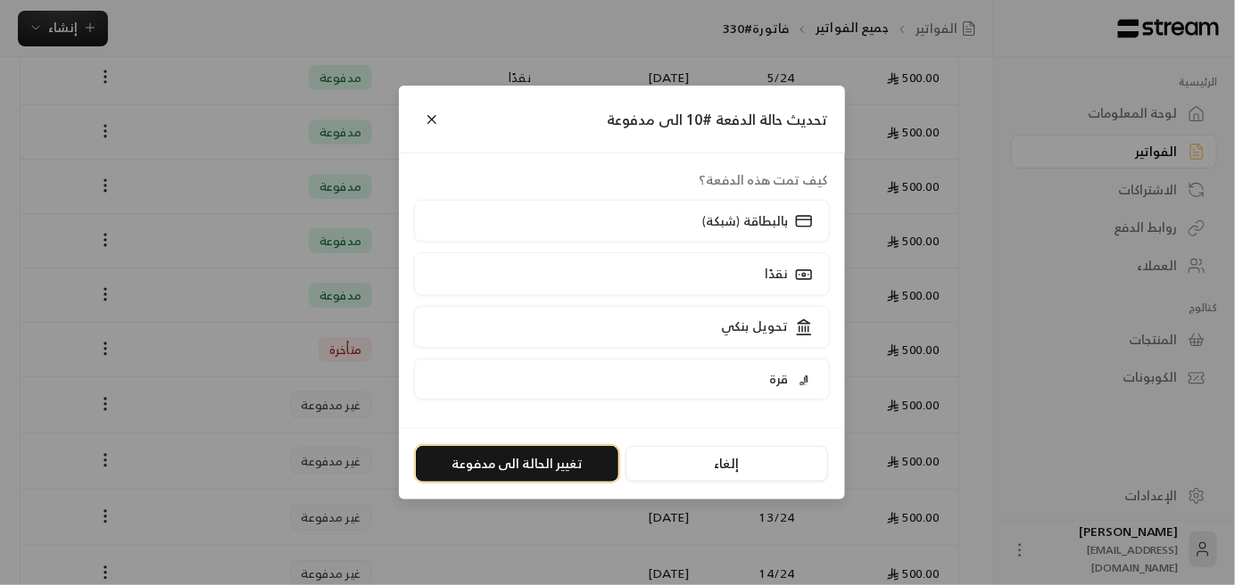
click at [561, 459] on button "تغيير الحالة الى مدفوعة" at bounding box center [517, 464] width 203 height 36
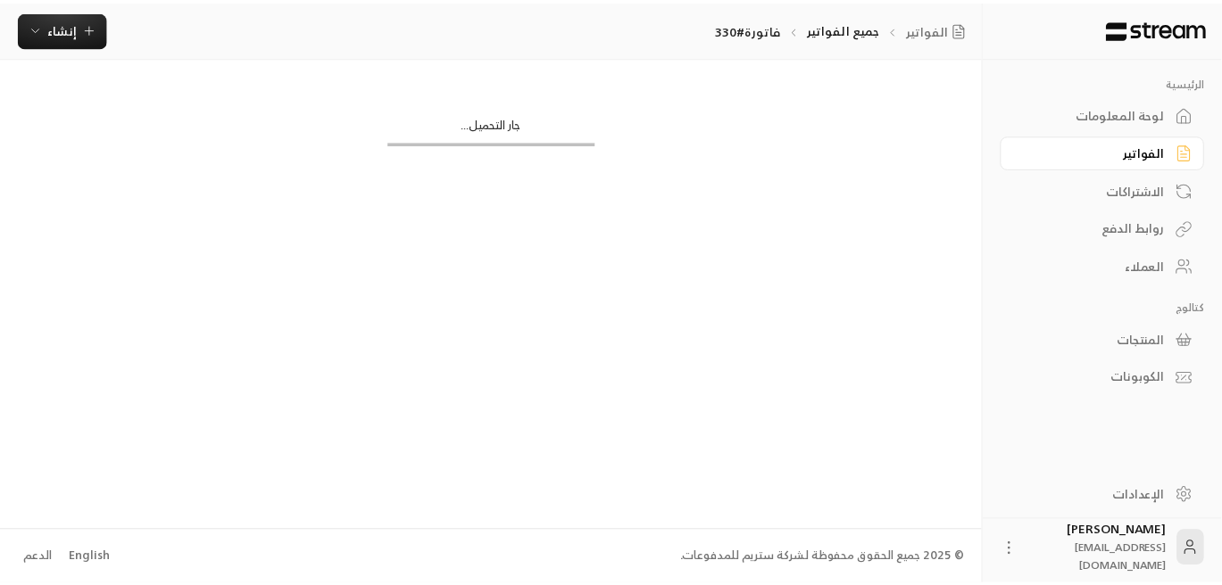
scroll to position [0, 0]
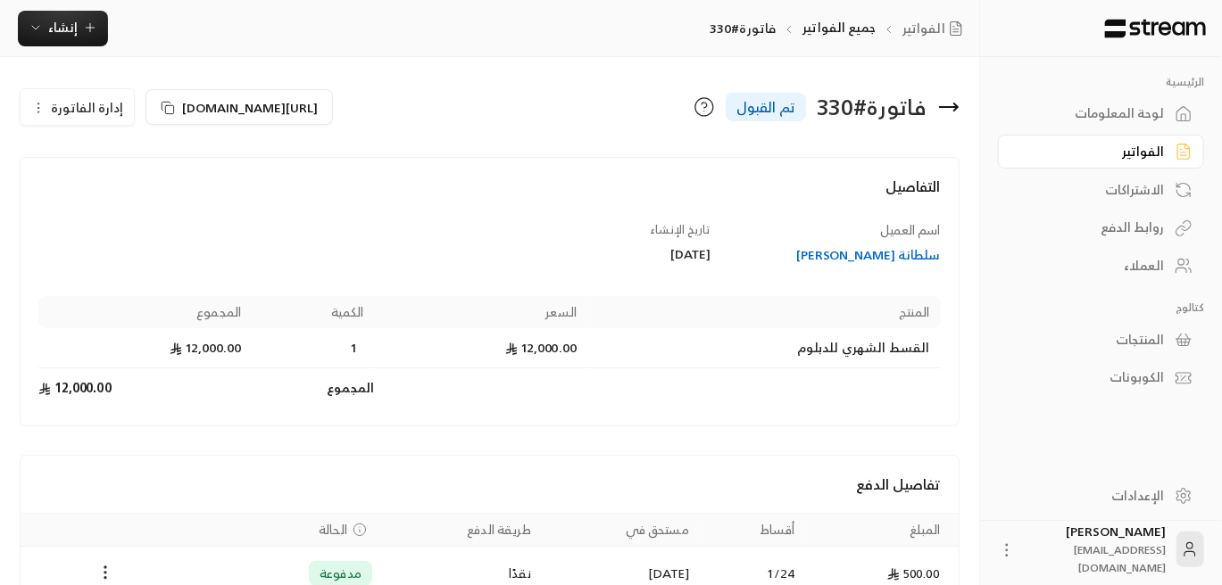
click at [1114, 262] on div "العملاء" at bounding box center [1092, 266] width 144 height 18
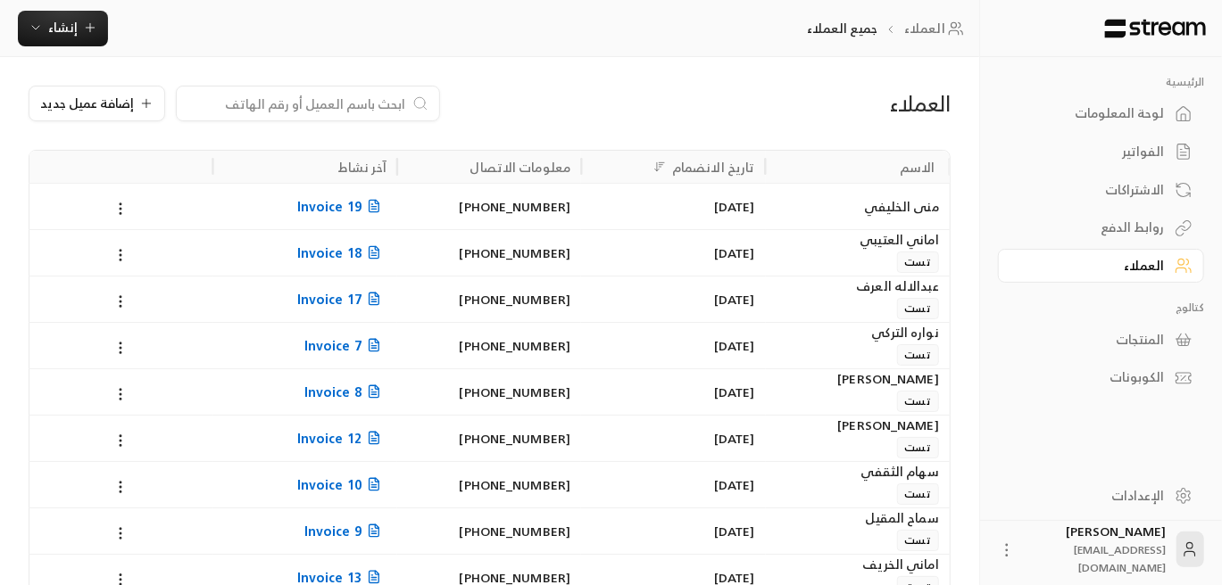
click at [373, 104] on input at bounding box center [296, 104] width 218 height 20
paste input "[PERSON_NAME]"
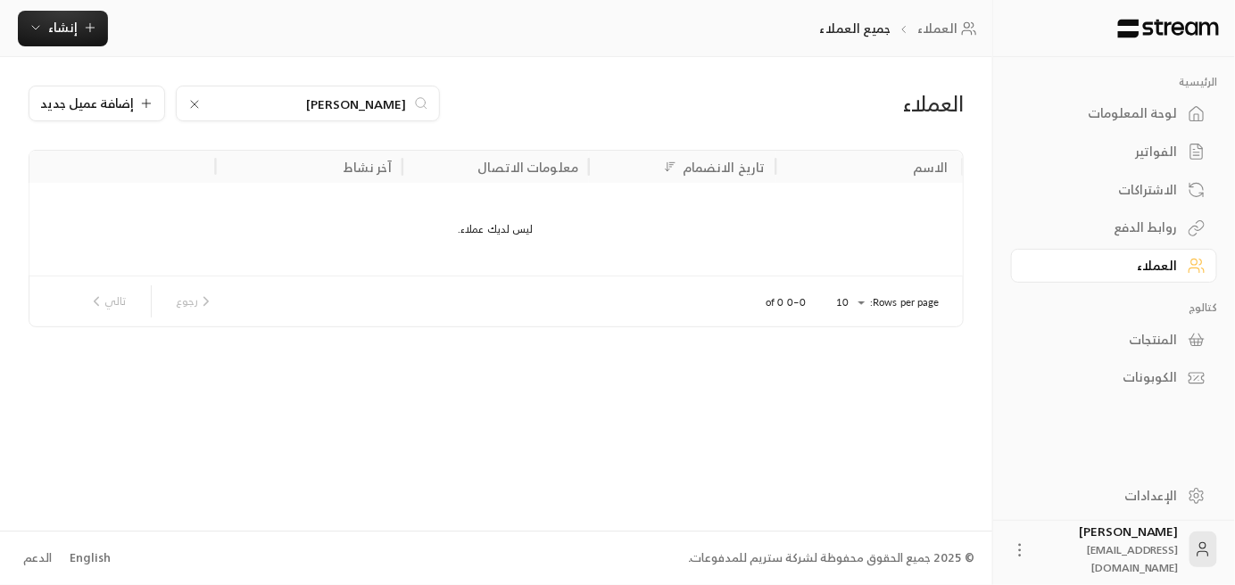
drag, startPoint x: 332, startPoint y: 106, endPoint x: 302, endPoint y: 115, distance: 31.6
click at [302, 115] on div "[PERSON_NAME]" at bounding box center [308, 104] width 264 height 36
drag, startPoint x: 361, startPoint y: 106, endPoint x: 334, endPoint y: 111, distance: 28.0
click at [334, 111] on input "[PERSON_NAME]" at bounding box center [308, 104] width 198 height 20
click at [385, 99] on input "[PERSON_NAME]" at bounding box center [308, 104] width 198 height 20
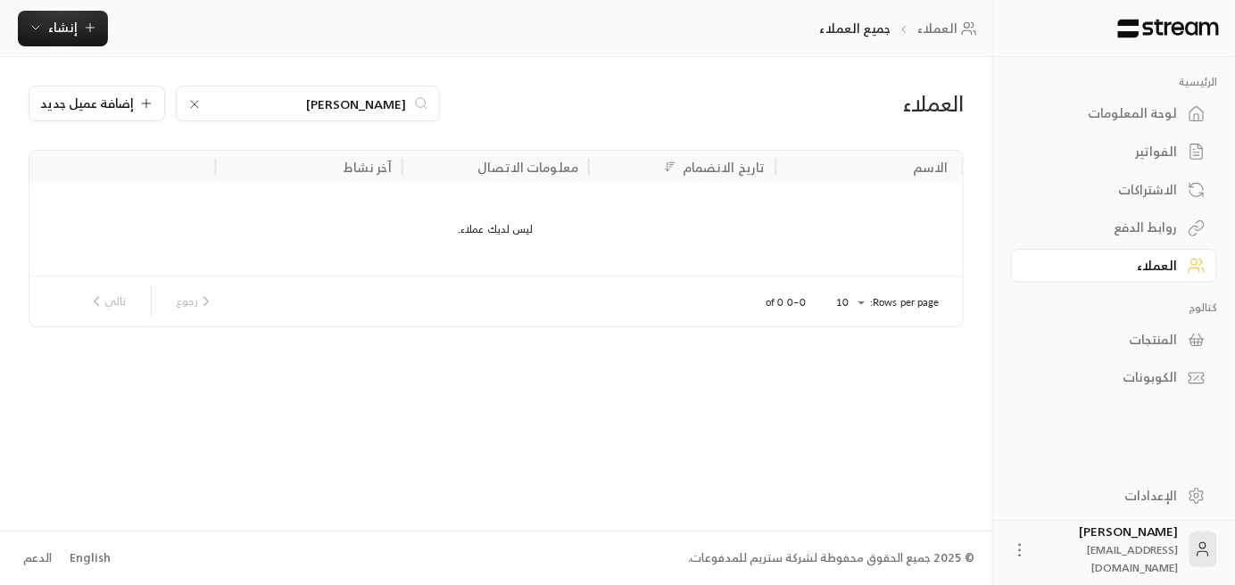
click at [385, 99] on input "[PERSON_NAME]" at bounding box center [308, 104] width 198 height 20
paste input "[PERSON_NAME]"
click at [362, 98] on input "[PERSON_NAME]" at bounding box center [308, 104] width 198 height 20
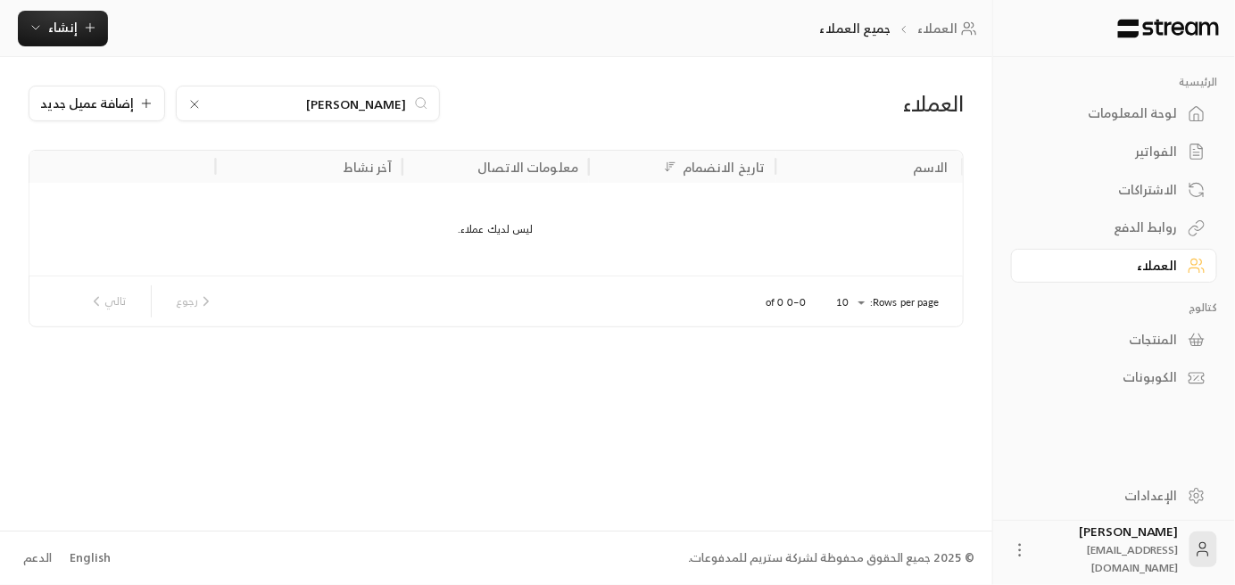
click at [361, 98] on input "[PERSON_NAME]" at bounding box center [308, 104] width 198 height 20
paste input "0580526723"
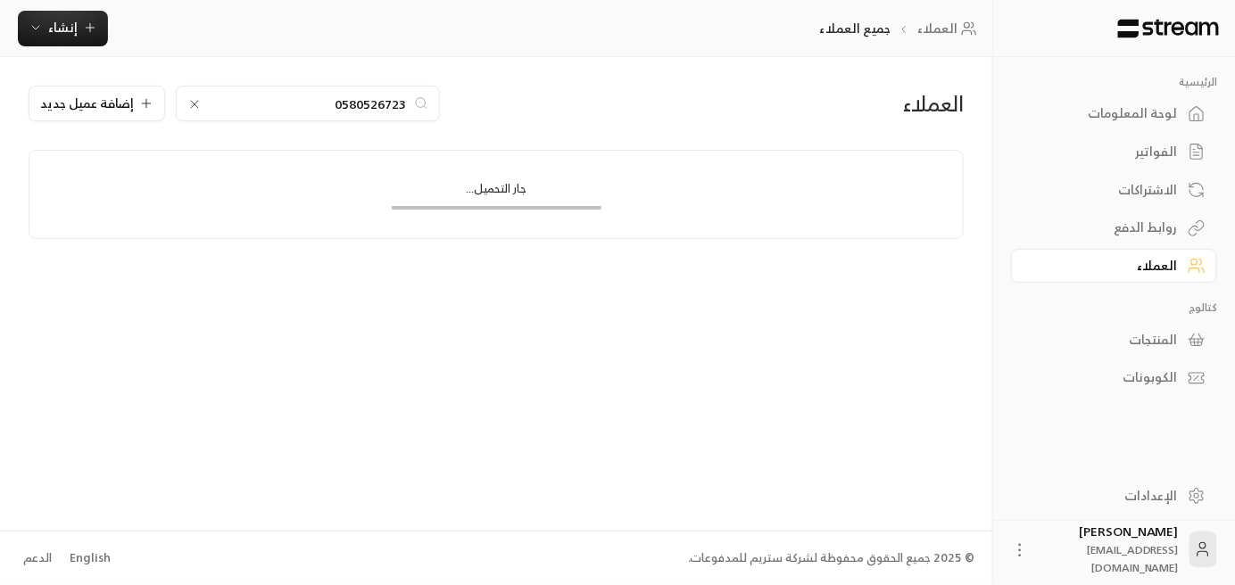
click at [336, 98] on input "0580526723" at bounding box center [308, 104] width 198 height 20
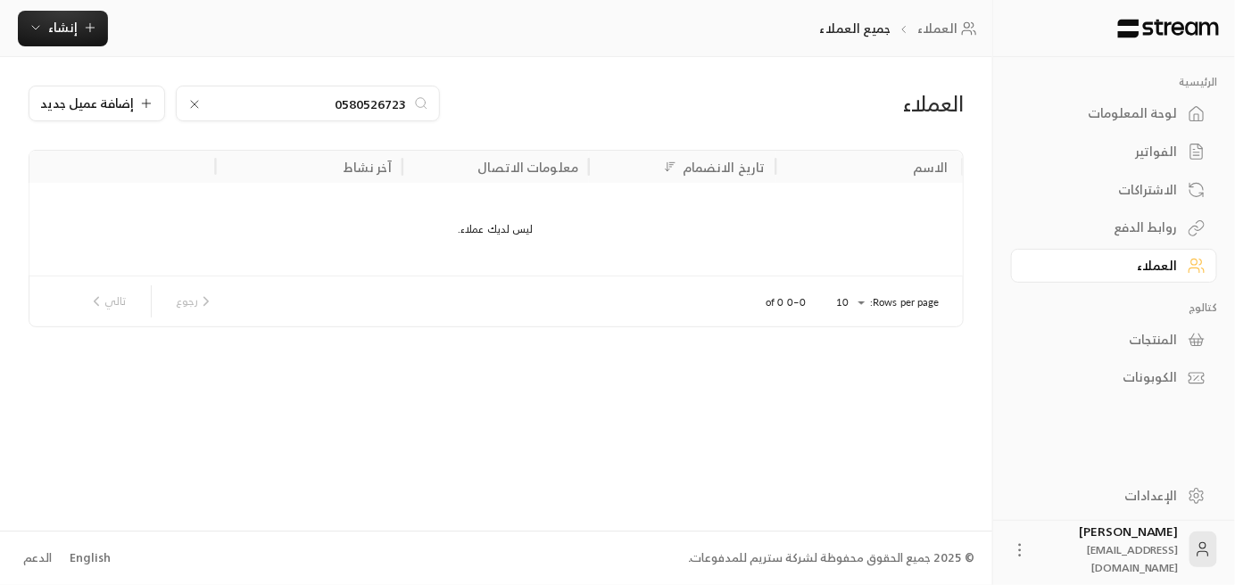
drag, startPoint x: 333, startPoint y: 101, endPoint x: 313, endPoint y: 101, distance: 19.6
click at [313, 101] on input "0580526723" at bounding box center [308, 104] width 198 height 20
click at [332, 104] on input "0580526723" at bounding box center [308, 104] width 198 height 20
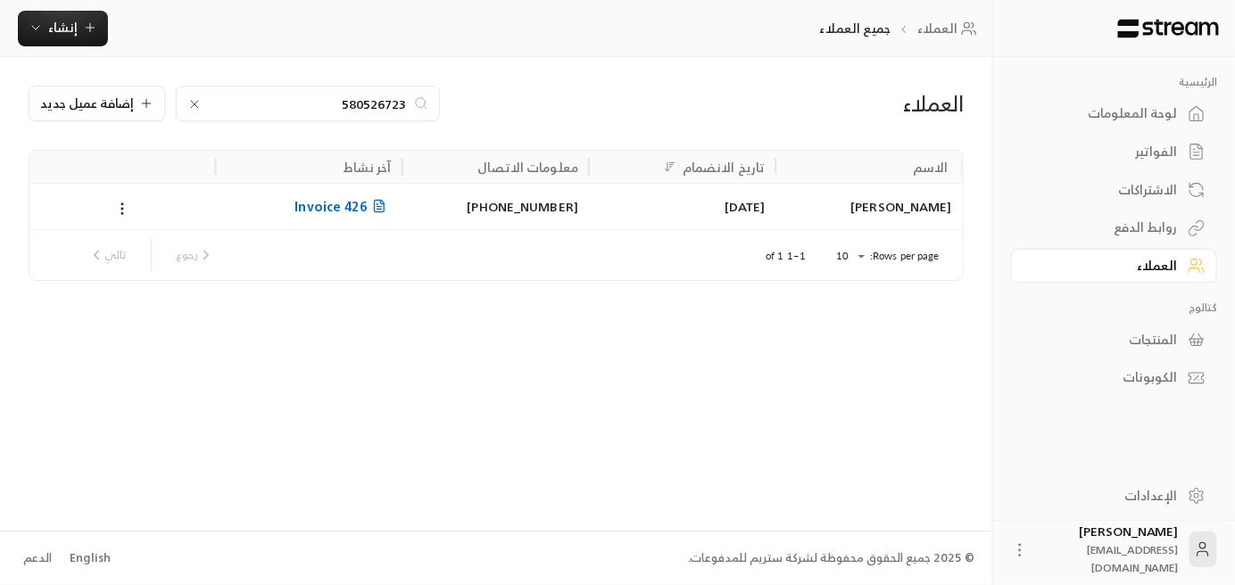
type input "580526723"
click at [338, 204] on span "Invoice 426" at bounding box center [342, 206] width 96 height 22
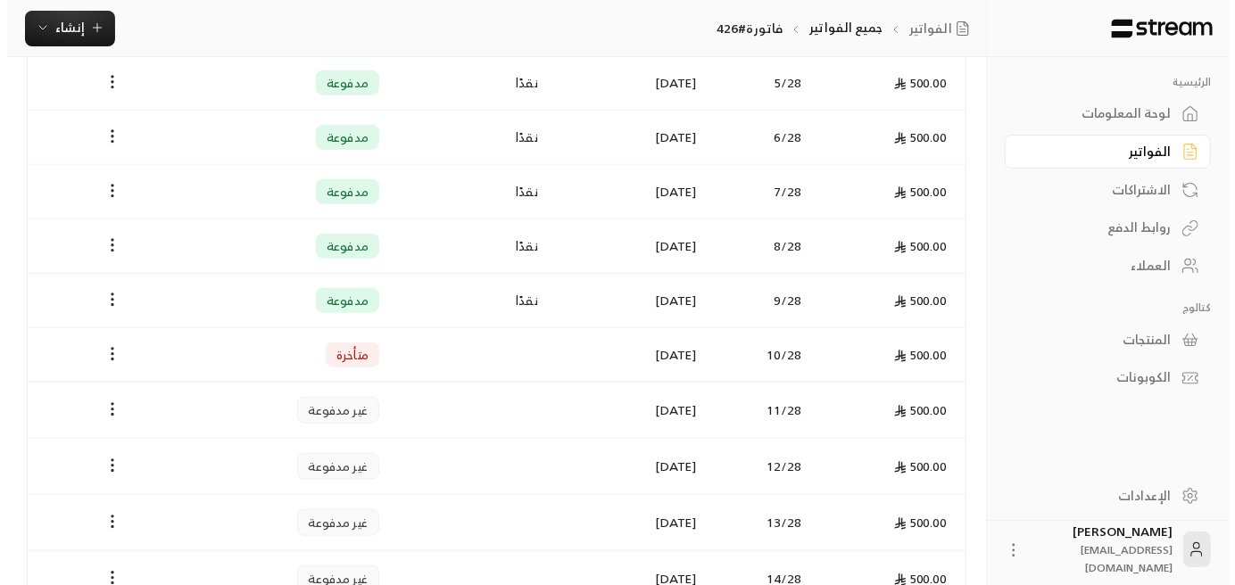
scroll to position [714, 0]
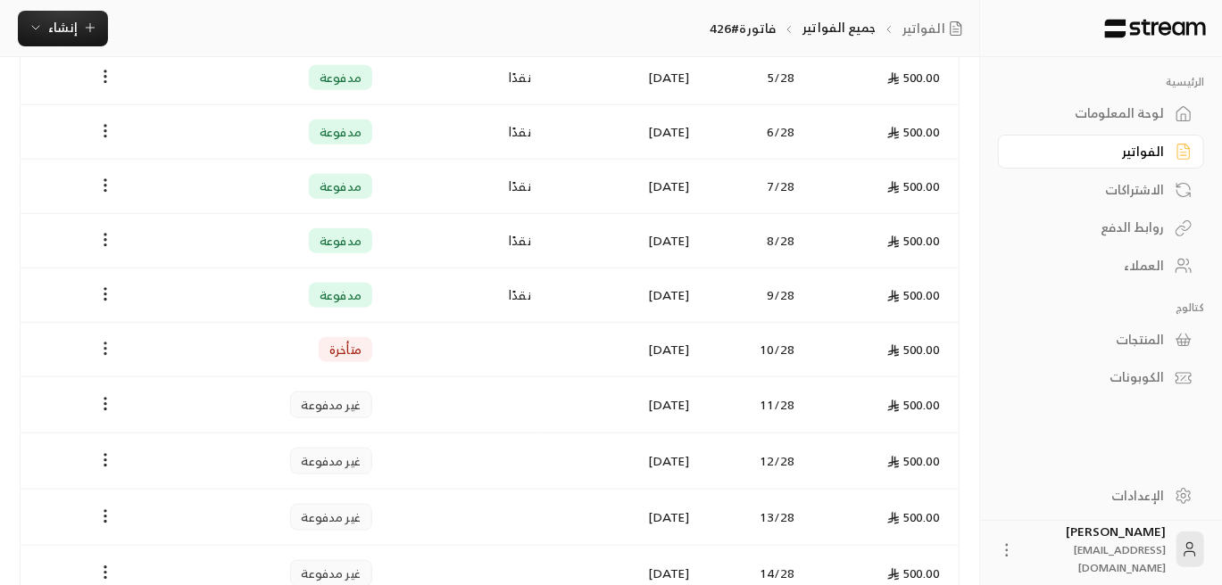
click at [101, 344] on icon "Payments" at bounding box center [105, 349] width 18 height 18
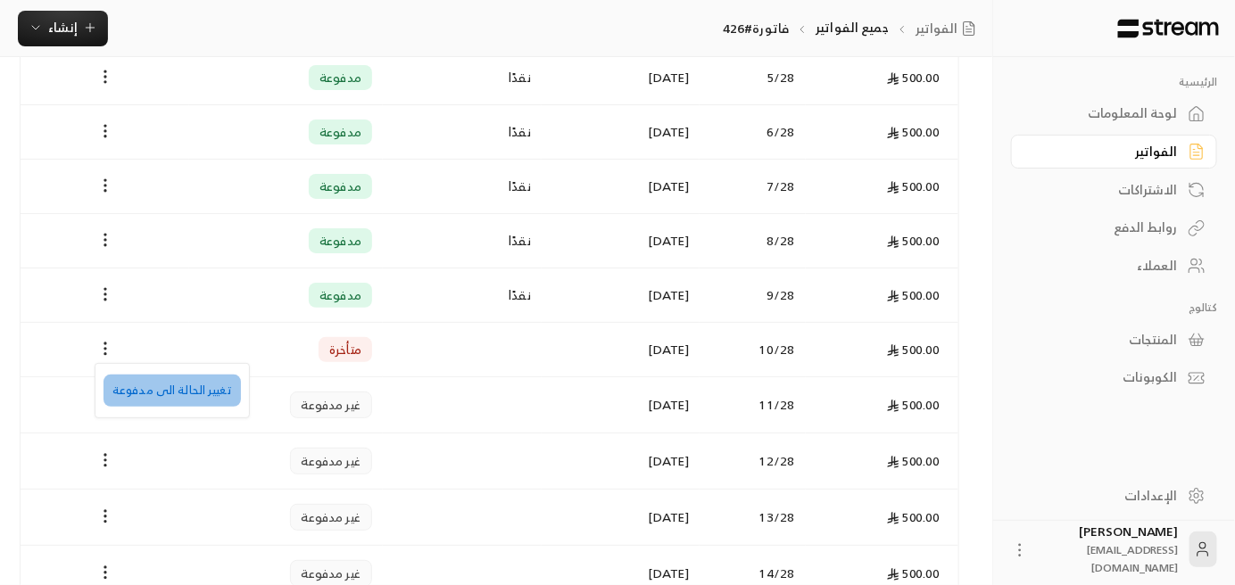
click at [205, 385] on li "تغيير الحالة الى مدفوعة" at bounding box center [172, 391] width 137 height 32
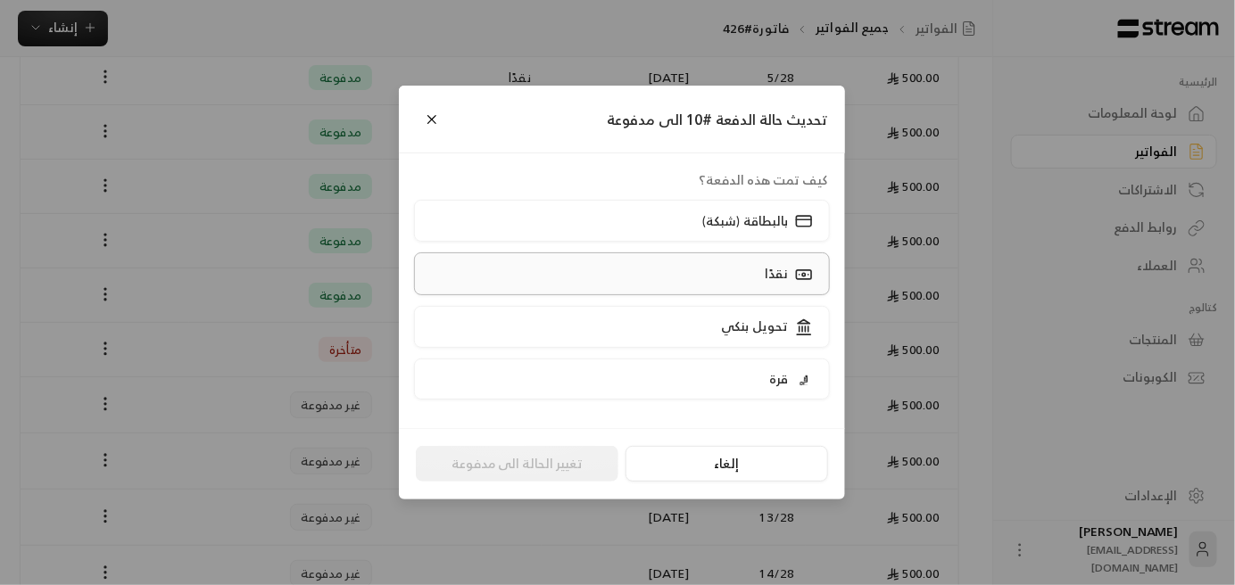
click at [774, 269] on p "نقدًا" at bounding box center [776, 274] width 23 height 18
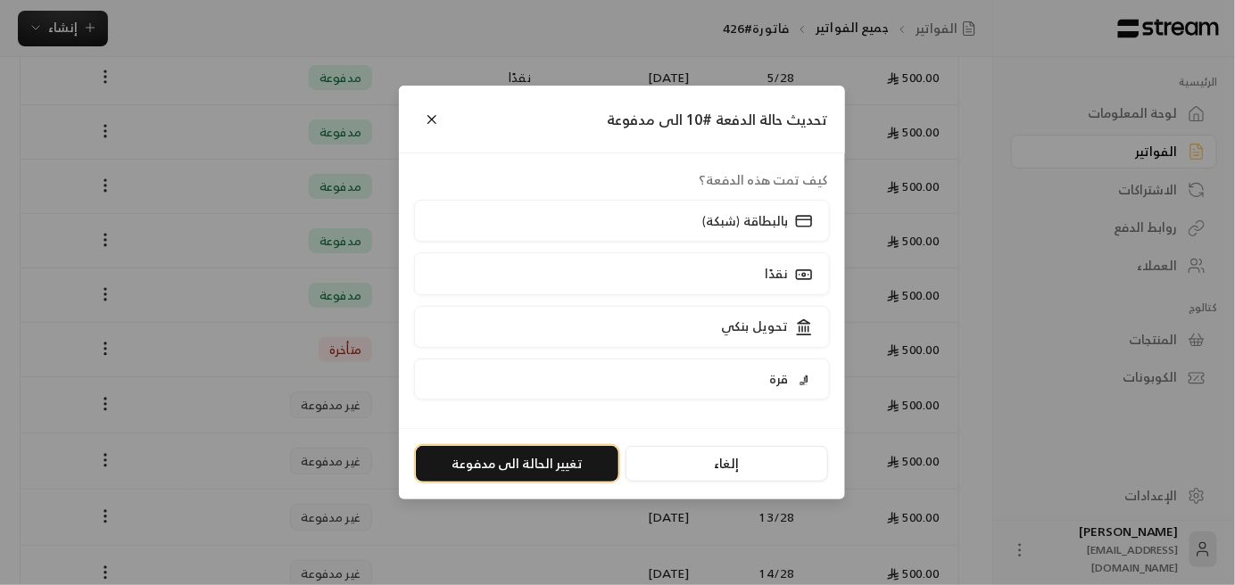
click at [576, 466] on button "تغيير الحالة الى مدفوعة" at bounding box center [517, 464] width 203 height 36
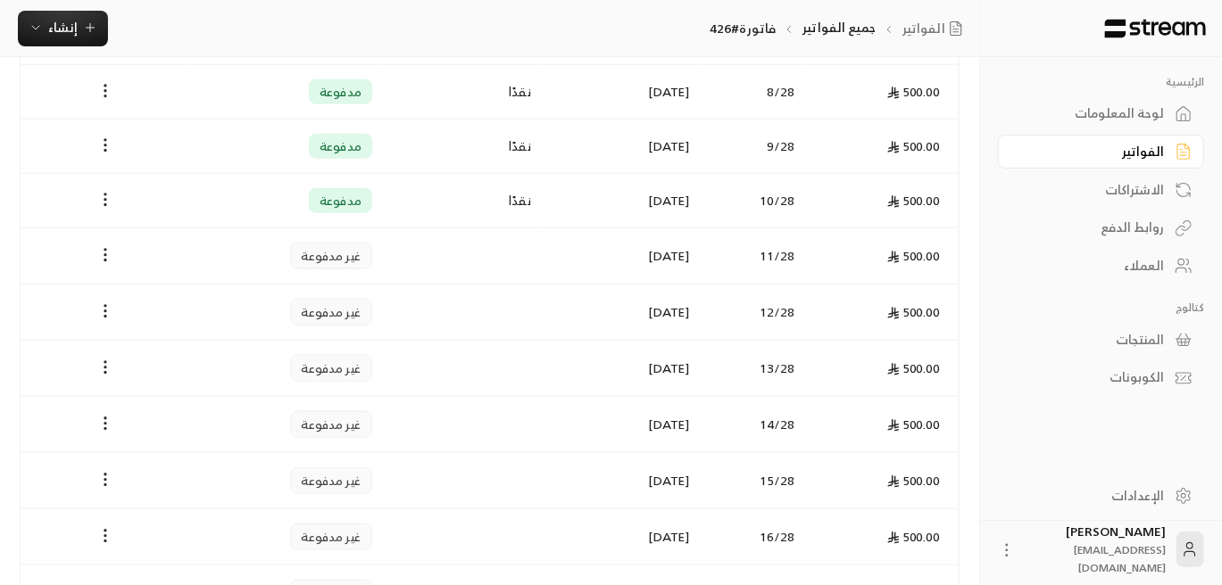
scroll to position [803, 0]
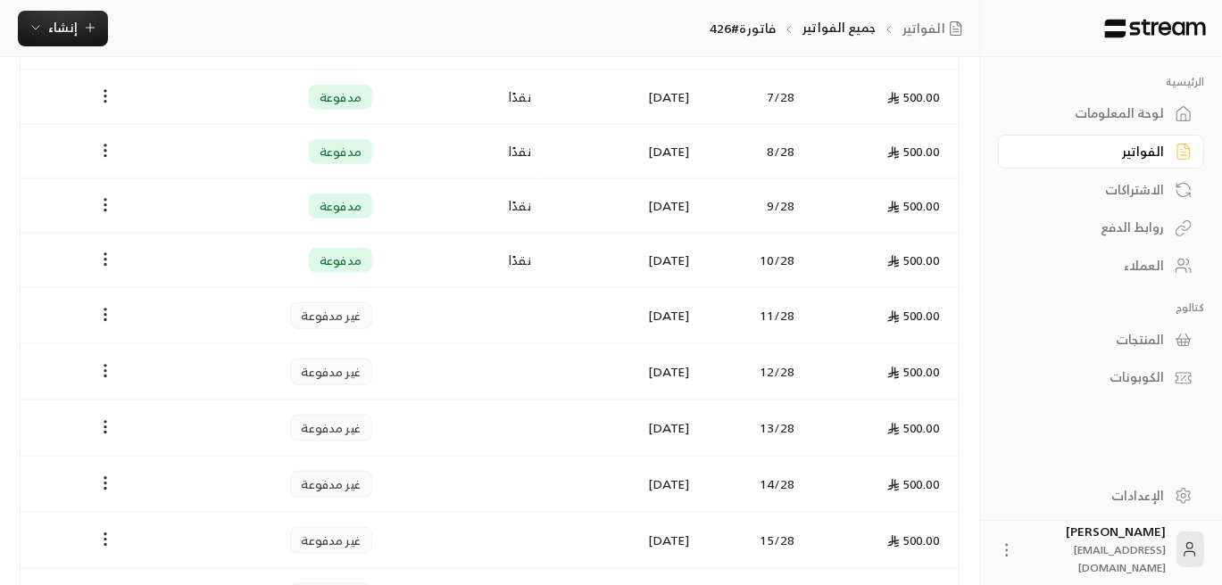
click at [1131, 262] on div "العملاء" at bounding box center [1092, 266] width 144 height 18
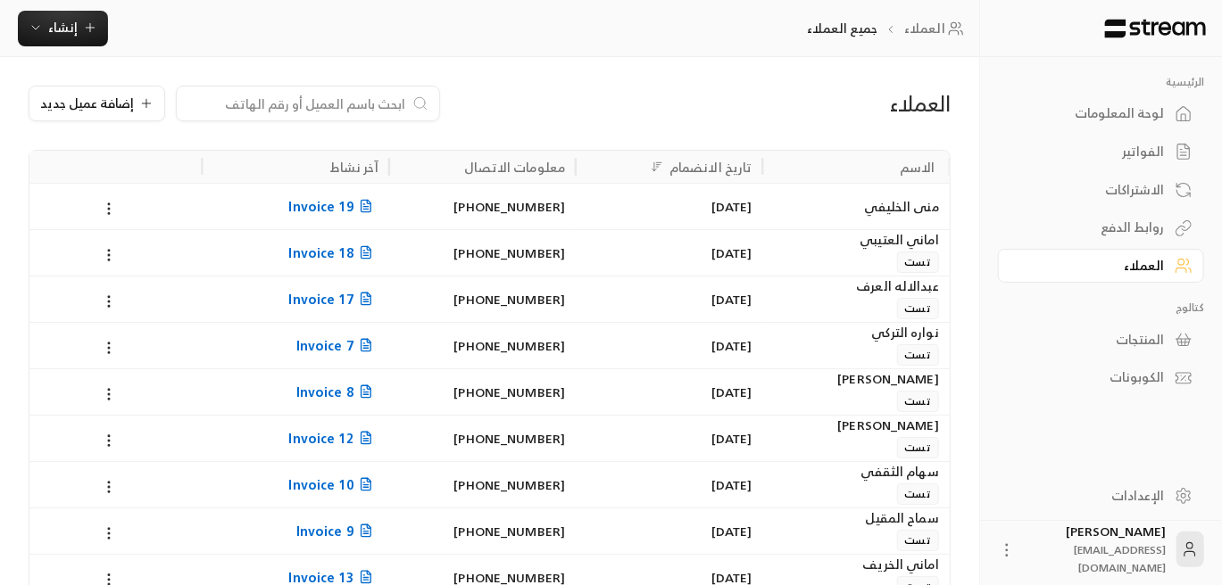
click at [377, 99] on input at bounding box center [296, 104] width 218 height 20
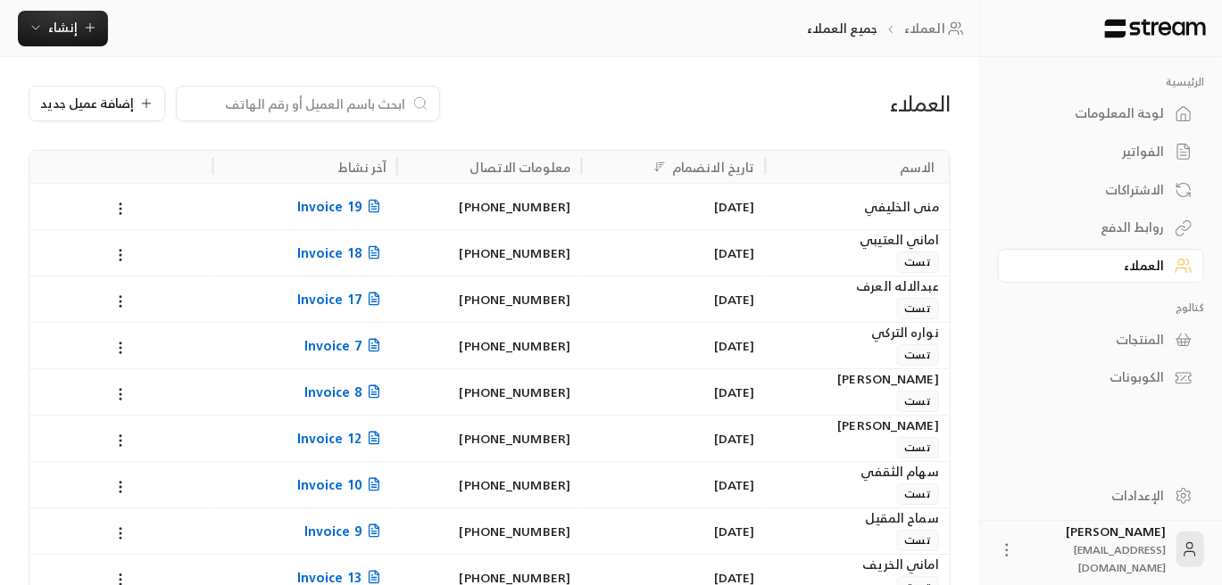
paste input "شيخه [PERSON_NAME]"
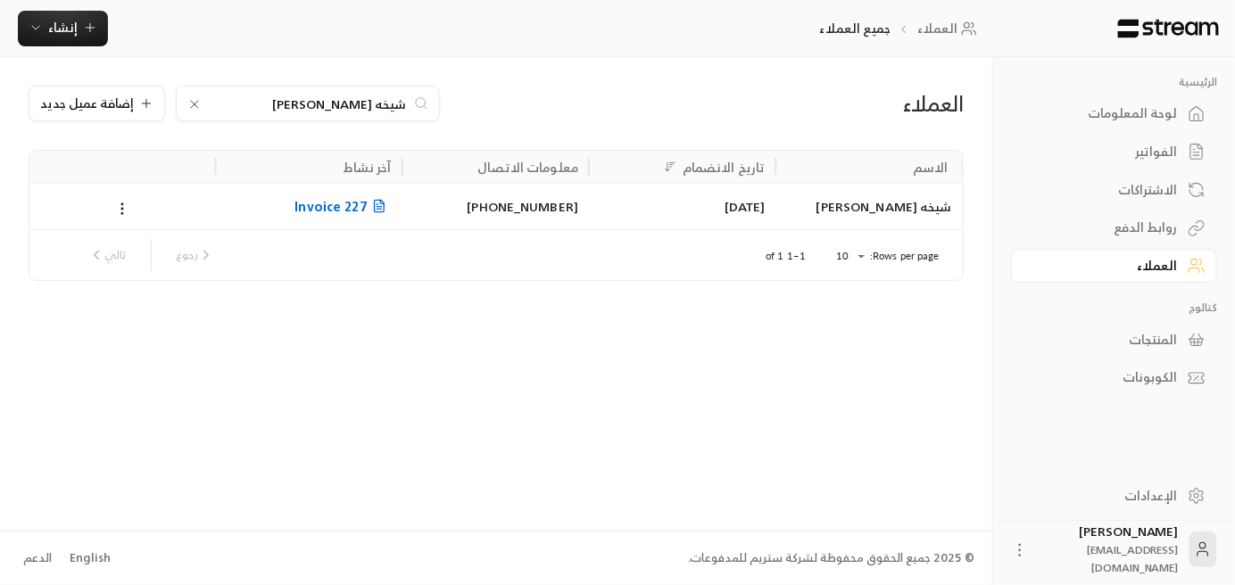
type input "شيخه [PERSON_NAME]"
click at [368, 207] on span "Invoice 227" at bounding box center [342, 206] width 96 height 22
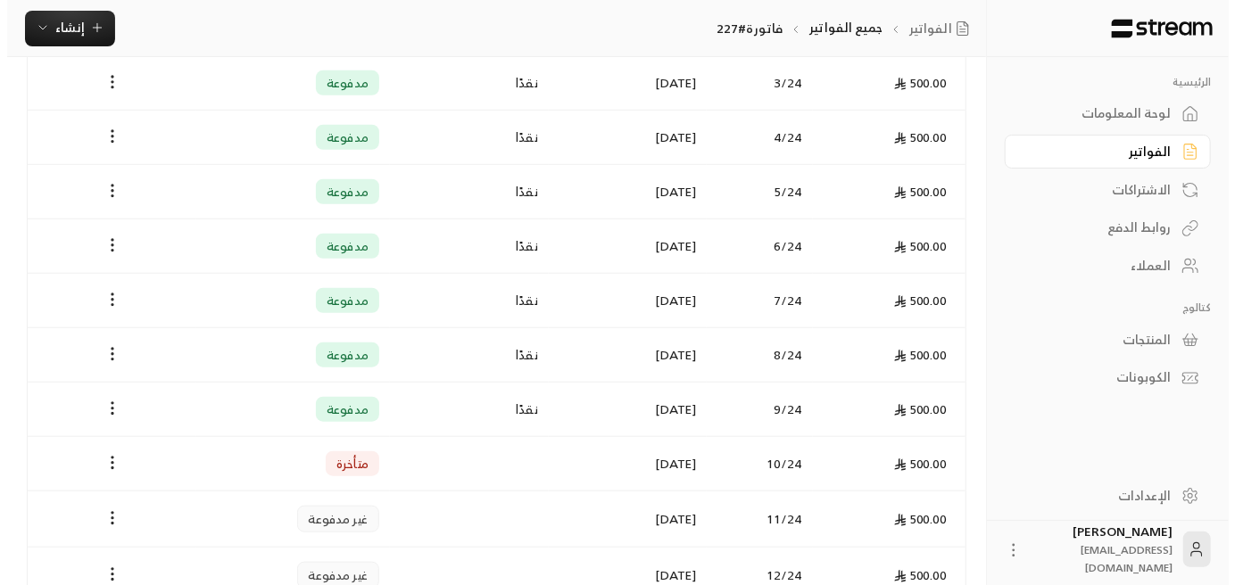
scroll to position [714, 0]
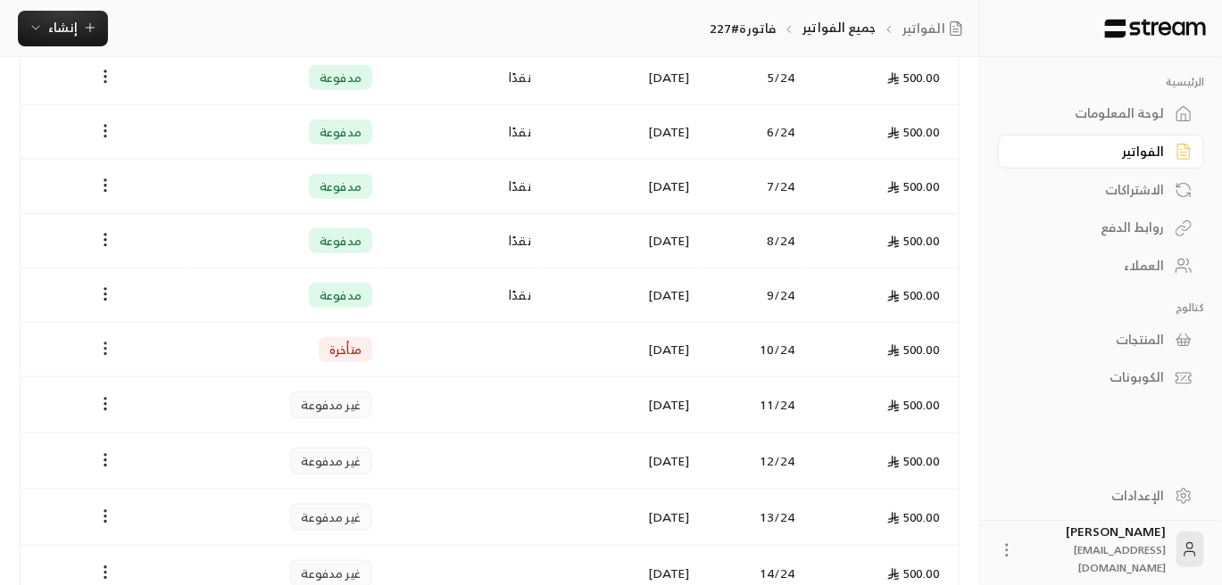
click at [100, 342] on icon "Payments" at bounding box center [105, 349] width 18 height 18
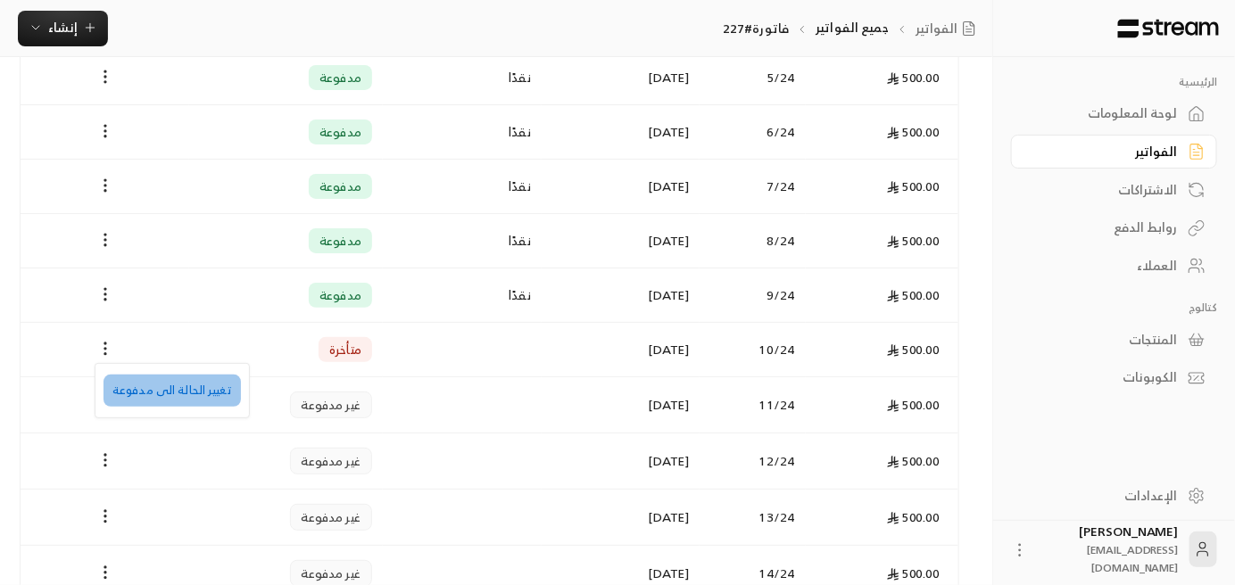
click at [191, 390] on li "تغيير الحالة الى مدفوعة" at bounding box center [172, 391] width 137 height 32
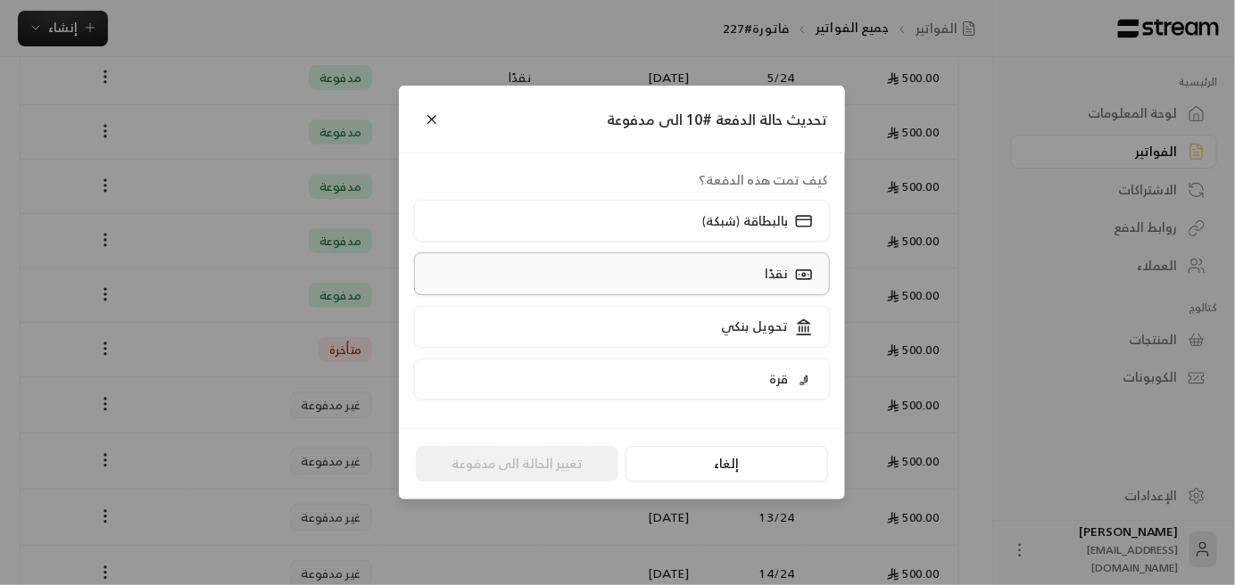
click at [700, 278] on label "نقدًا" at bounding box center [622, 274] width 417 height 42
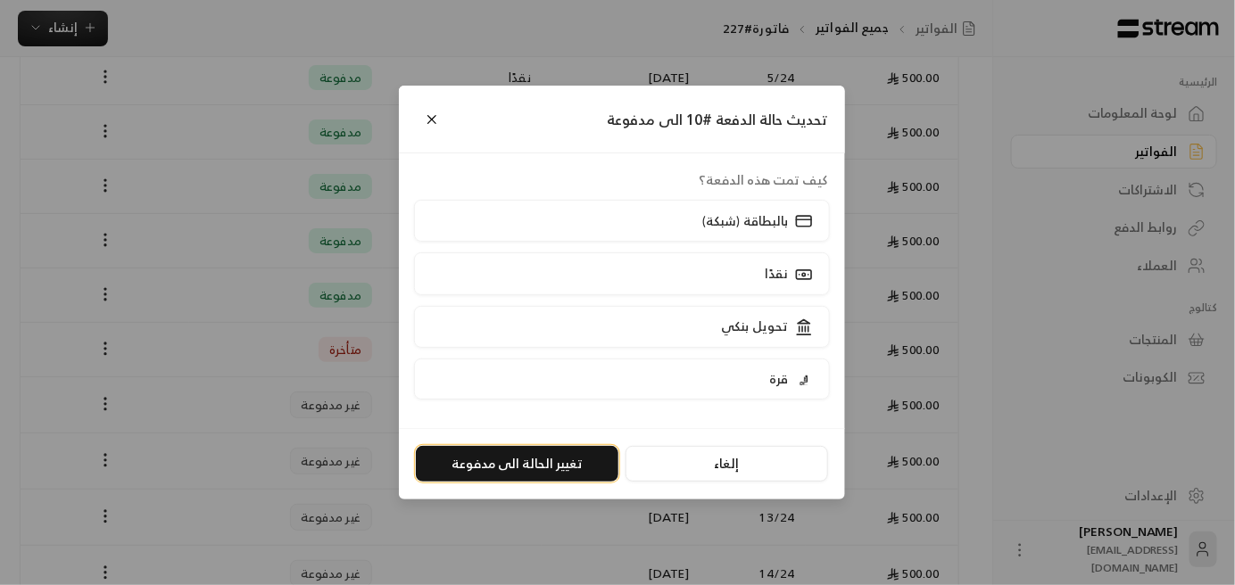
click at [559, 468] on button "تغيير الحالة الى مدفوعة" at bounding box center [517, 464] width 203 height 36
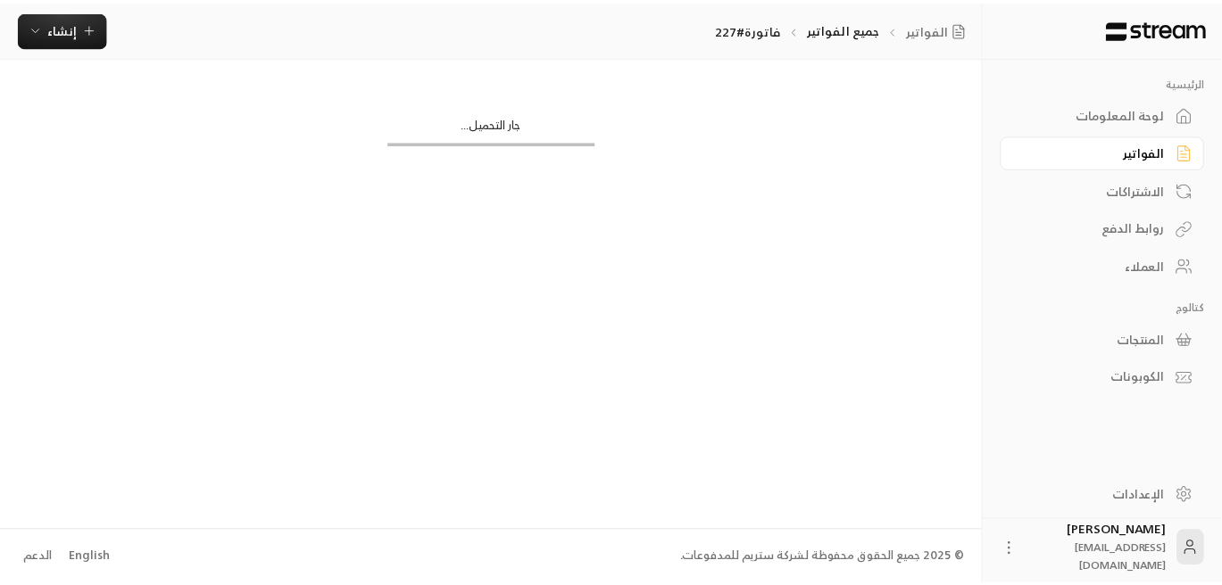
scroll to position [0, 0]
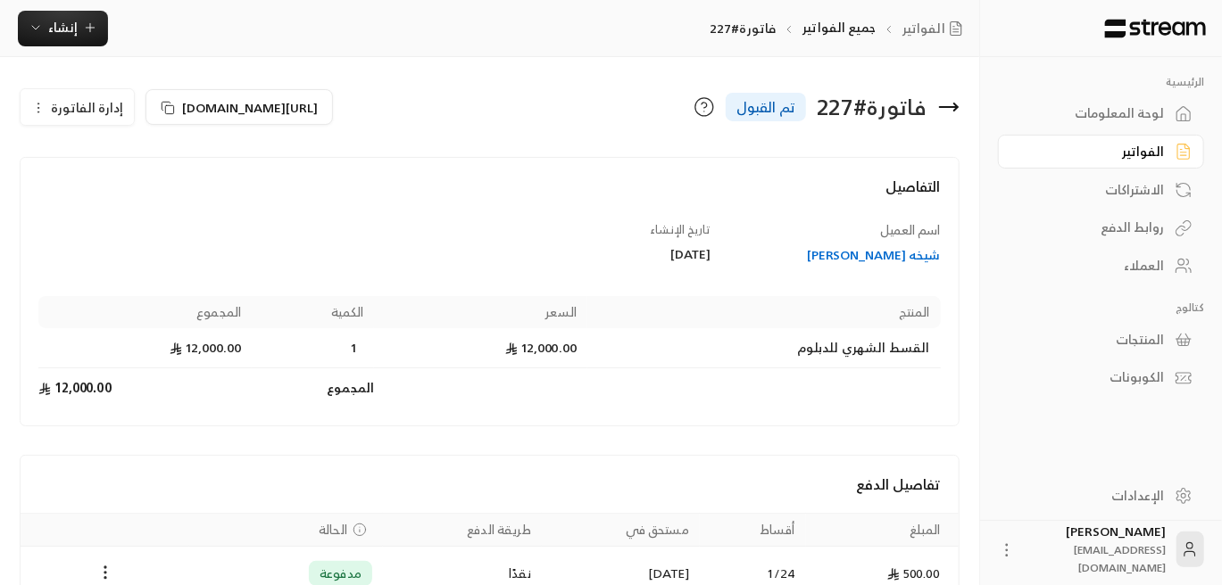
click at [1119, 279] on link "العملاء" at bounding box center [1101, 266] width 206 height 35
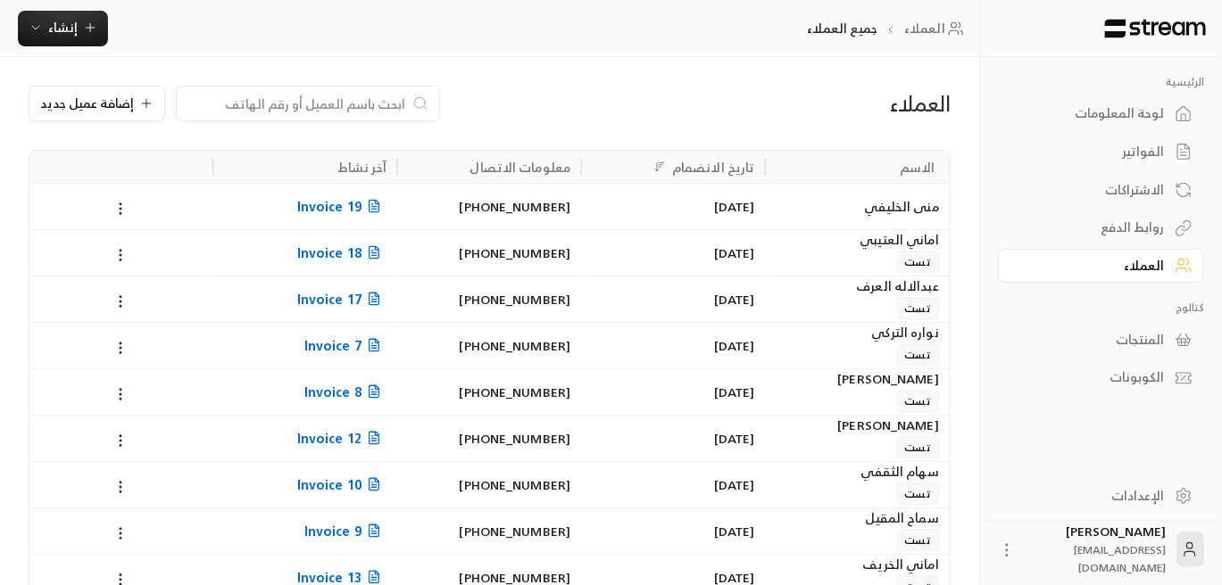
click at [290, 104] on input at bounding box center [296, 104] width 218 height 20
paste input "[PERSON_NAME]"
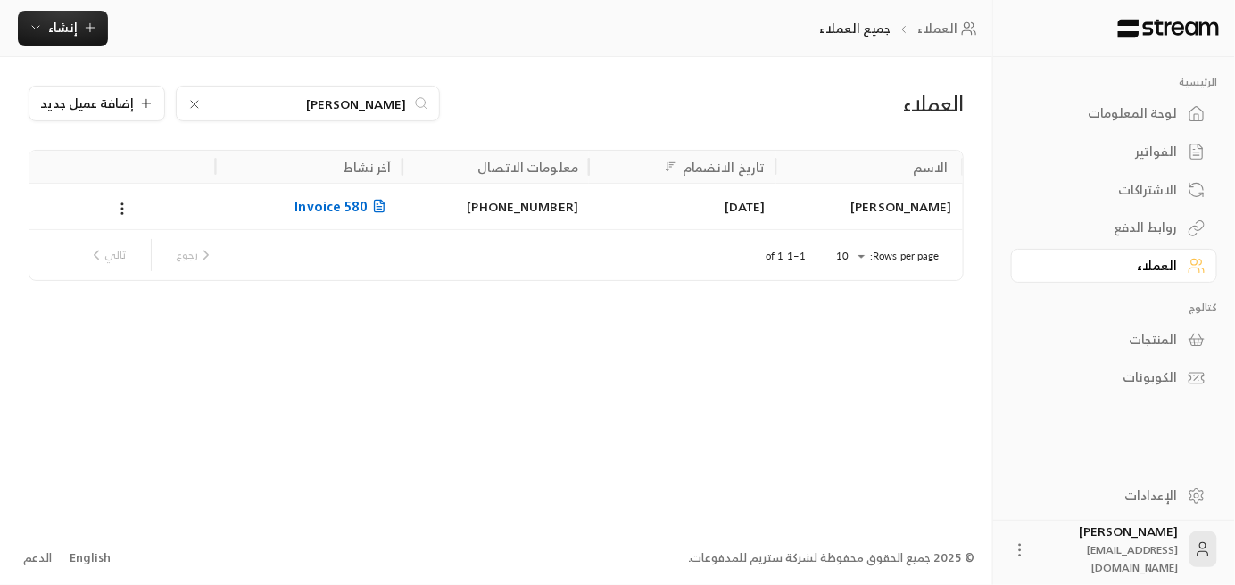
type input "[PERSON_NAME]"
click at [342, 203] on span "Invoice 580" at bounding box center [342, 206] width 96 height 22
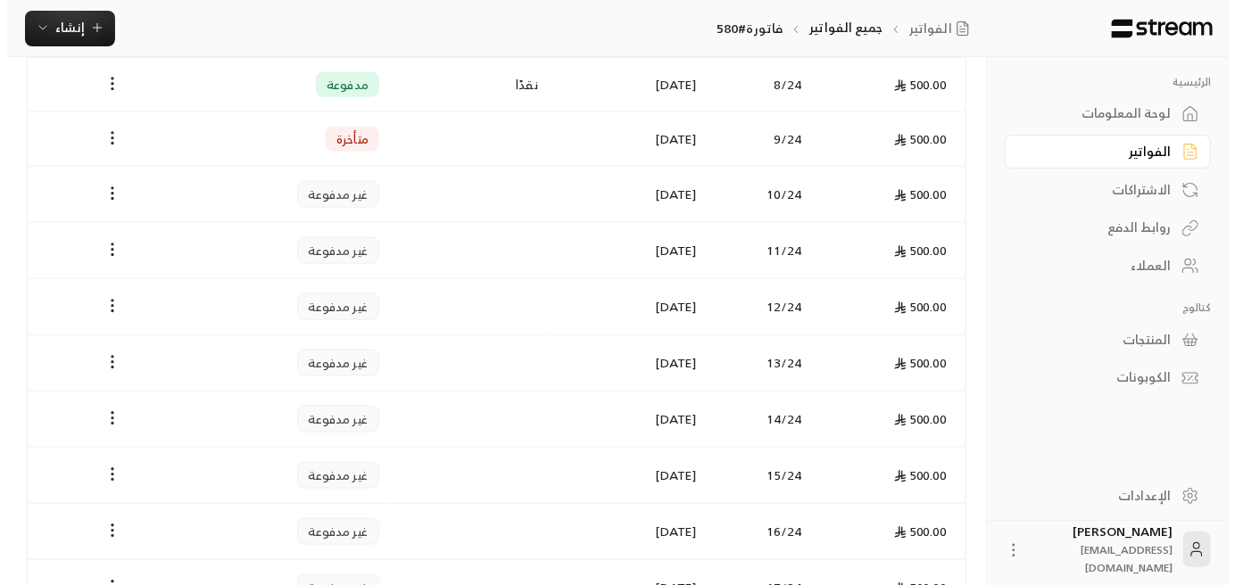
scroll to position [714, 0]
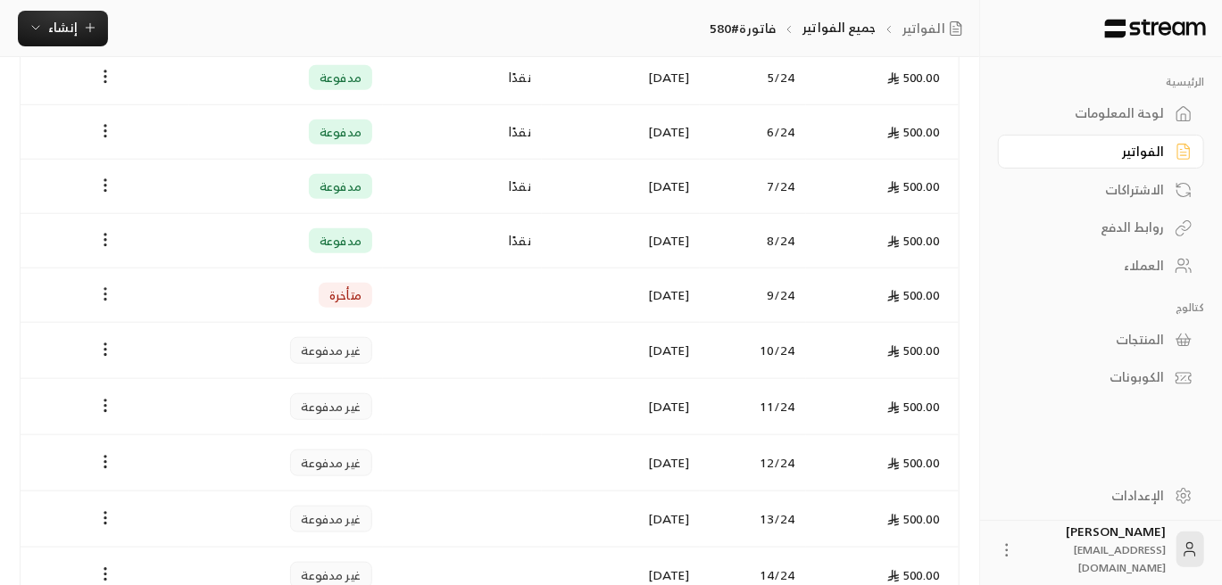
click at [104, 285] on button "Payments" at bounding box center [105, 295] width 21 height 21
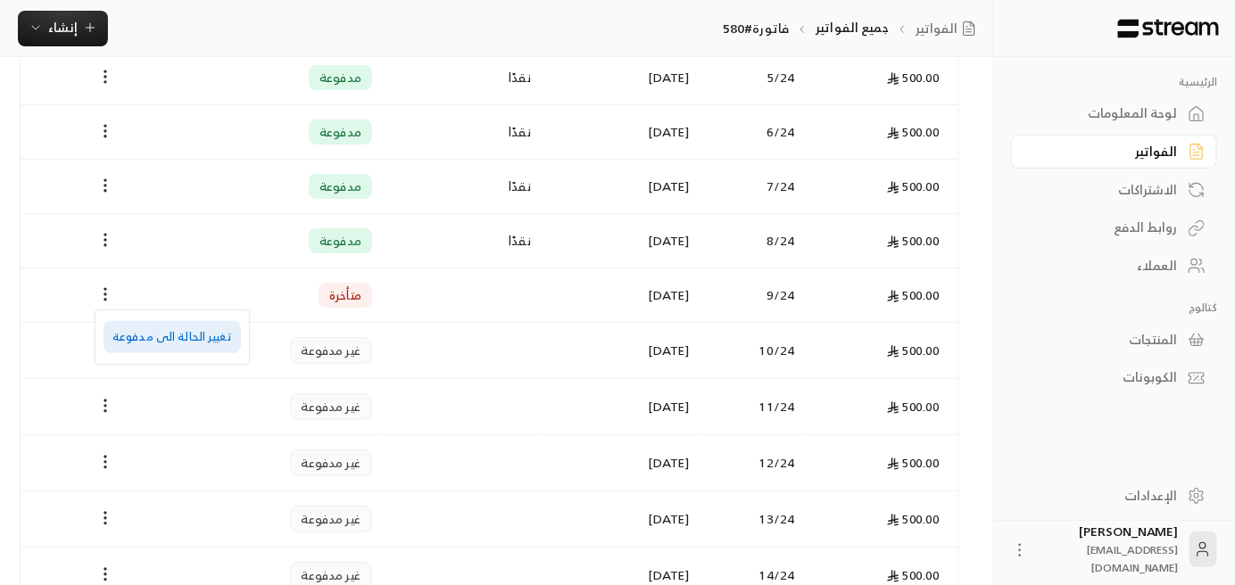
click at [200, 339] on li "تغيير الحالة الى مدفوعة" at bounding box center [172, 337] width 137 height 32
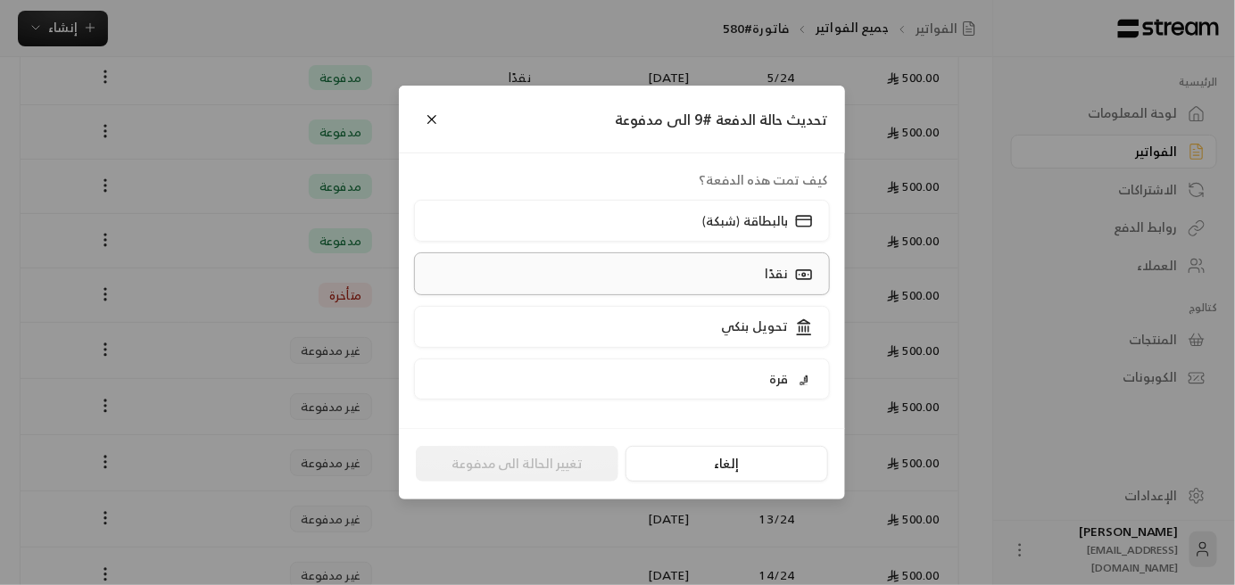
click at [755, 273] on label "نقدًا" at bounding box center [622, 274] width 417 height 42
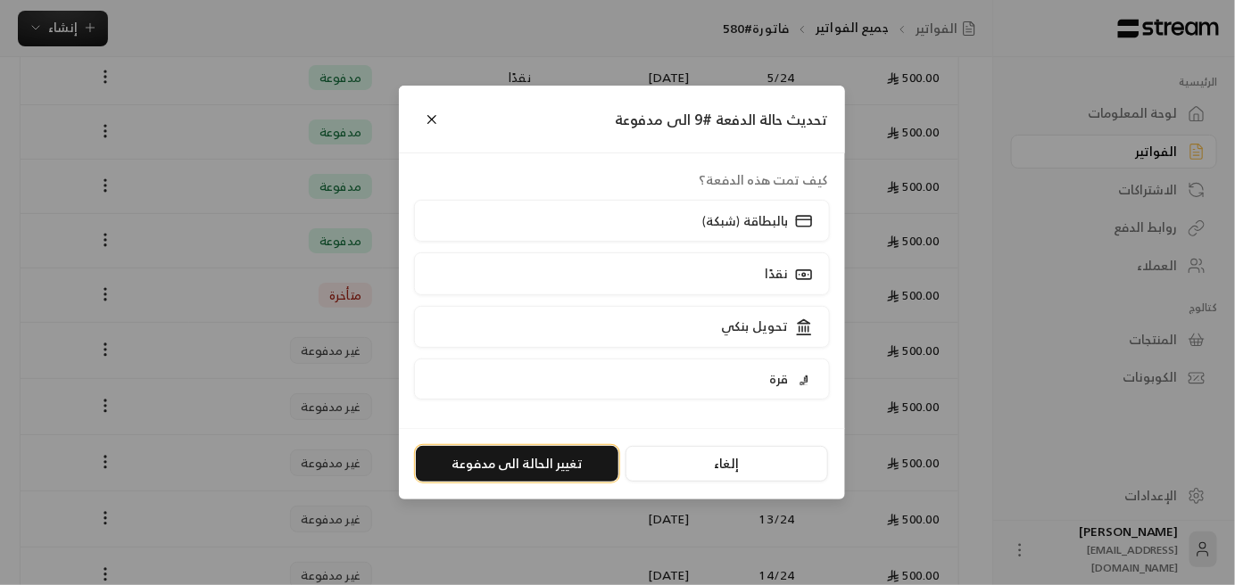
click at [559, 458] on button "تغيير الحالة الى مدفوعة" at bounding box center [517, 464] width 203 height 36
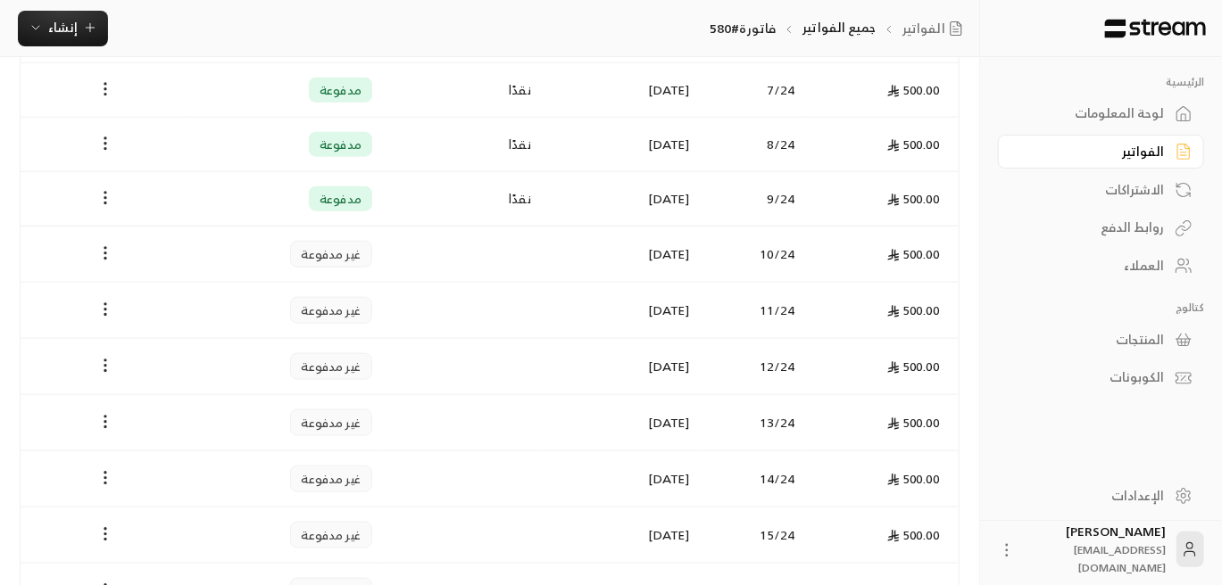
scroll to position [803, 0]
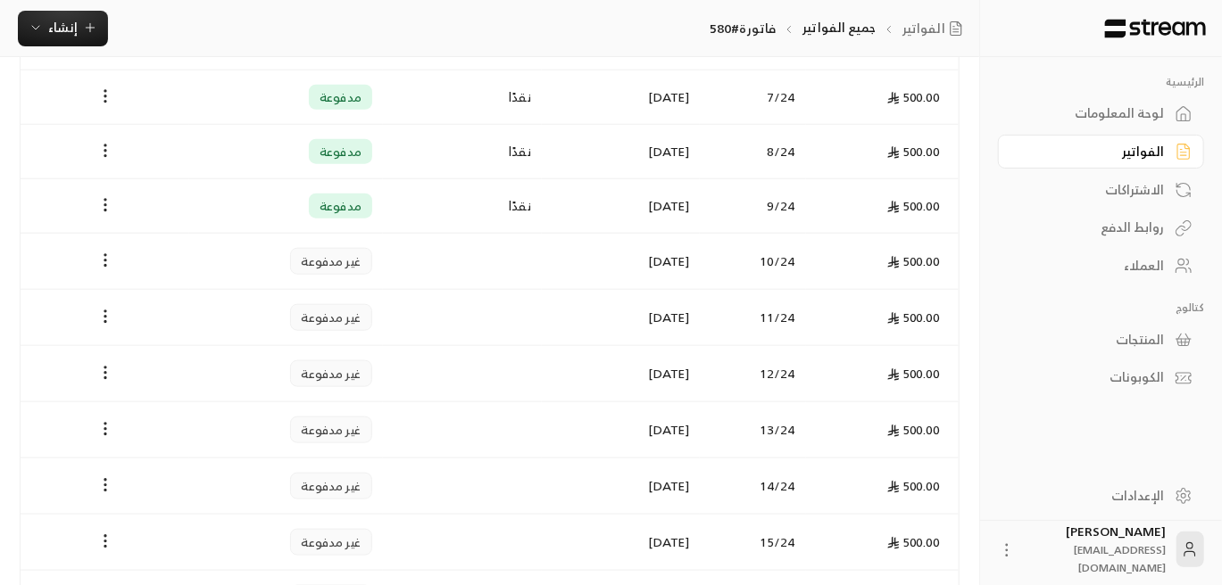
click at [1124, 258] on div "العملاء" at bounding box center [1092, 266] width 144 height 18
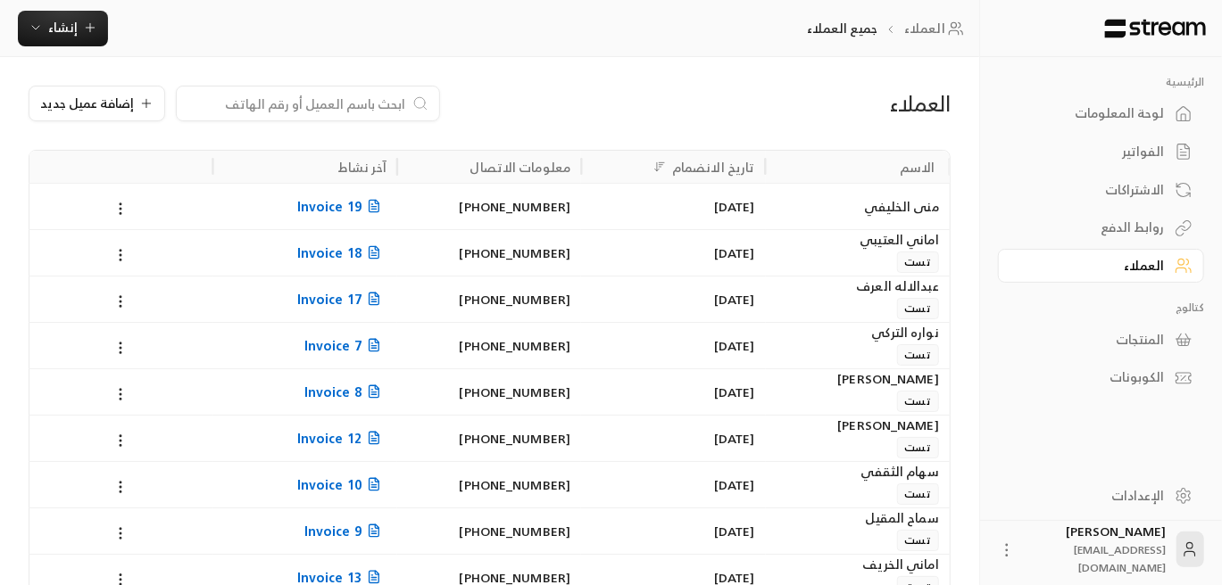
click at [324, 104] on input at bounding box center [296, 104] width 218 height 20
paste input "ذهبه [PERSON_NAME]"
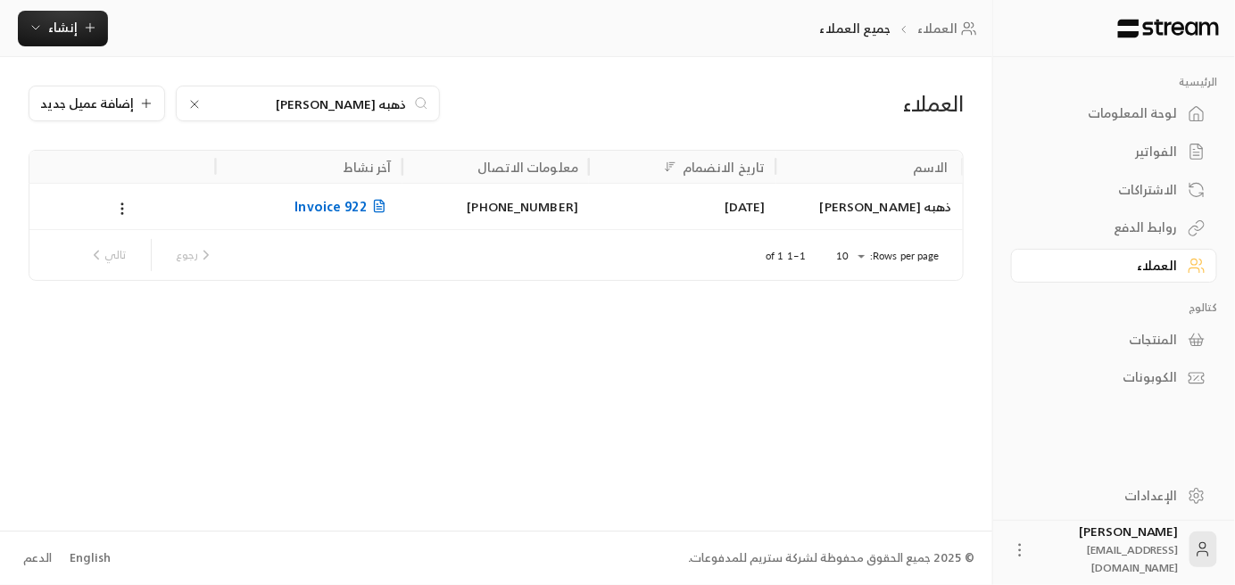
type input "ذهبه [PERSON_NAME]"
click at [335, 203] on span "Invoice 922" at bounding box center [342, 206] width 96 height 22
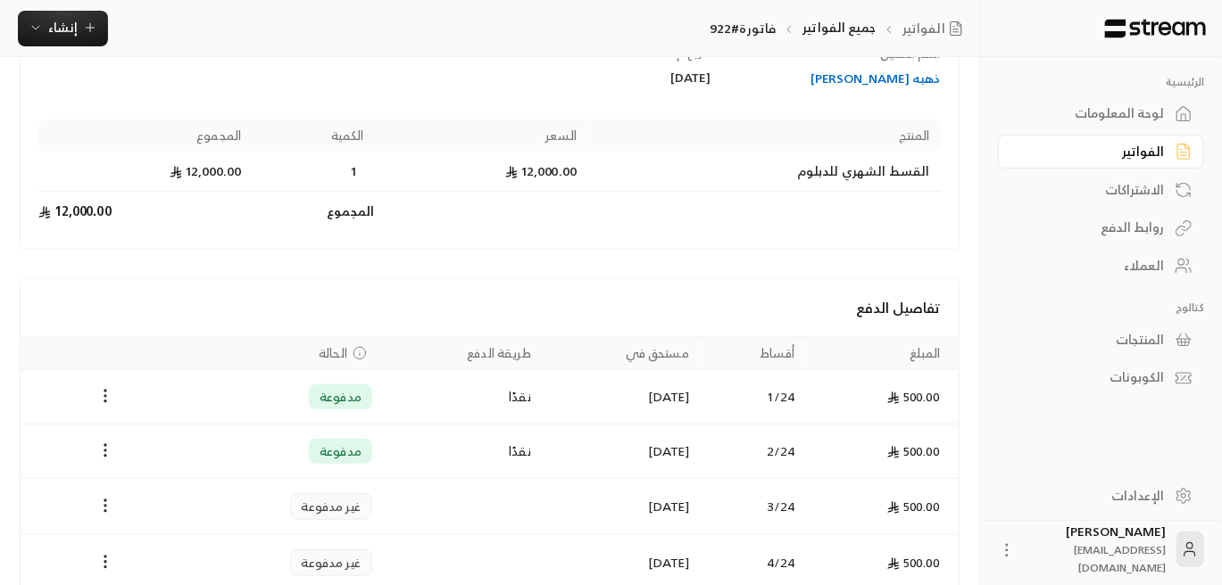
scroll to position [267, 0]
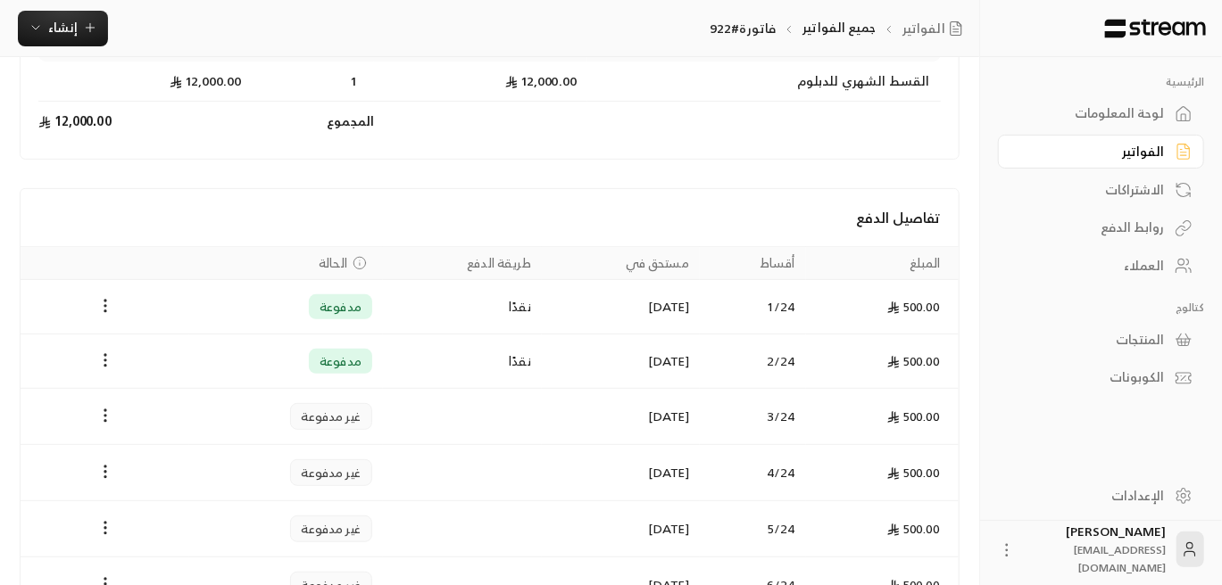
click at [1139, 270] on div "العملاء" at bounding box center [1092, 266] width 144 height 18
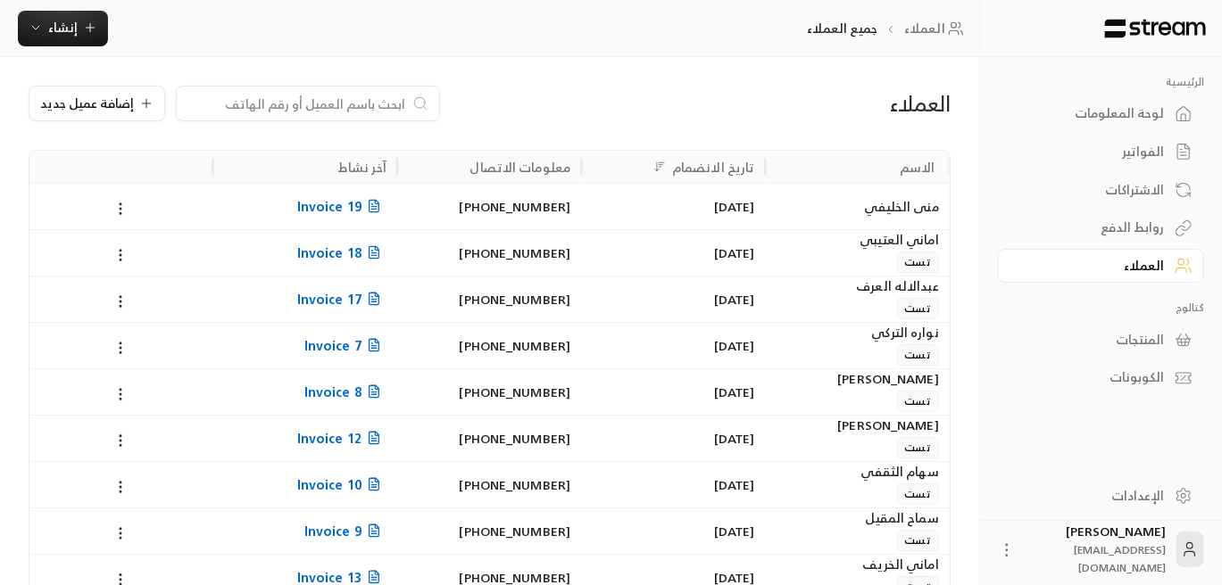
click at [312, 102] on input at bounding box center [296, 104] width 218 height 20
paste input "اميره [PERSON_NAME]"
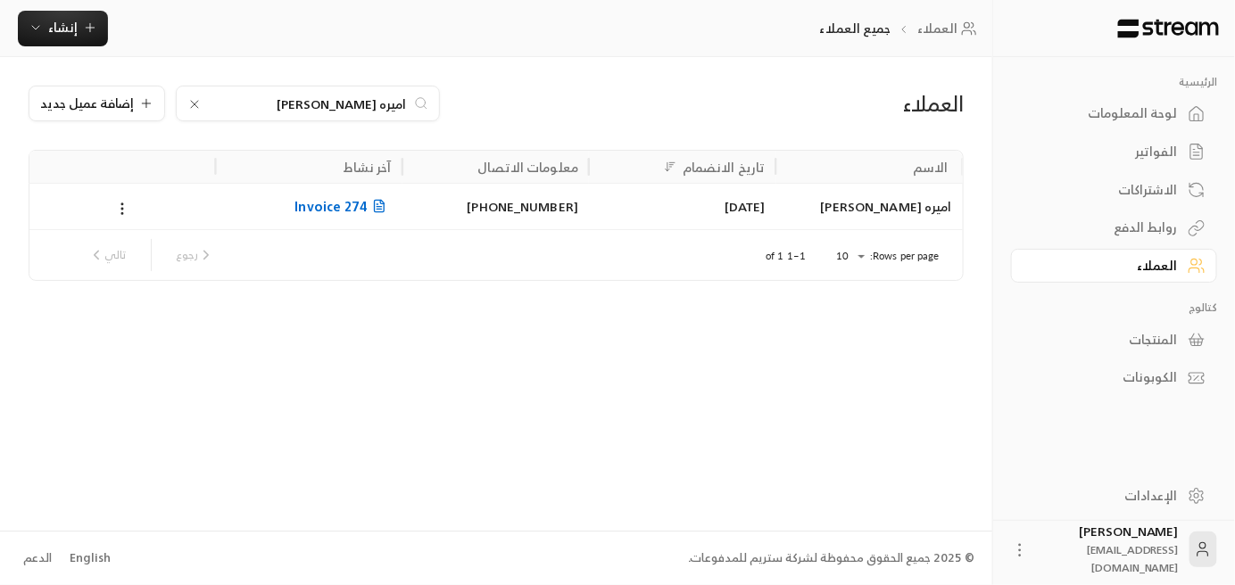
type input "اميره [PERSON_NAME]"
click at [329, 216] on span "Invoice 274" at bounding box center [342, 206] width 96 height 22
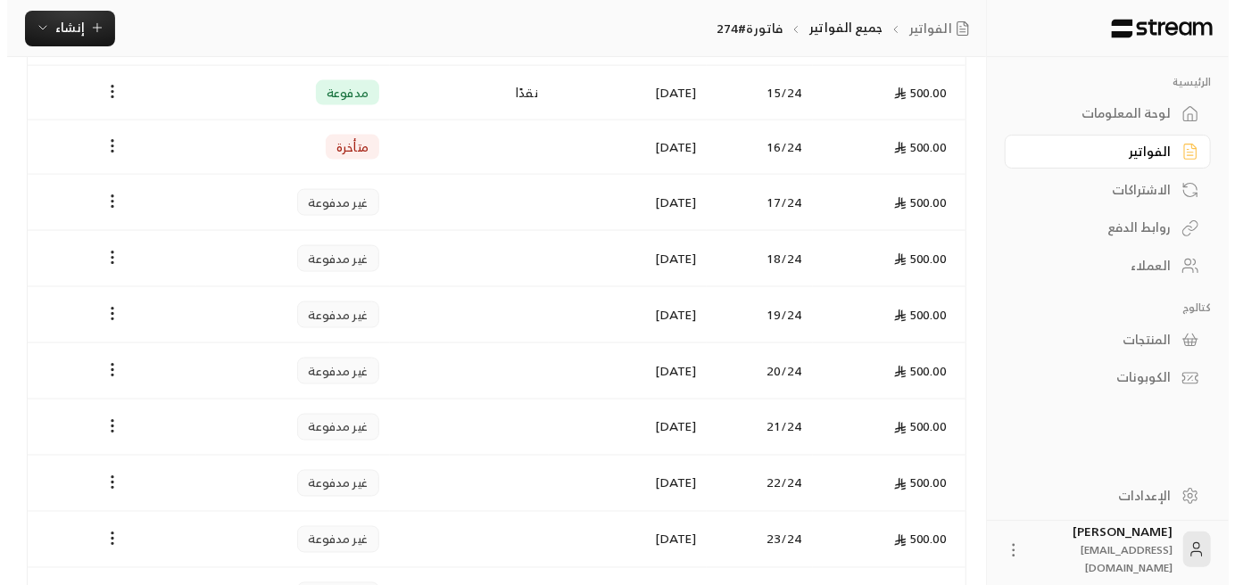
scroll to position [1071, 0]
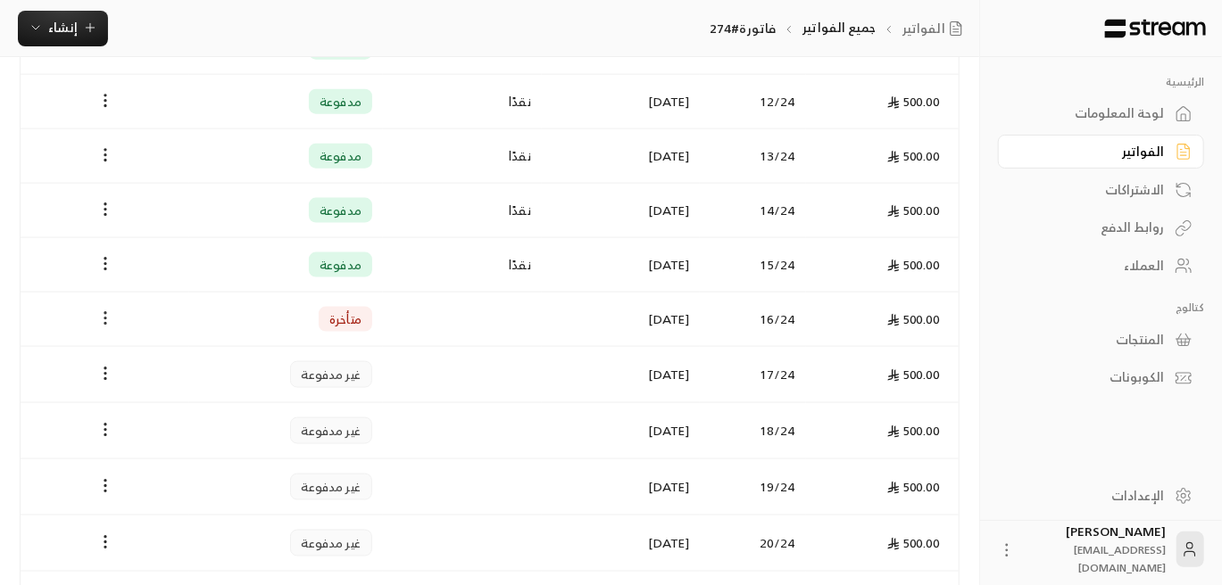
click at [105, 318] on circle "Payments" at bounding box center [105, 319] width 2 height 2
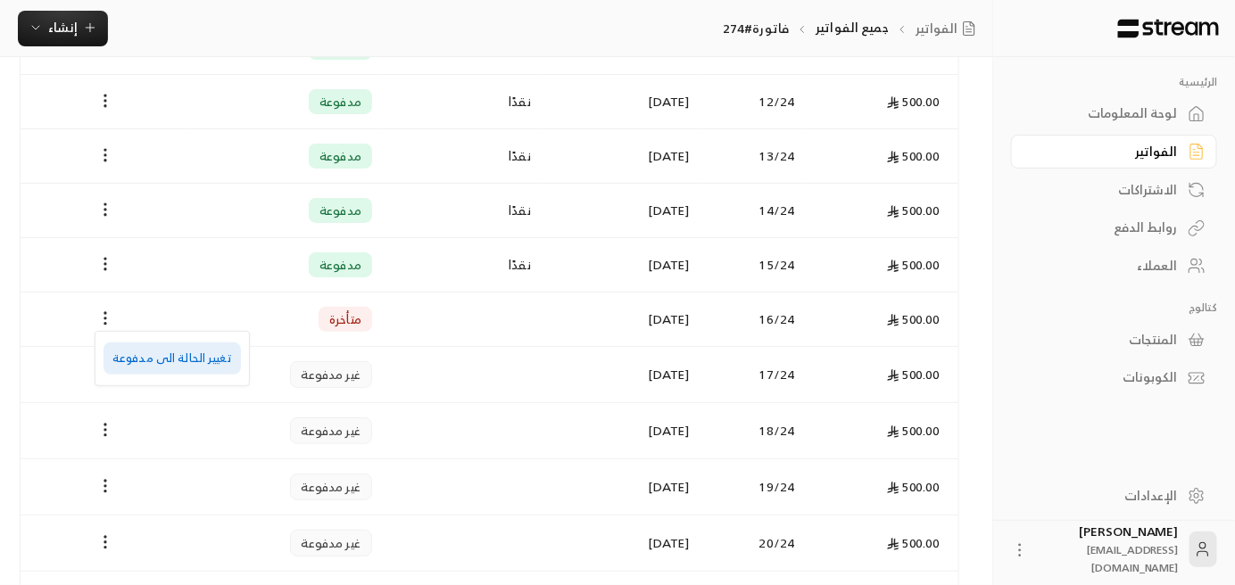
click at [178, 360] on li "تغيير الحالة الى مدفوعة" at bounding box center [172, 359] width 137 height 32
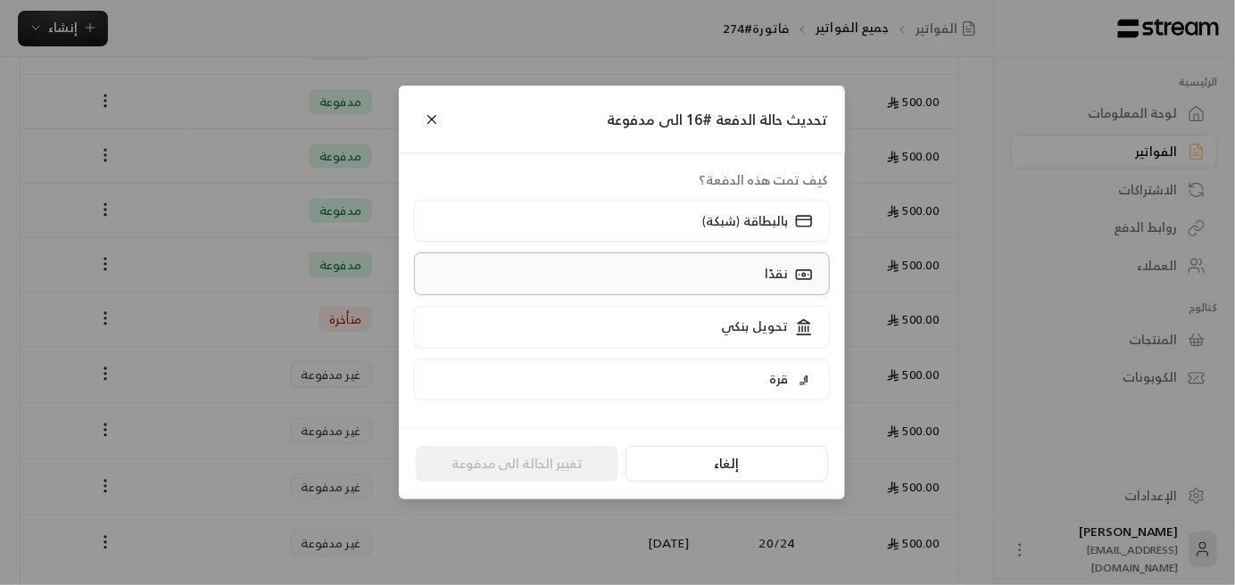
click at [751, 279] on label "نقدًا" at bounding box center [622, 274] width 417 height 42
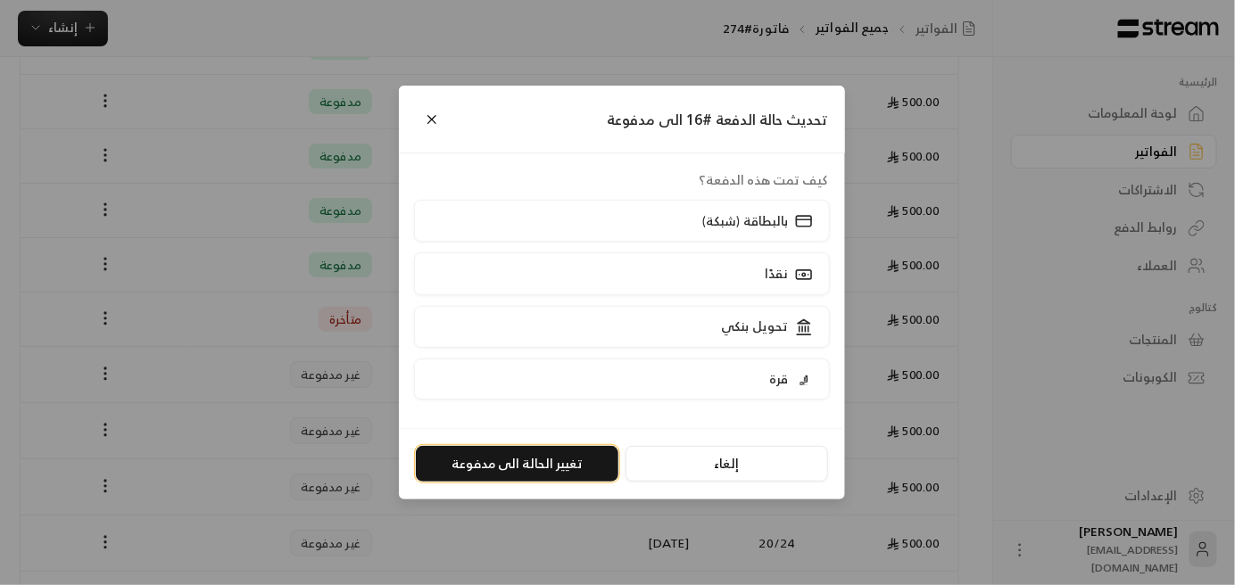
click at [541, 459] on button "تغيير الحالة الى مدفوعة" at bounding box center [517, 464] width 203 height 36
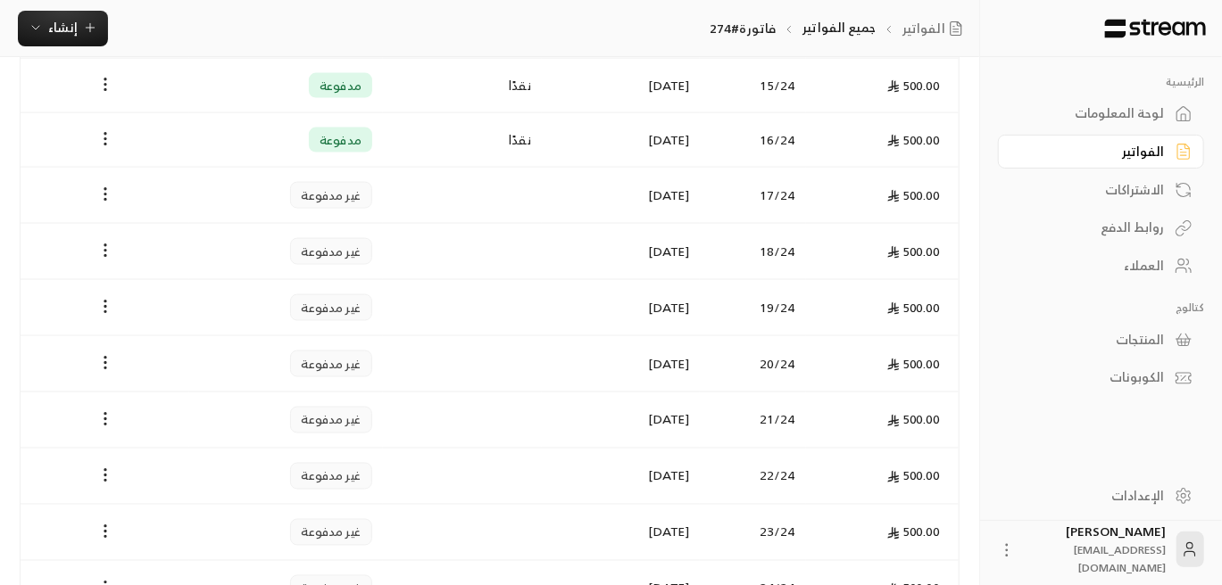
scroll to position [1351, 0]
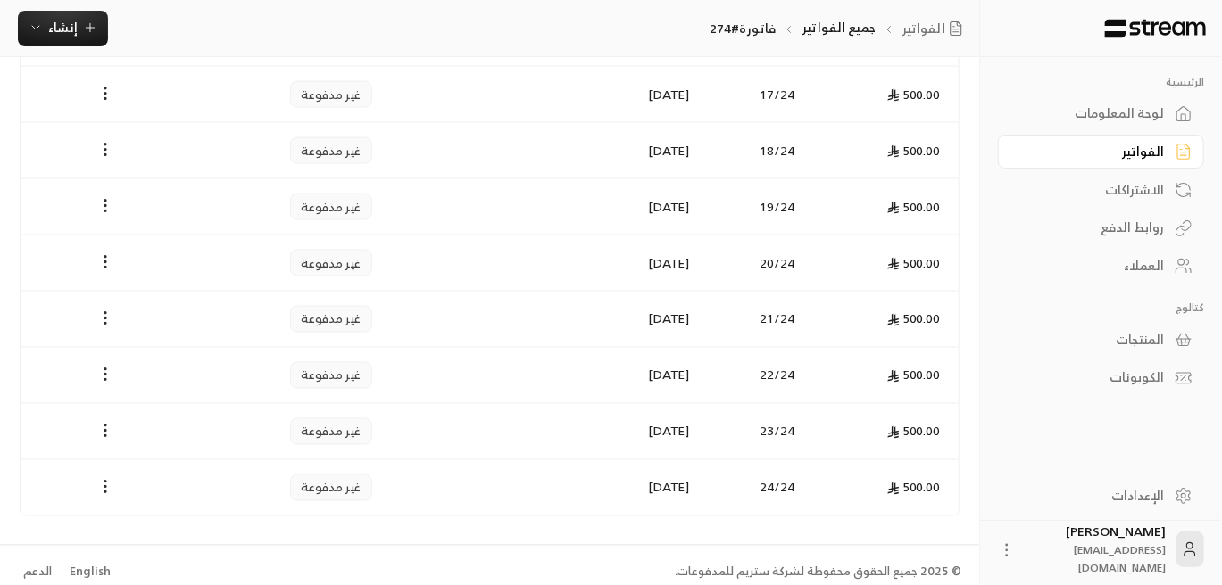
click at [1157, 275] on div "العملاء" at bounding box center [1092, 266] width 144 height 18
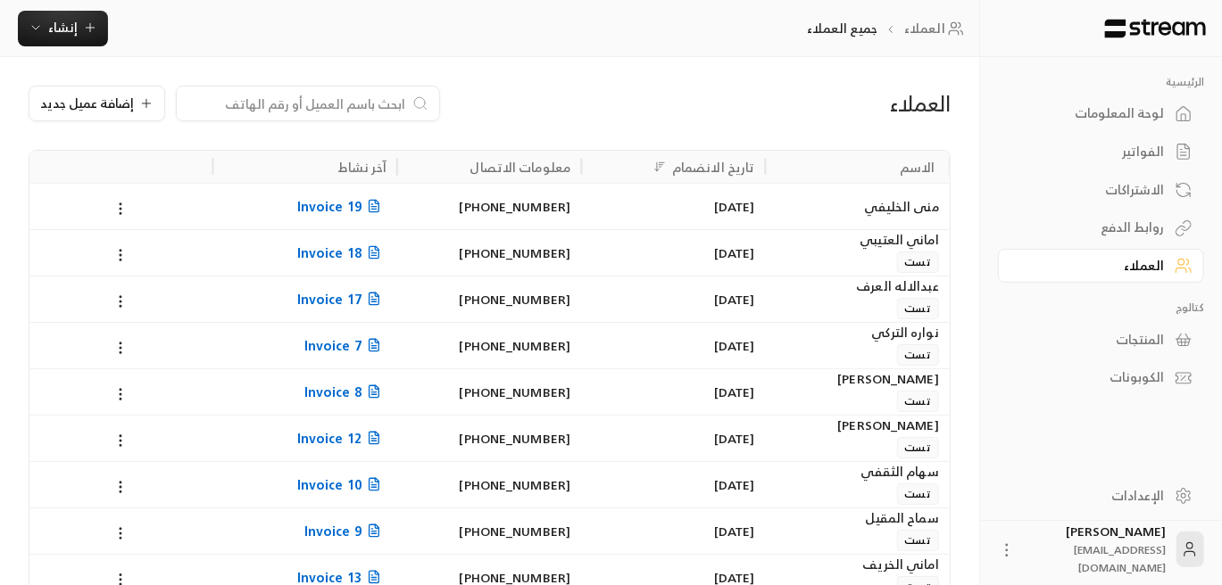
click at [288, 95] on input at bounding box center [296, 104] width 218 height 20
paste input "[PERSON_NAME] [PERSON_NAME]"
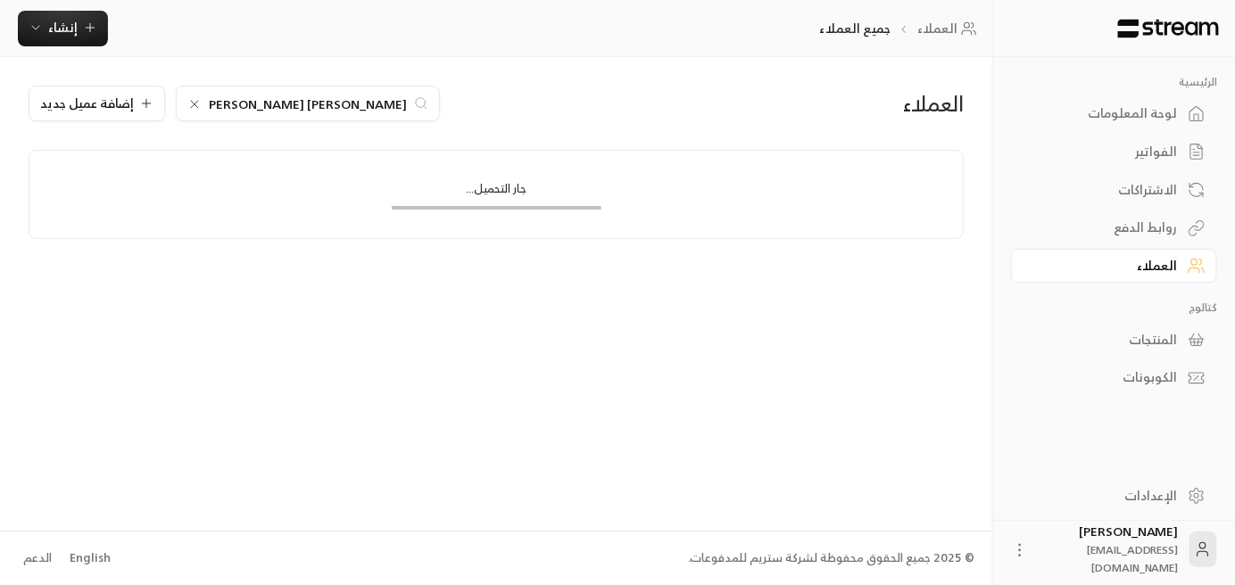
type input "[PERSON_NAME] [PERSON_NAME]"
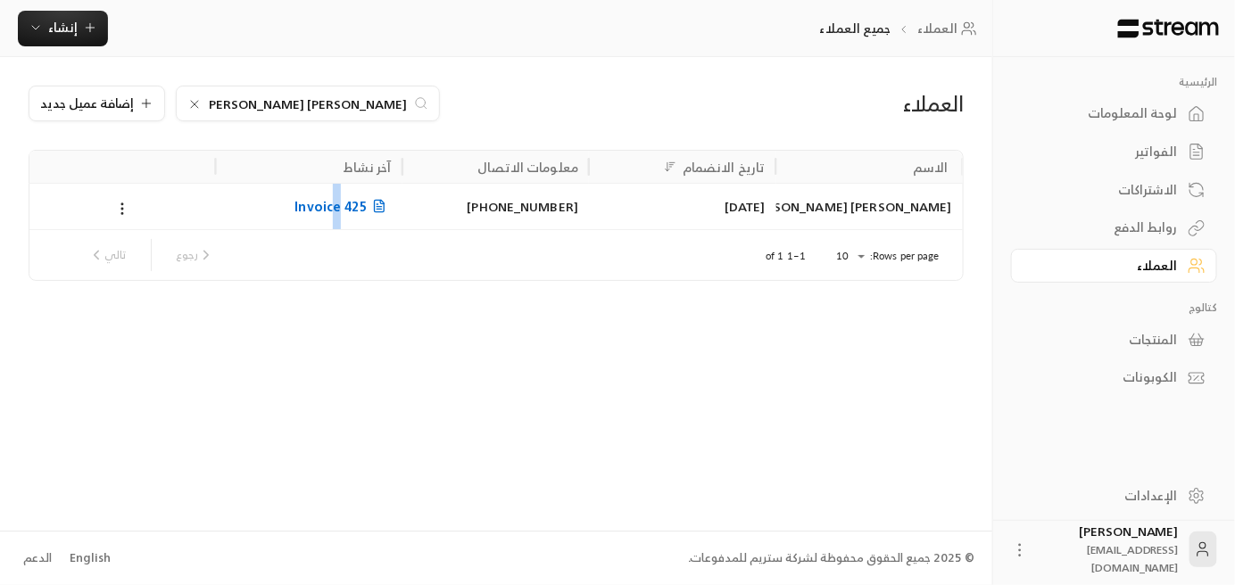
click at [336, 203] on span "Invoice 425" at bounding box center [342, 206] width 96 height 22
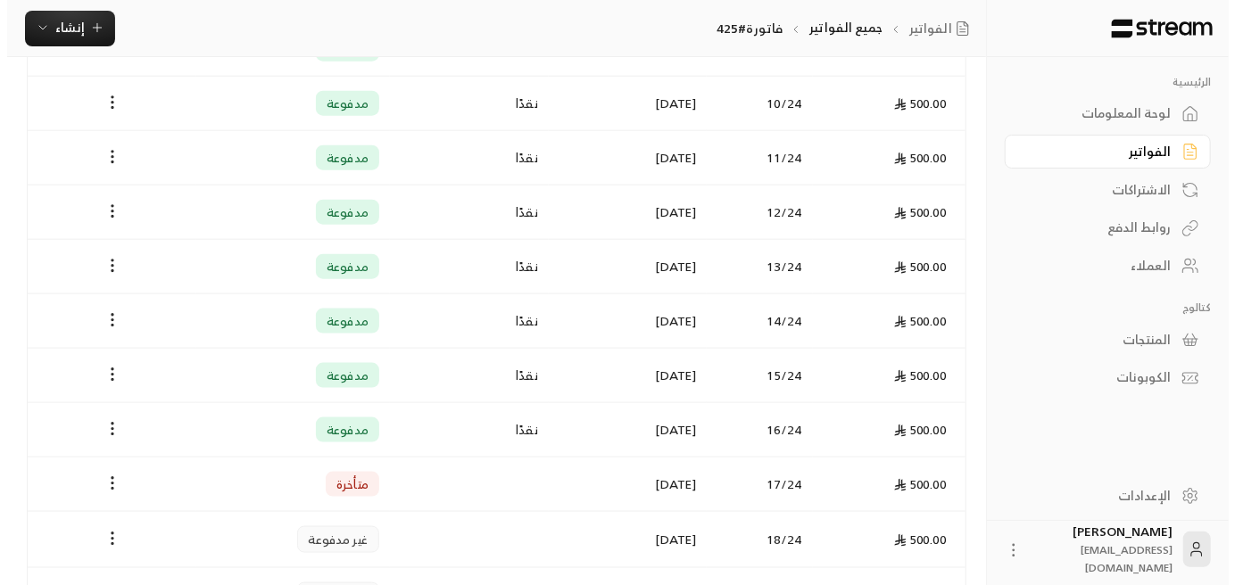
scroll to position [1160, 0]
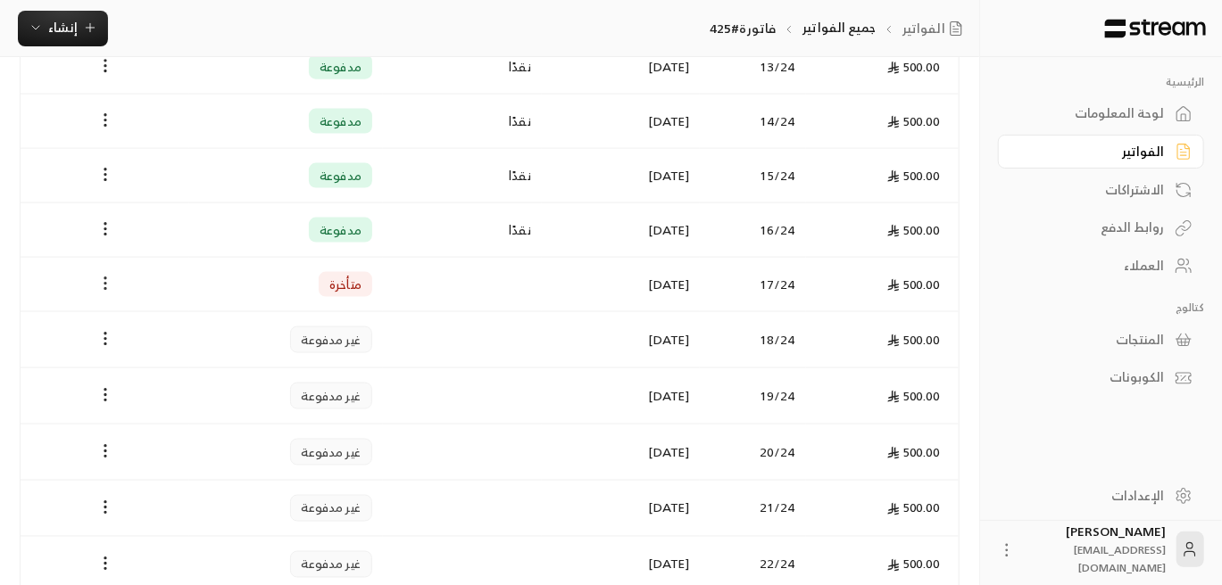
click at [106, 284] on icon "Payments" at bounding box center [105, 284] width 18 height 18
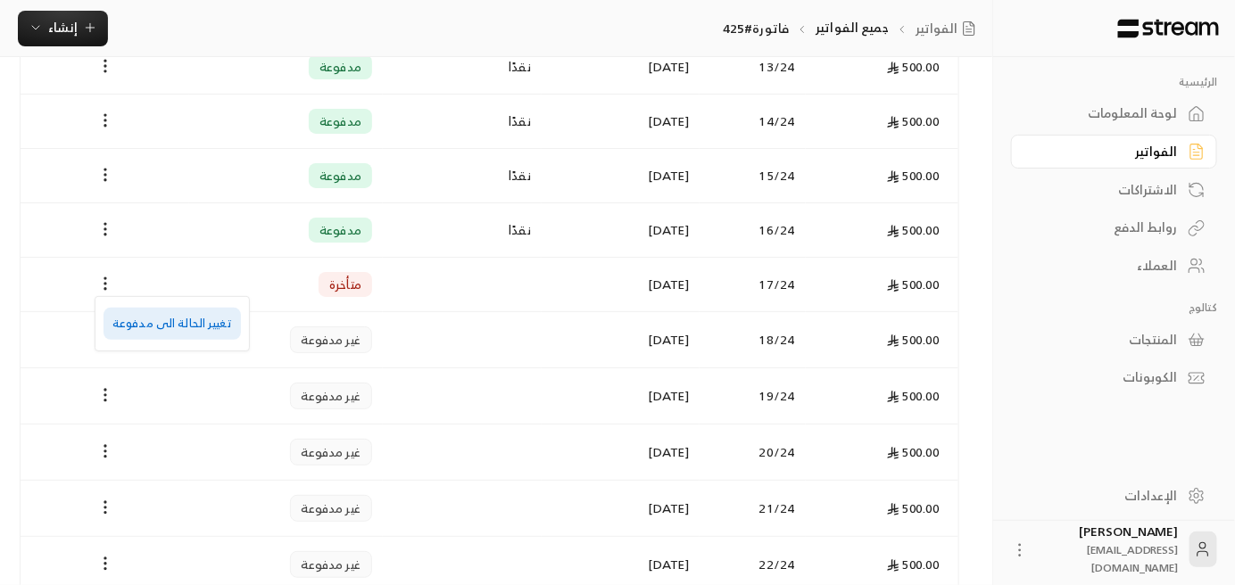
click at [215, 329] on li "تغيير الحالة الى مدفوعة" at bounding box center [172, 324] width 137 height 32
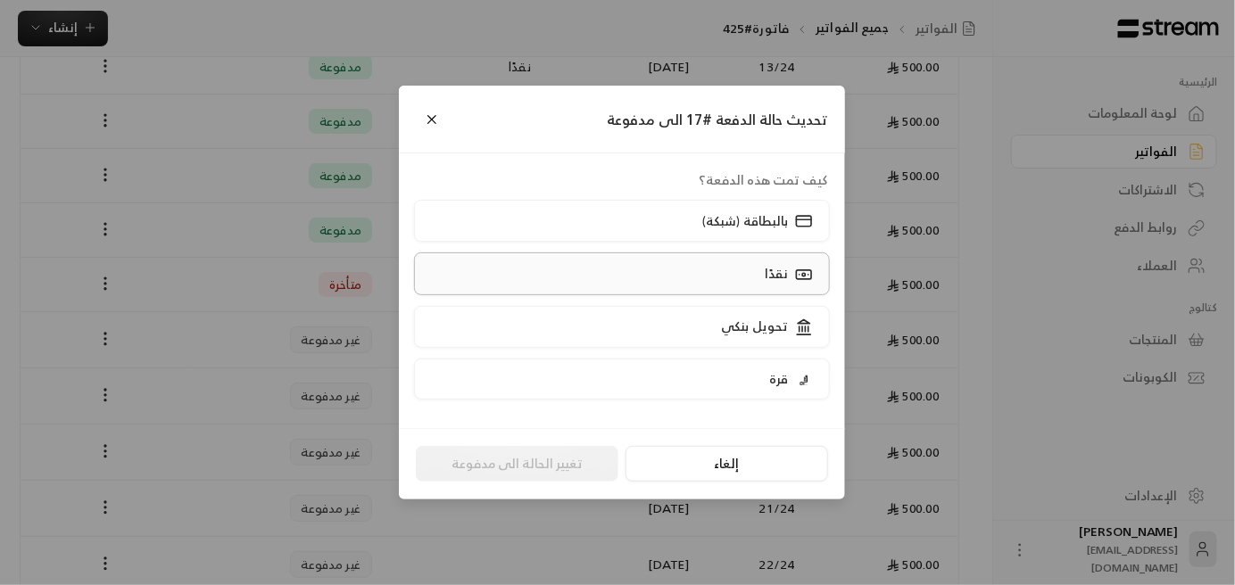
click at [766, 270] on div "نقدًا" at bounding box center [786, 273] width 55 height 19
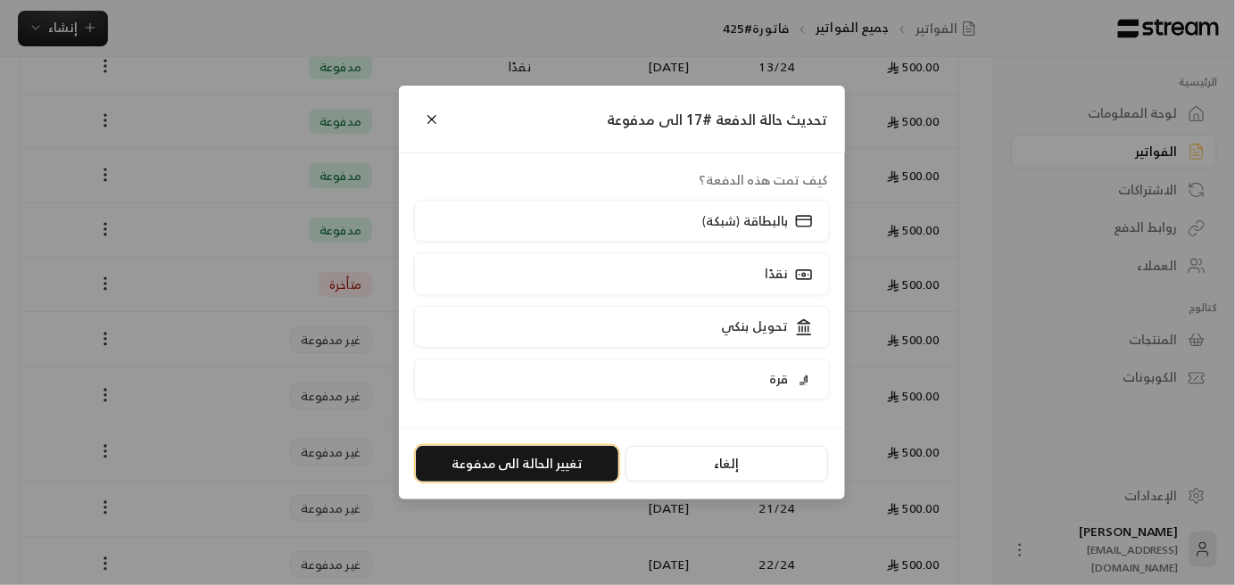
click at [567, 468] on button "تغيير الحالة الى مدفوعة" at bounding box center [517, 464] width 203 height 36
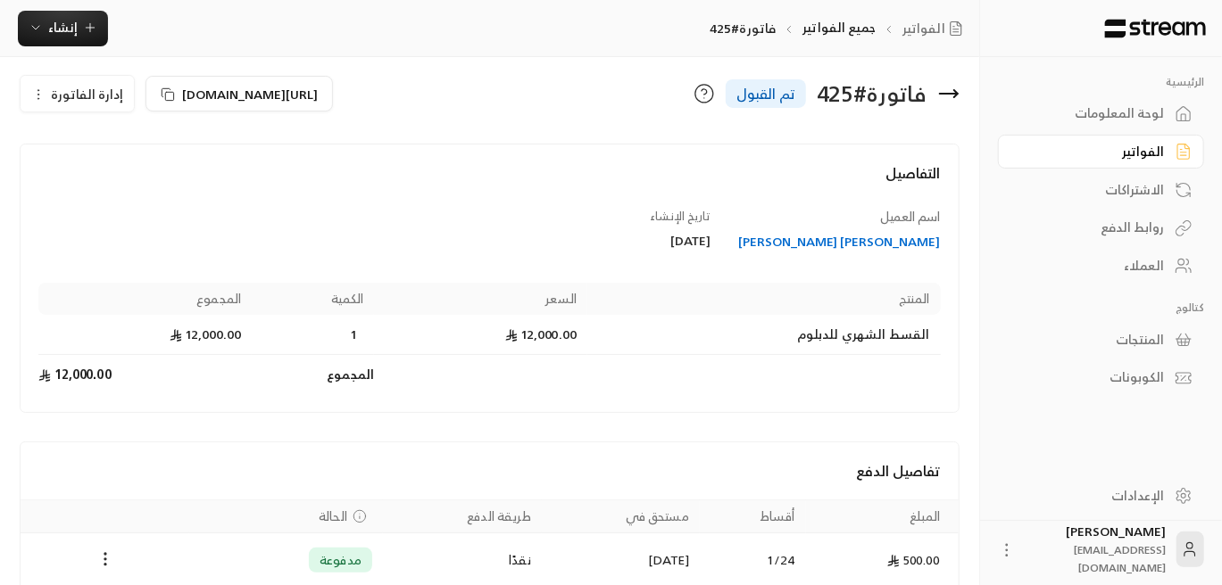
scroll to position [0, 0]
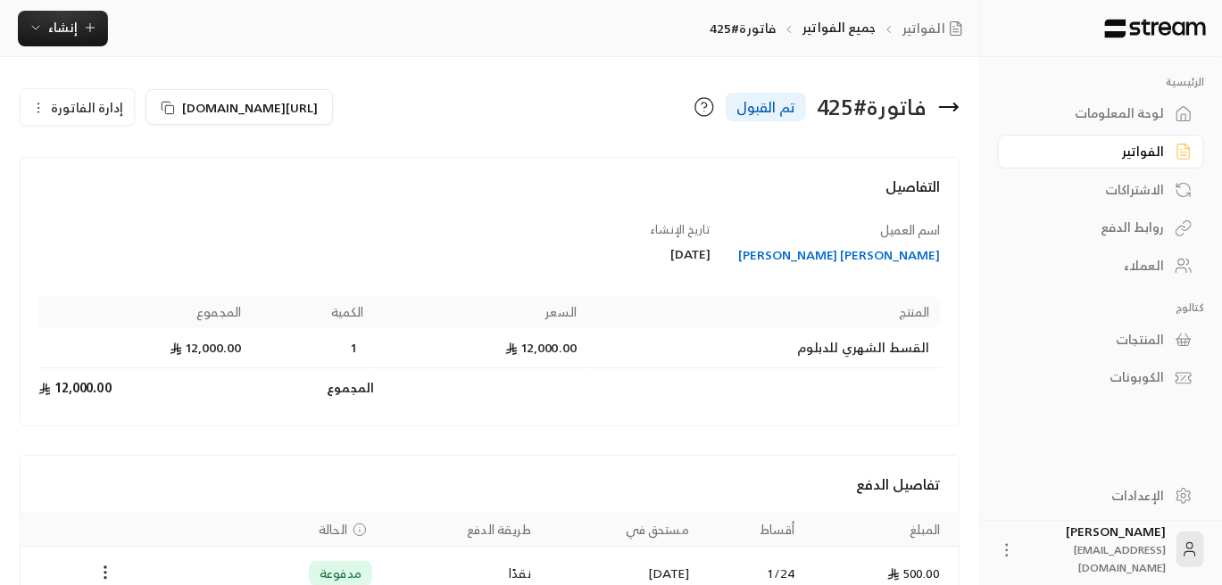
click at [1152, 266] on div "العملاء" at bounding box center [1092, 266] width 144 height 18
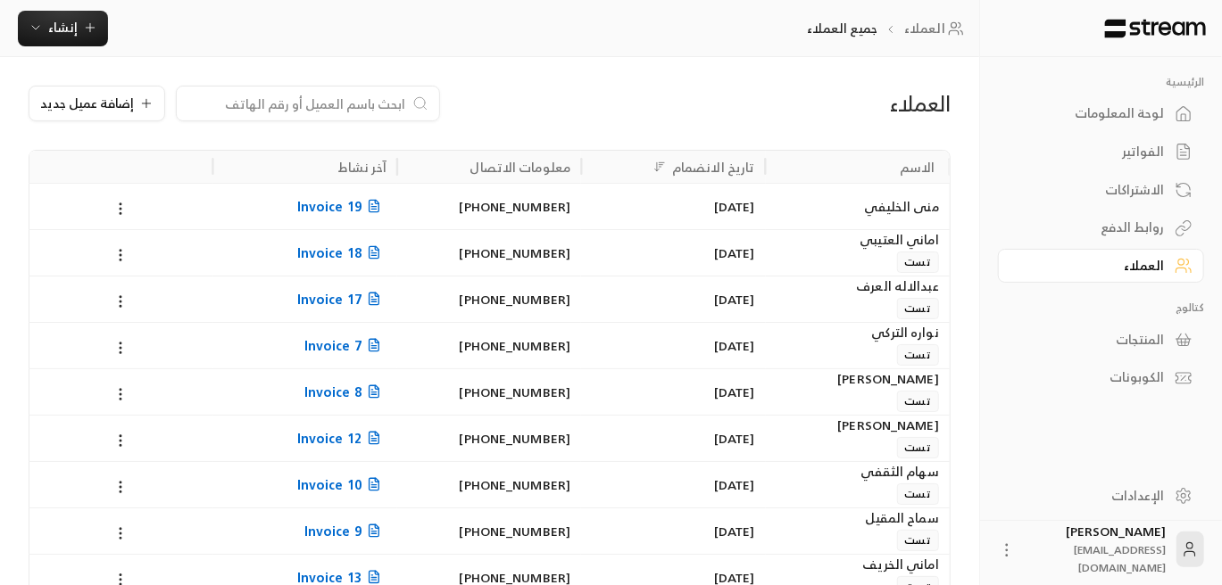
click at [367, 103] on input at bounding box center [296, 104] width 218 height 20
paste input "ساره [PERSON_NAME]"
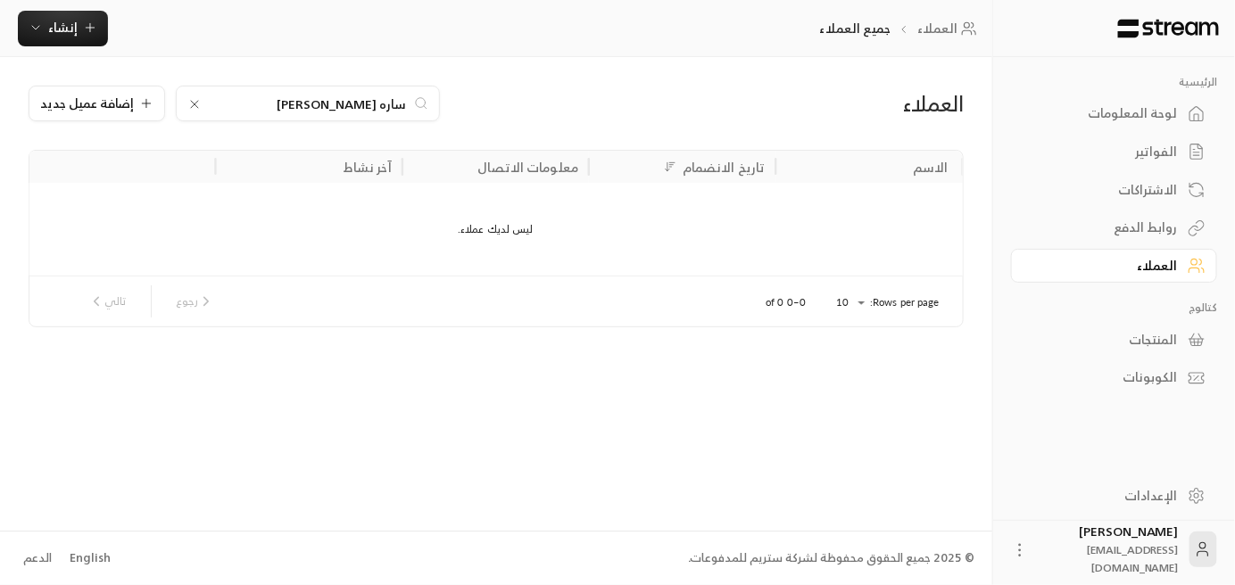
click at [339, 87] on div "ساره [PERSON_NAME]" at bounding box center [308, 104] width 264 height 36
click at [340, 92] on div "ساره [PERSON_NAME]" at bounding box center [308, 104] width 264 height 36
click at [340, 95] on input "ساره [PERSON_NAME]" at bounding box center [308, 104] width 198 height 20
click at [342, 95] on input "ساره [PERSON_NAME]" at bounding box center [308, 104] width 198 height 20
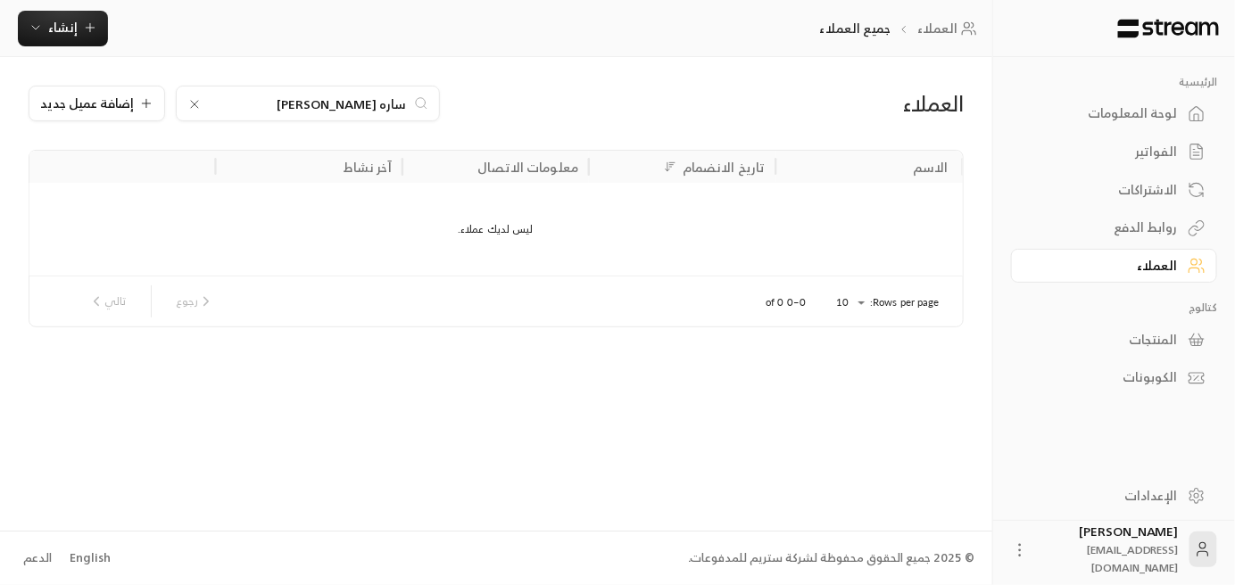
click at [342, 95] on input "ساره [PERSON_NAME]" at bounding box center [308, 104] width 198 height 20
paste input "0533077286"
drag, startPoint x: 336, startPoint y: 104, endPoint x: 318, endPoint y: 109, distance: 18.6
click at [318, 109] on input "0533077286" at bounding box center [308, 104] width 198 height 20
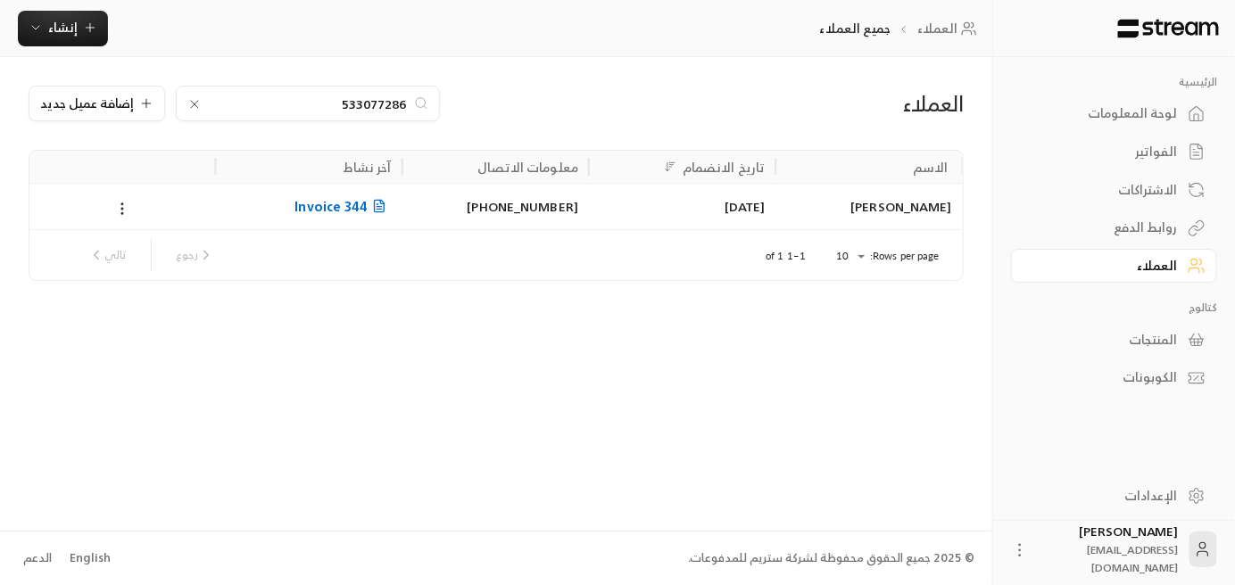
type input "533077286"
click at [322, 208] on span "Invoice 344" at bounding box center [342, 206] width 96 height 22
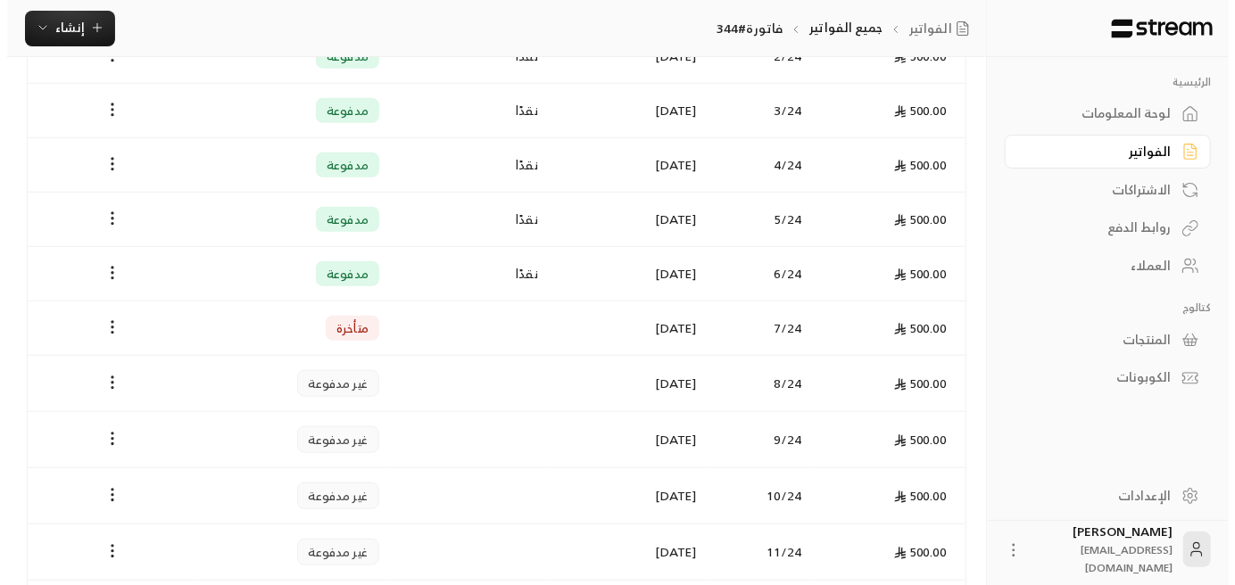
scroll to position [535, 0]
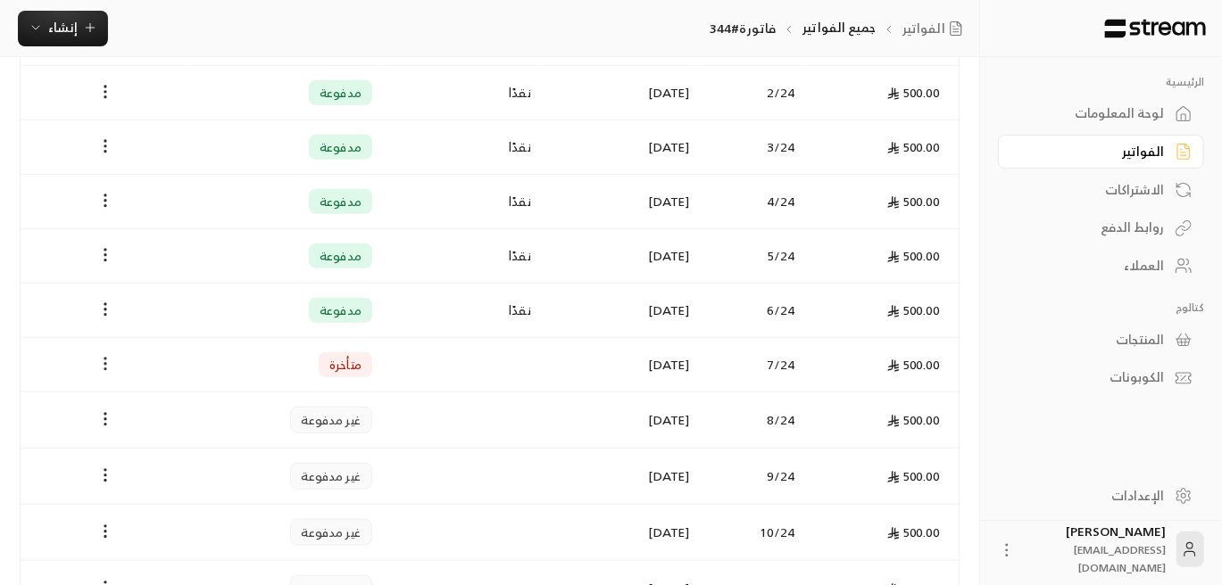
click at [111, 359] on icon "Payments" at bounding box center [105, 364] width 18 height 18
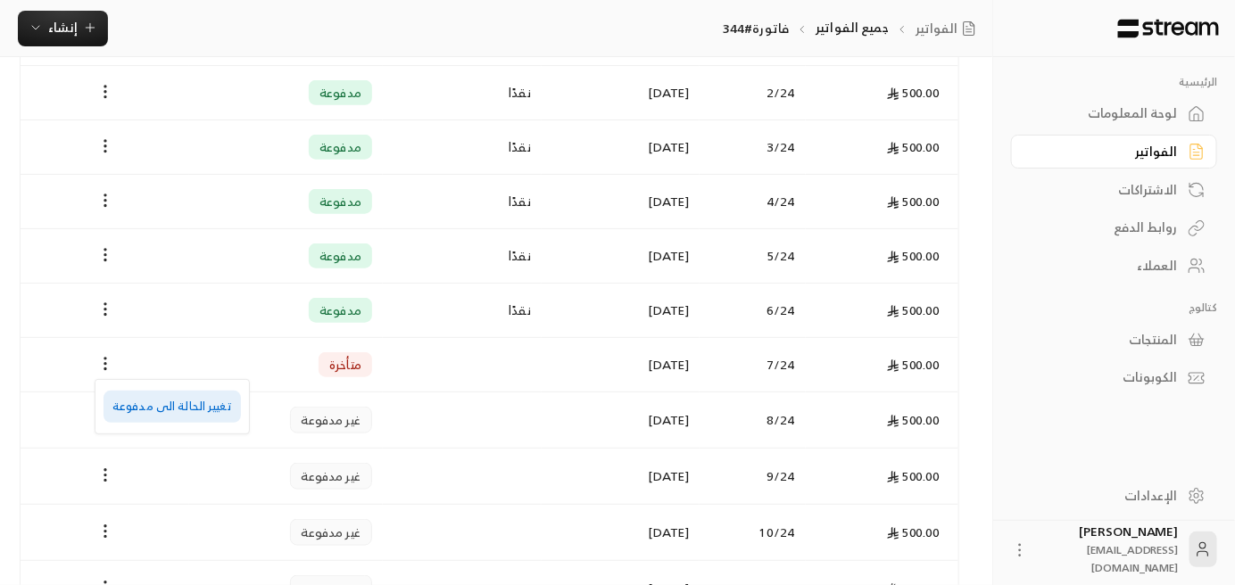
click at [206, 415] on li "تغيير الحالة الى مدفوعة" at bounding box center [172, 407] width 137 height 32
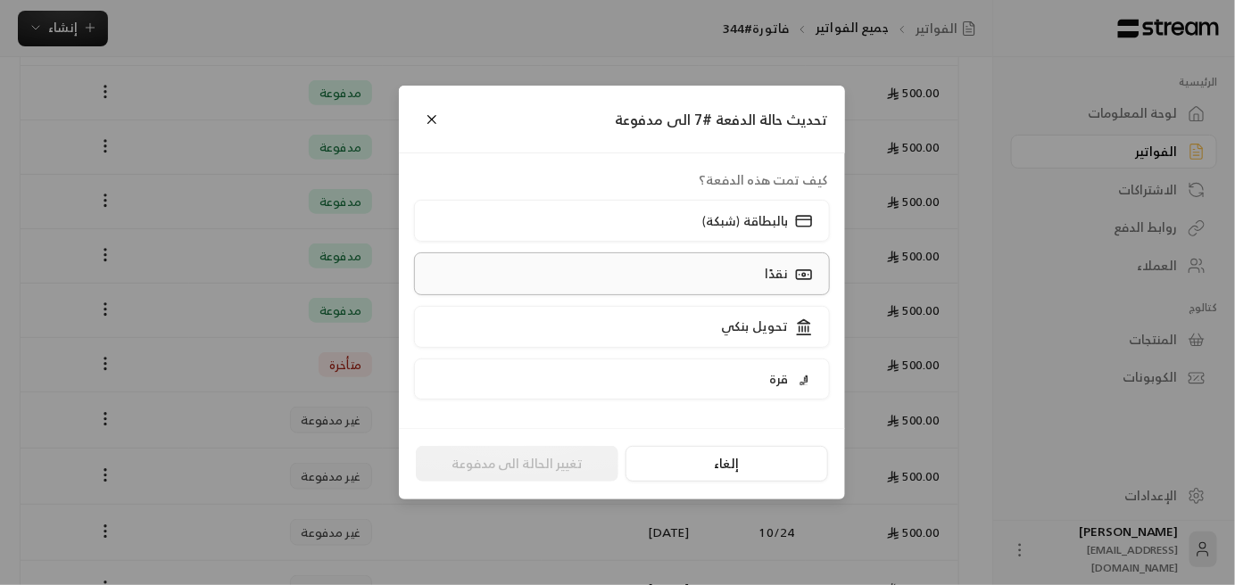
click at [758, 283] on label "نقدًا" at bounding box center [622, 274] width 417 height 42
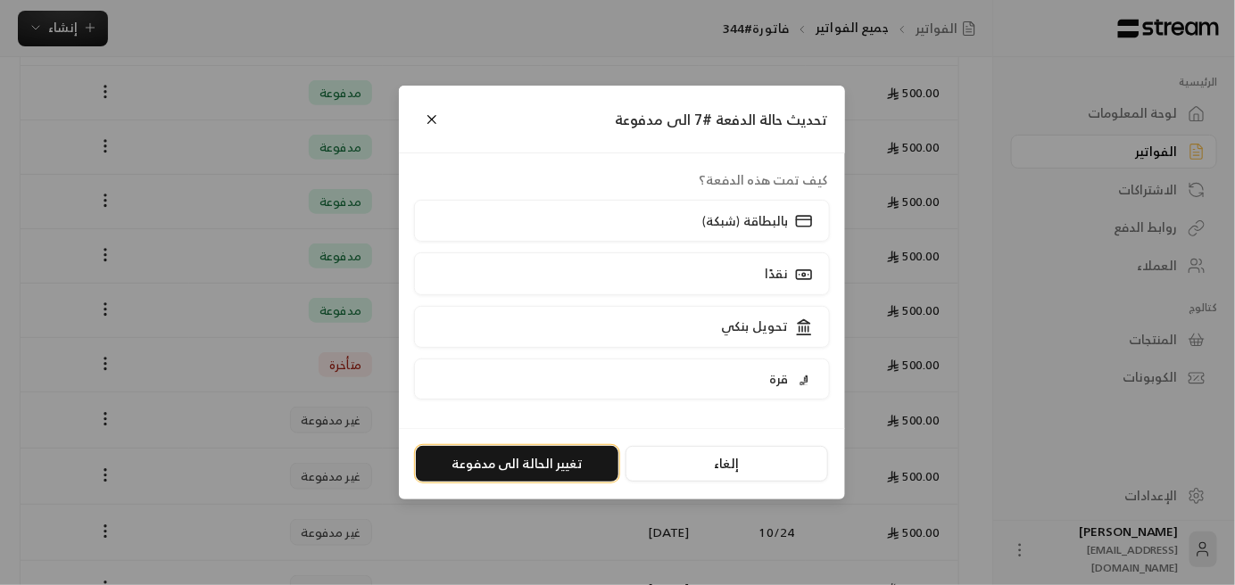
click at [518, 475] on button "تغيير الحالة الى مدفوعة" at bounding box center [517, 464] width 203 height 36
